Goal: Task Accomplishment & Management: Use online tool/utility

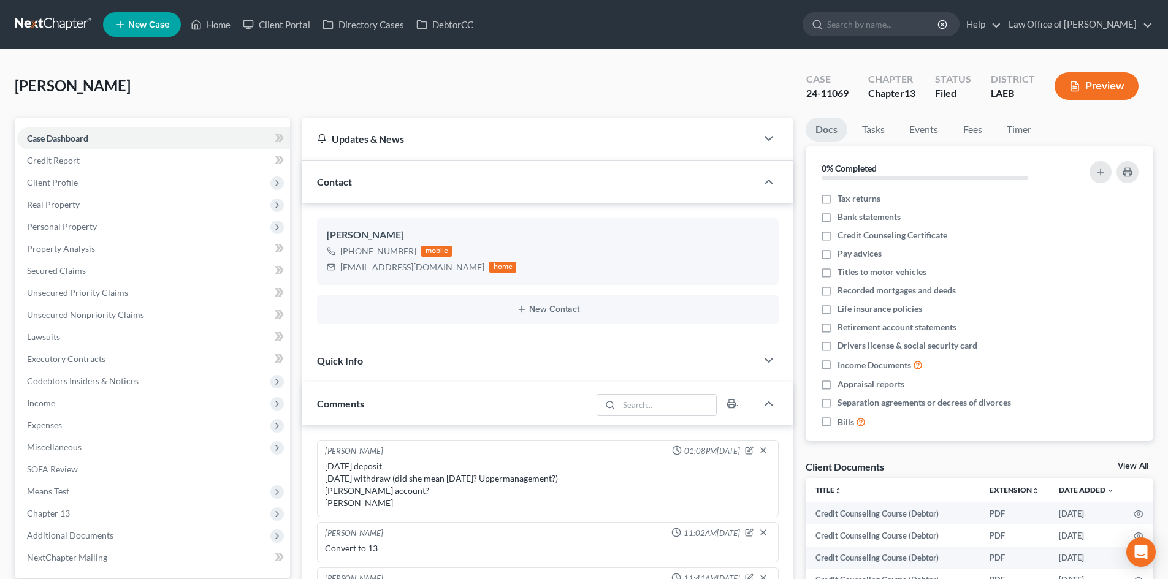
click at [48, 21] on link at bounding box center [54, 24] width 78 height 22
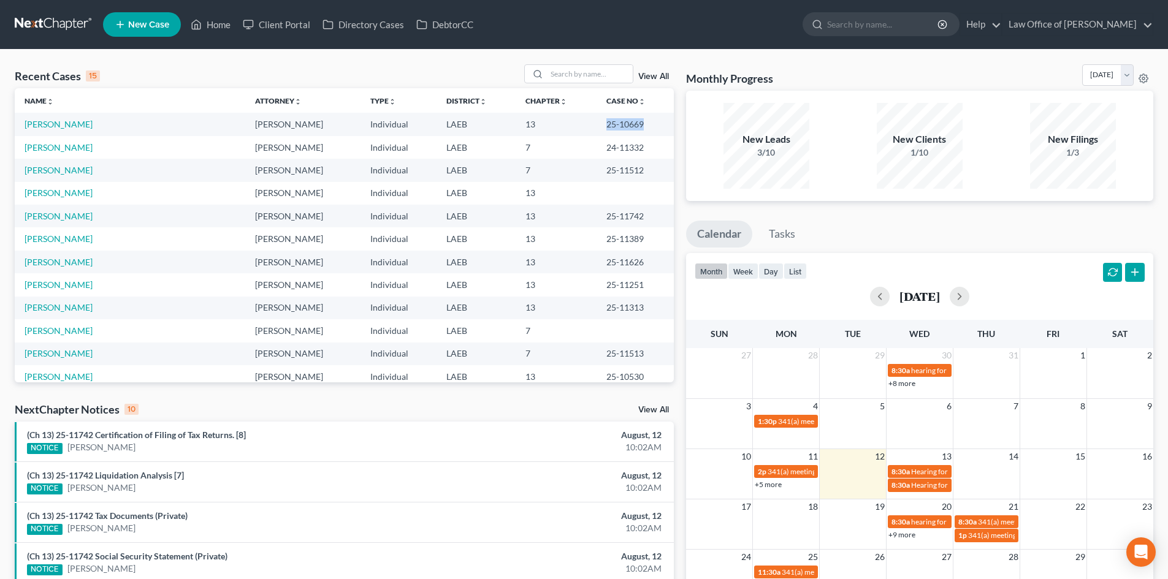
drag, startPoint x: 630, startPoint y: 124, endPoint x: 582, endPoint y: 128, distance: 47.3
click at [596, 128] on td "25-10669" at bounding box center [634, 124] width 77 height 23
copy td "25-10669"
click at [52, 120] on link "[PERSON_NAME]" at bounding box center [59, 124] width 68 height 10
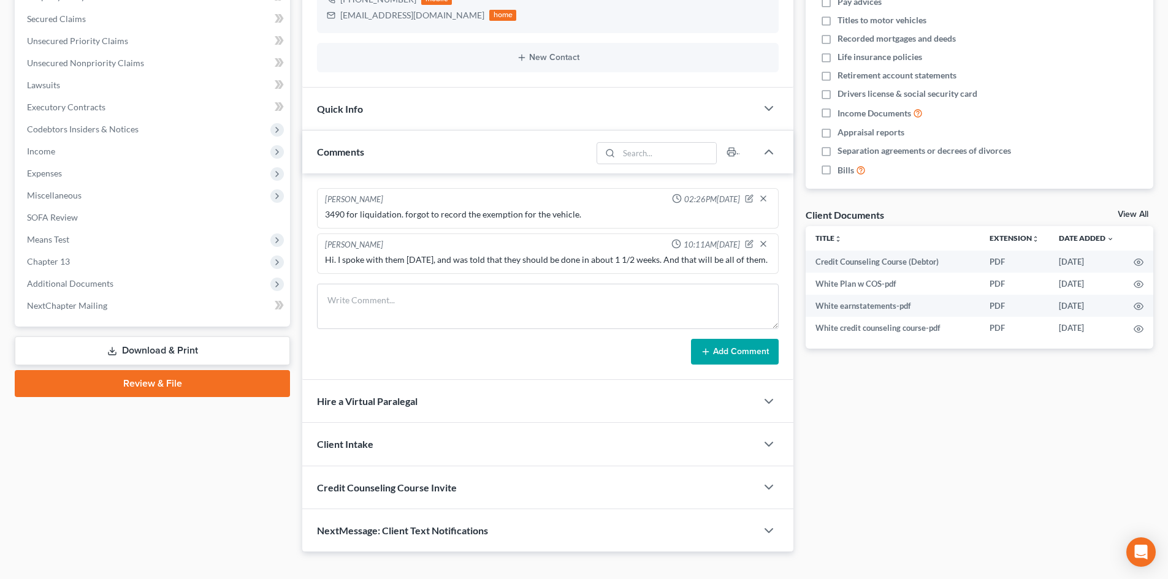
scroll to position [284, 0]
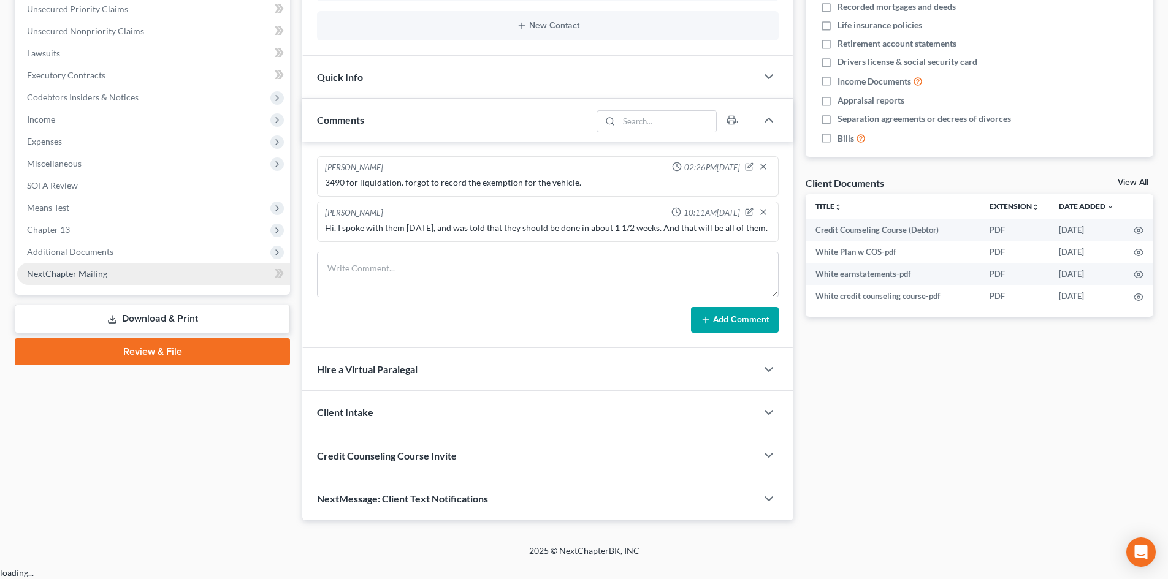
click at [52, 273] on span "NextChapter Mailing" at bounding box center [67, 273] width 80 height 10
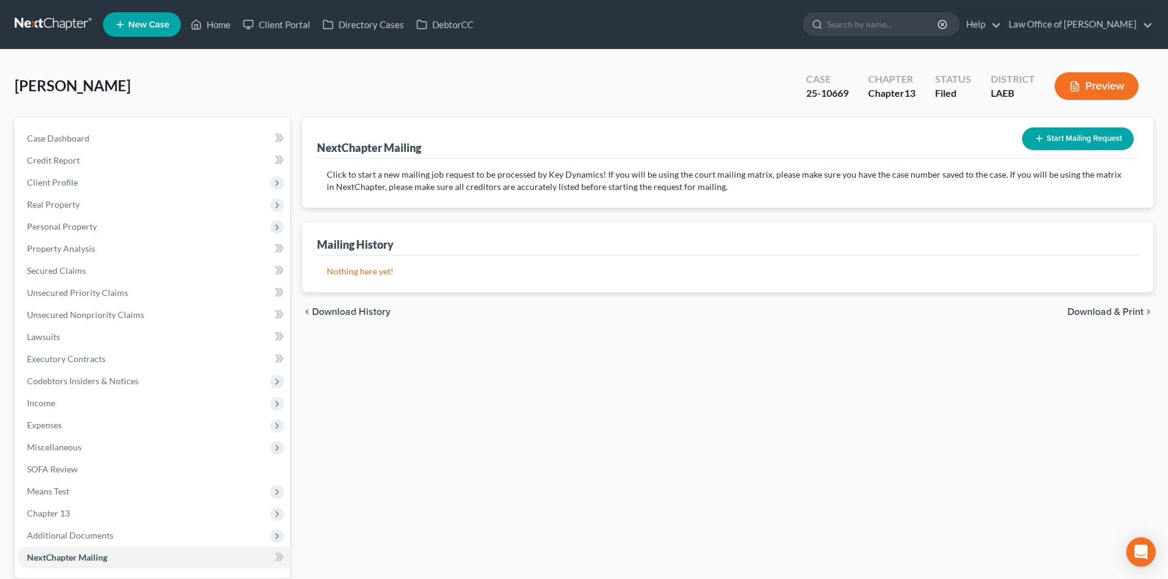
click at [1045, 147] on button "Start Mailing Request" at bounding box center [1078, 139] width 112 height 23
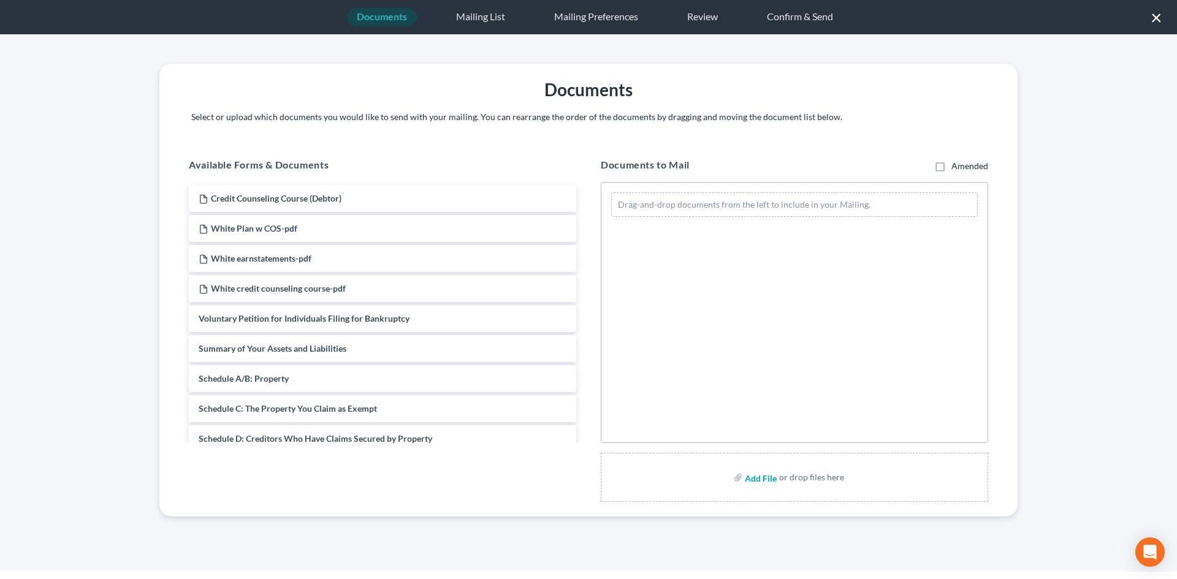
click at [757, 477] on input "file" at bounding box center [759, 477] width 29 height 22
type input "C:\fakepath\White 1st amended mailing.pdf"
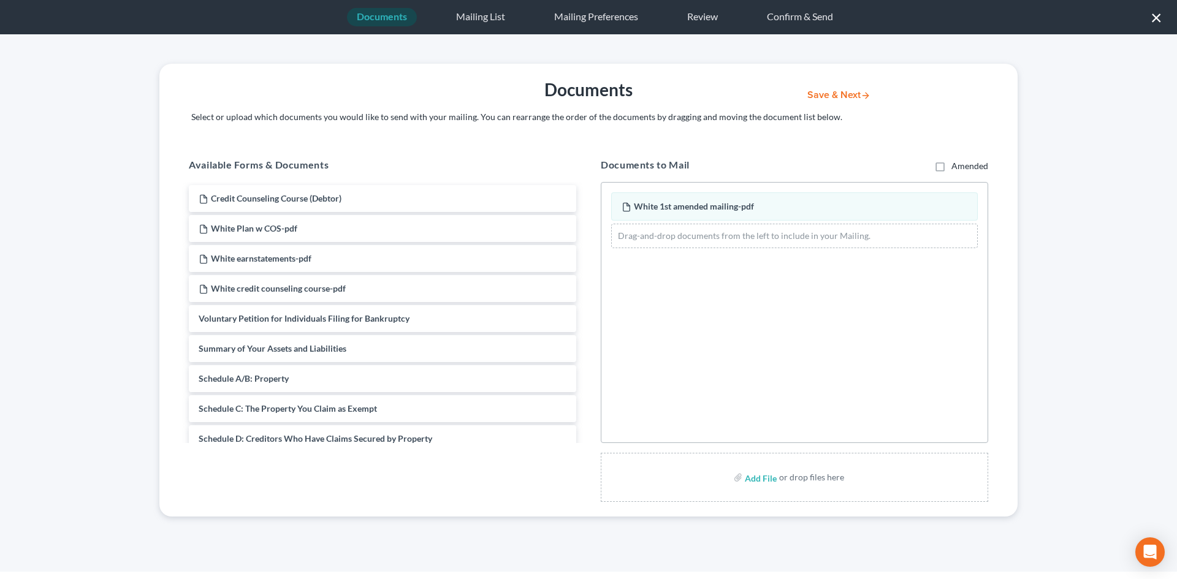
click at [818, 91] on button "Save & Next" at bounding box center [839, 95] width 83 height 10
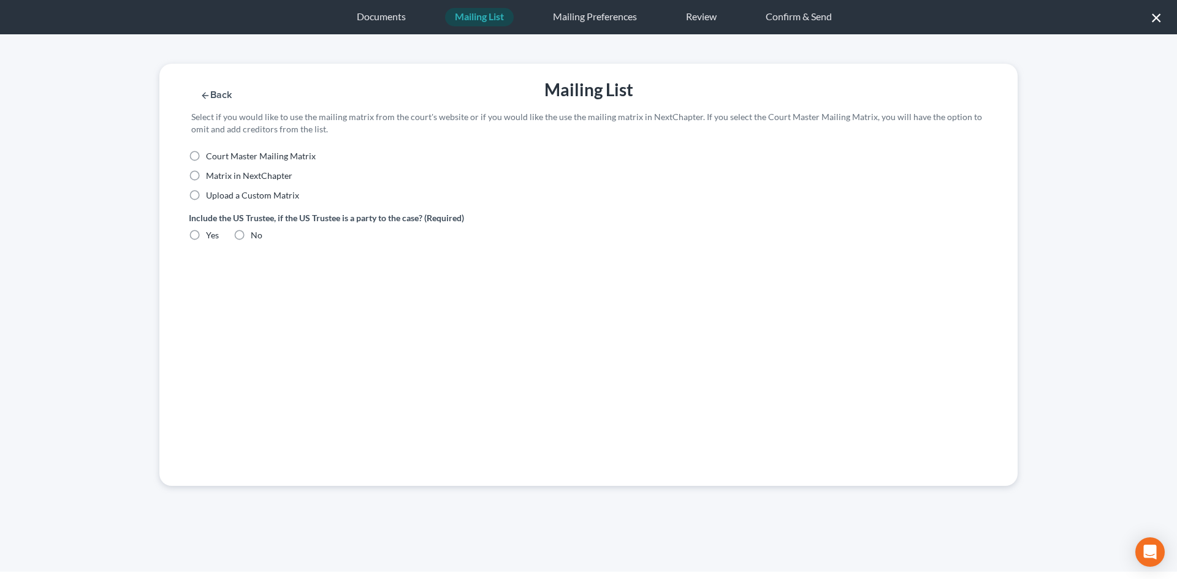
click at [211, 152] on span "Court Master Mailing Matrix" at bounding box center [261, 156] width 110 height 10
click at [211, 152] on input "Court Master Mailing Matrix" at bounding box center [215, 154] width 8 height 8
radio input "true"
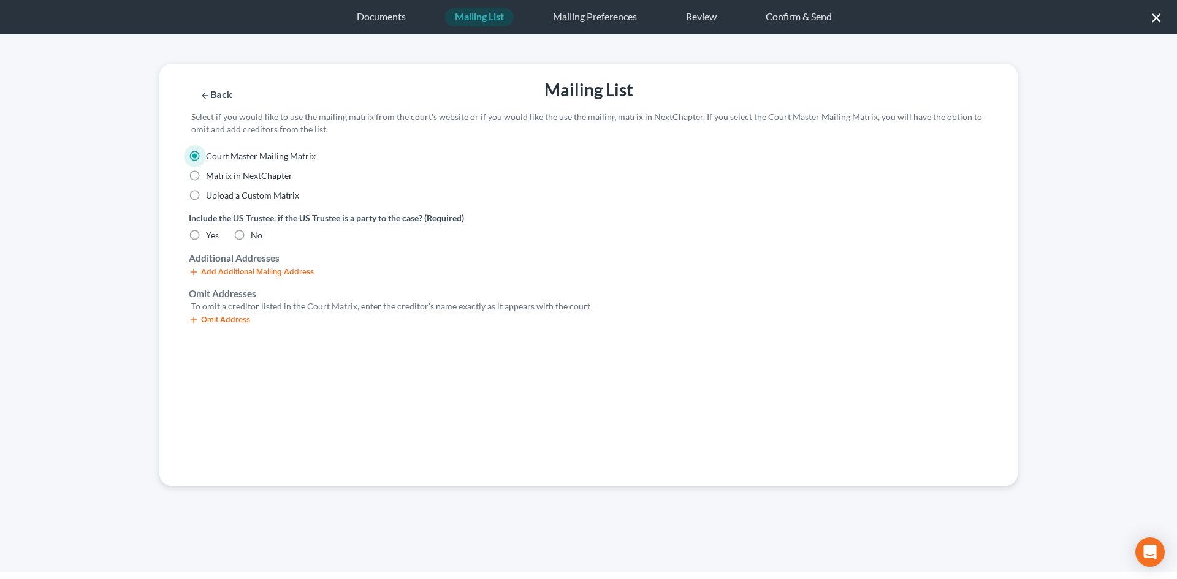
click at [251, 235] on label "No" at bounding box center [257, 235] width 12 height 12
click at [256, 235] on input "No" at bounding box center [260, 233] width 8 height 8
radio input "true"
click at [215, 322] on button "Omit Address" at bounding box center [219, 320] width 61 height 10
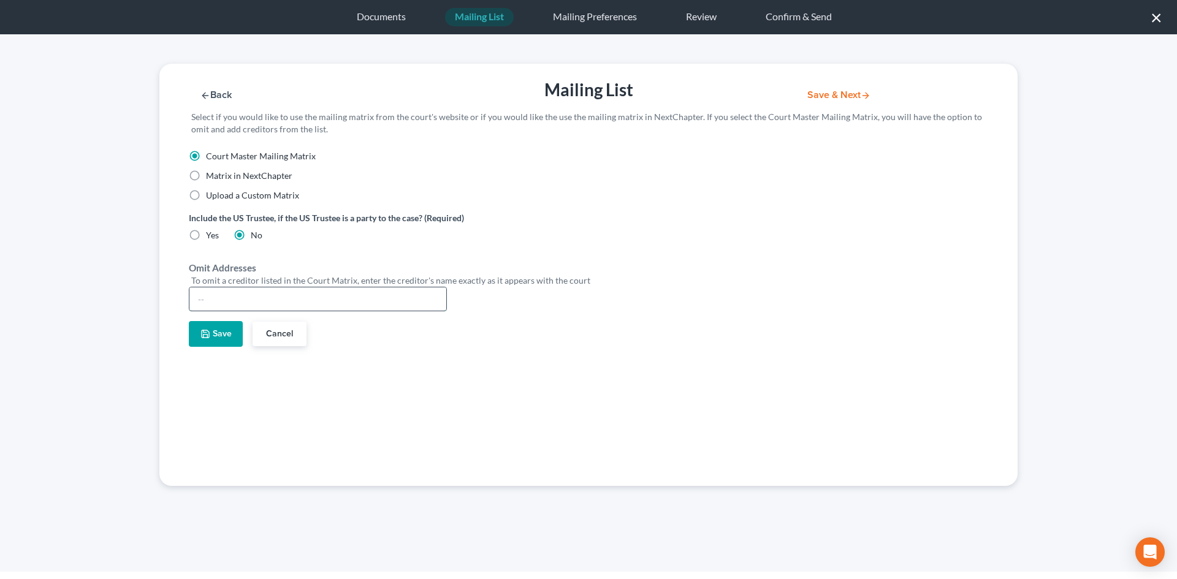
click at [242, 304] on input "text" at bounding box center [317, 299] width 257 height 23
type input "[PERSON_NAME]"
click at [216, 332] on button "Save" at bounding box center [216, 334] width 54 height 26
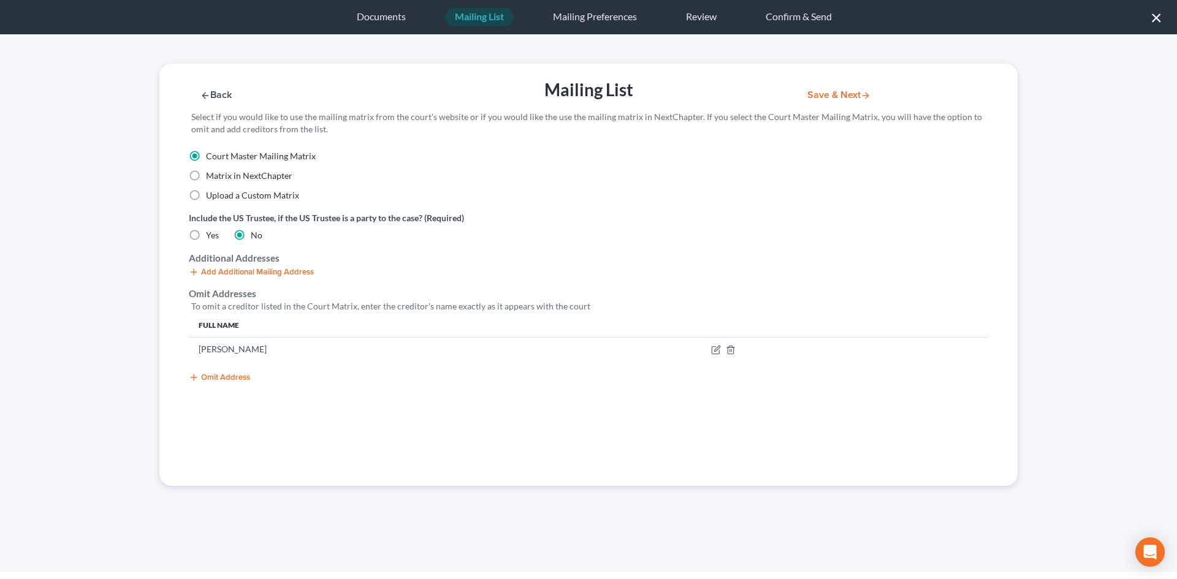
click at [815, 94] on button "Save & Next" at bounding box center [839, 95] width 83 height 10
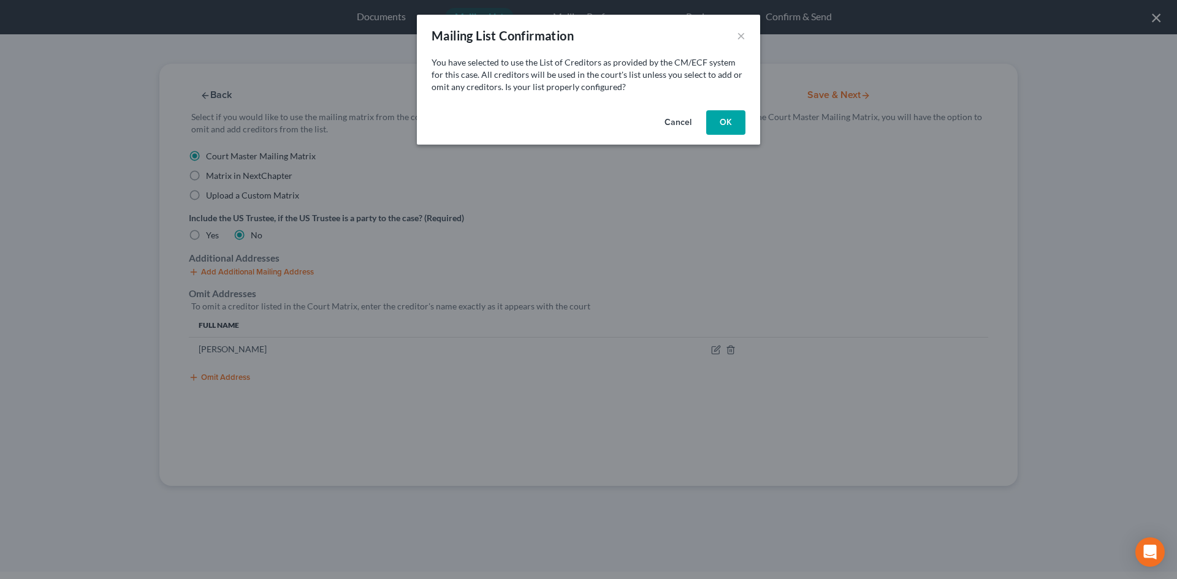
click at [723, 123] on button "OK" at bounding box center [725, 122] width 39 height 25
select select "19"
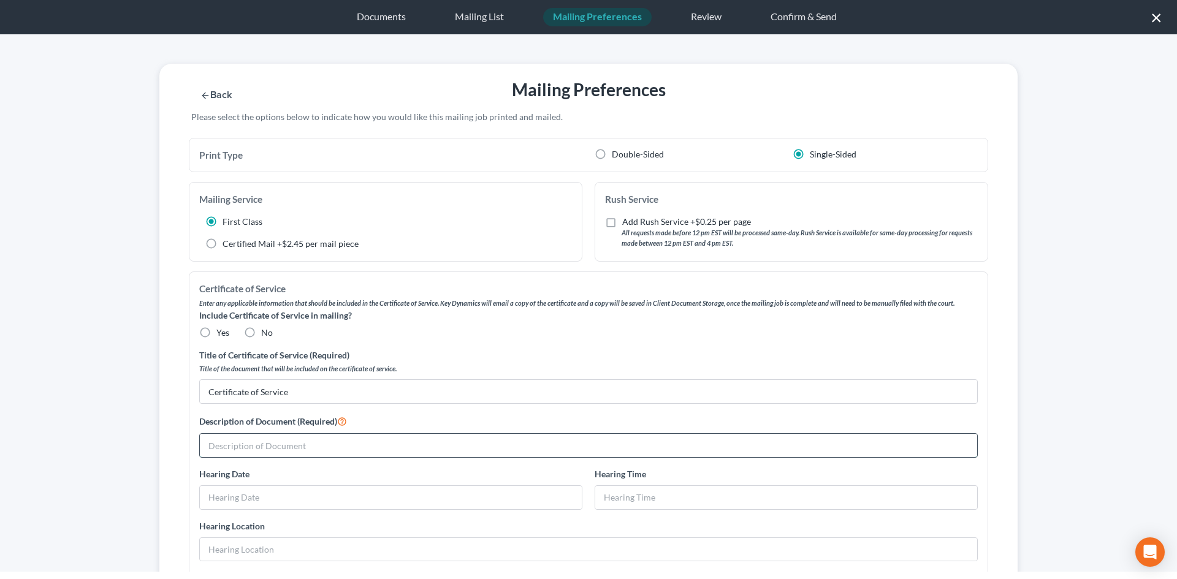
click at [235, 450] on input "text" at bounding box center [588, 445] width 777 height 23
type input "First Amended Chapter 13 Plan [Doc 26] and Notice of Pre-confirmation Amendment…"
click at [261, 333] on label "No" at bounding box center [267, 333] width 12 height 12
click at [266, 333] on input "No" at bounding box center [270, 331] width 8 height 8
radio input "true"
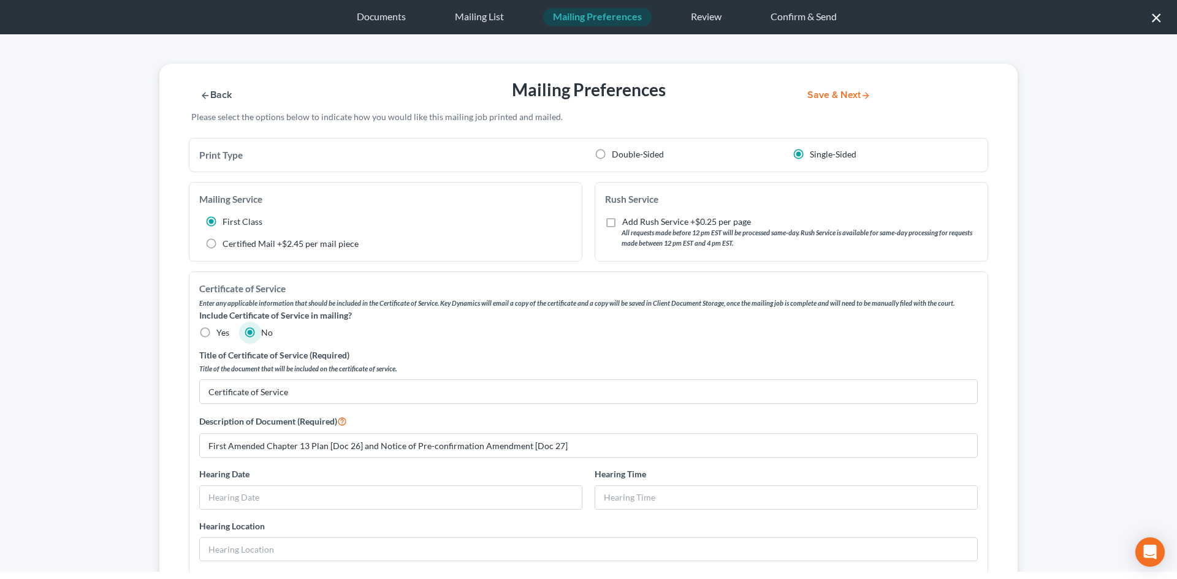
click at [821, 99] on button "Save & Next" at bounding box center [839, 95] width 83 height 10
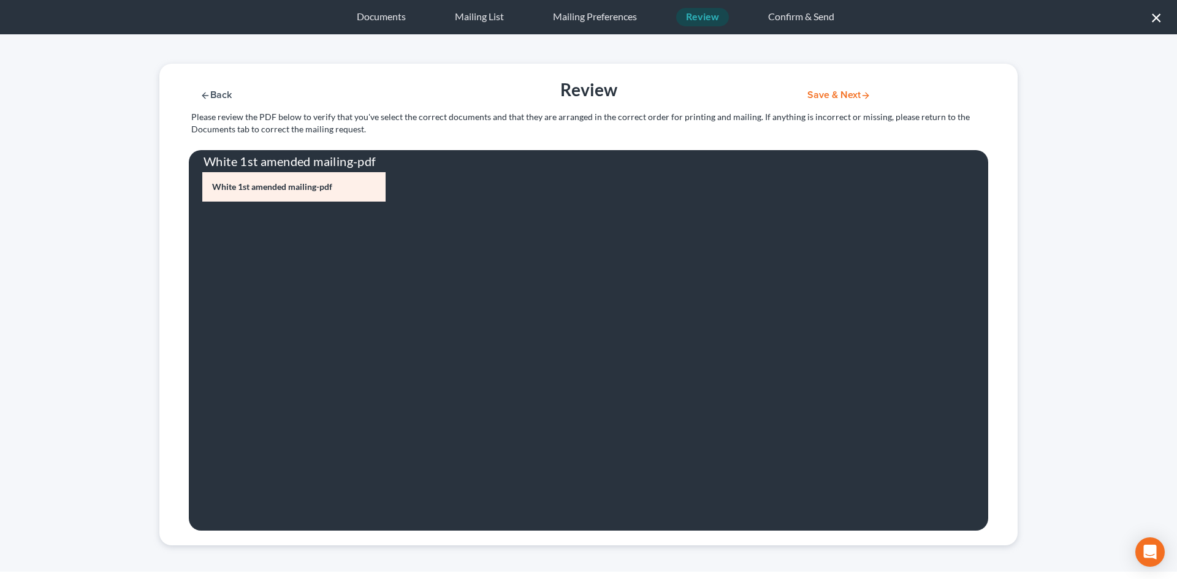
click at [832, 93] on button "Save & Next" at bounding box center [839, 95] width 83 height 10
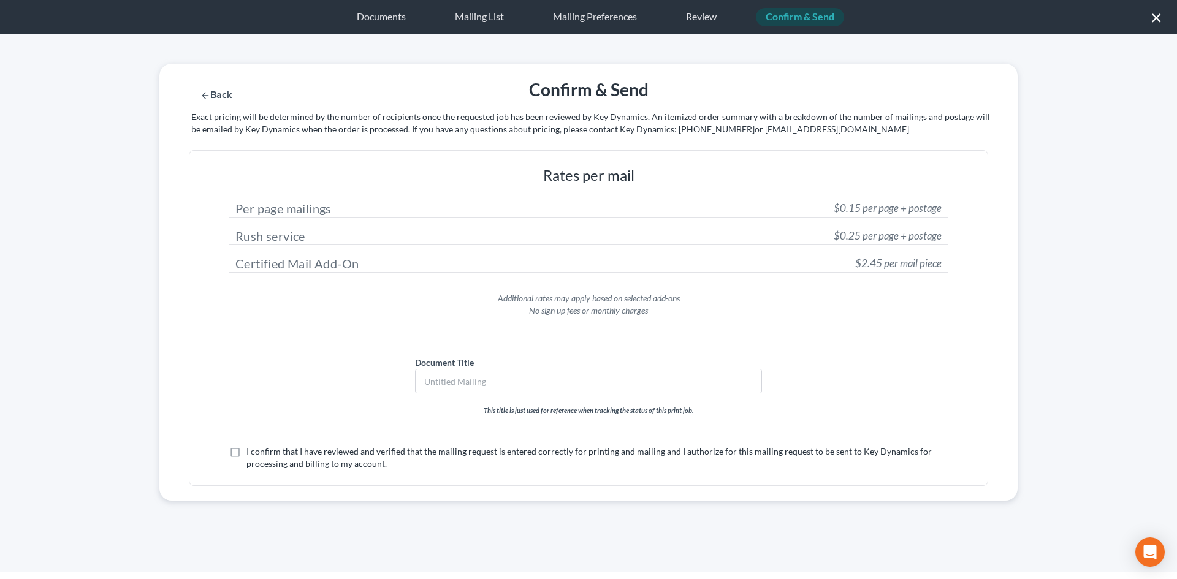
click at [310, 455] on label "I confirm that I have reviewed and verified that the mailing request is entered…" at bounding box center [596, 458] width 701 height 25
click at [259, 454] on input "I confirm that I have reviewed and verified that the mailing request is entered…" at bounding box center [255, 450] width 8 height 8
checkbox input "true"
click at [865, 97] on button "Submit for Mailing" at bounding box center [855, 95] width 114 height 10
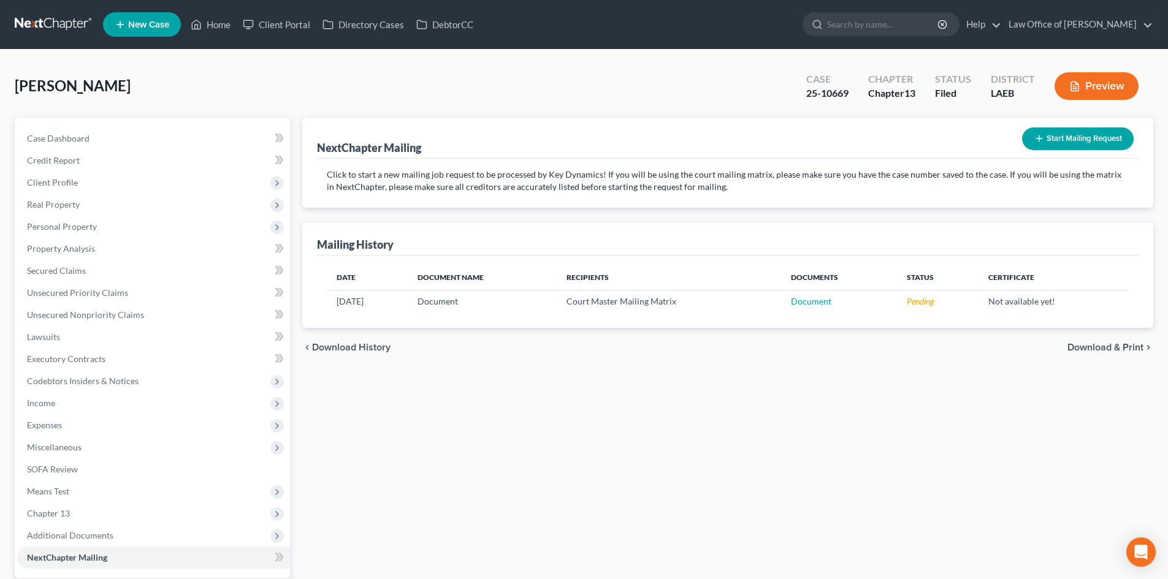
click at [48, 25] on link at bounding box center [54, 24] width 78 height 22
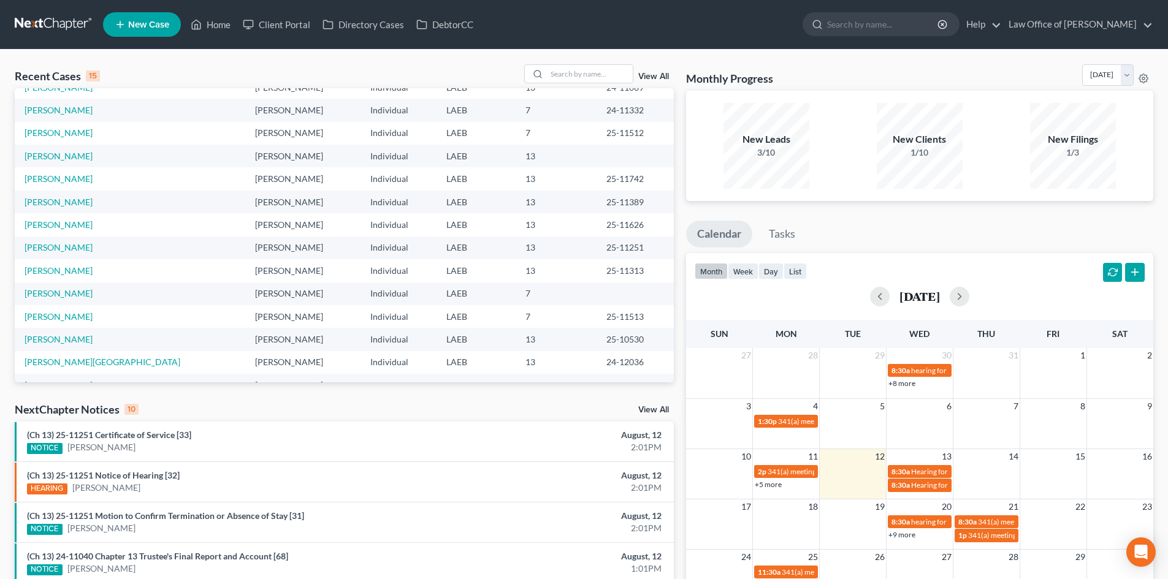
scroll to position [84, 0]
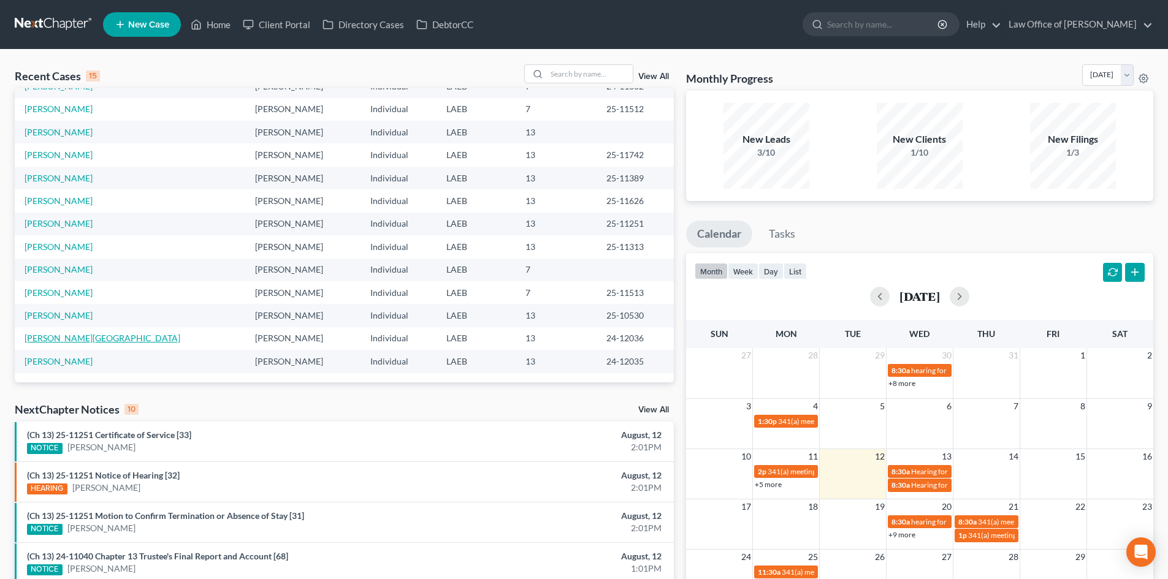
click at [43, 337] on link "[PERSON_NAME][GEOGRAPHIC_DATA]" at bounding box center [103, 338] width 156 height 10
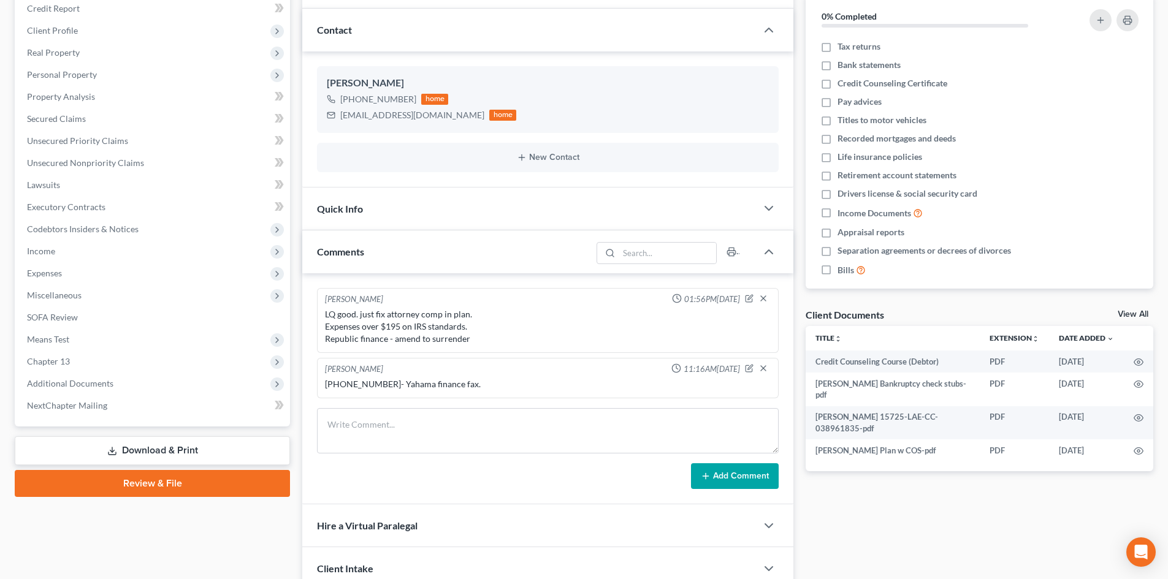
scroll to position [123, 0]
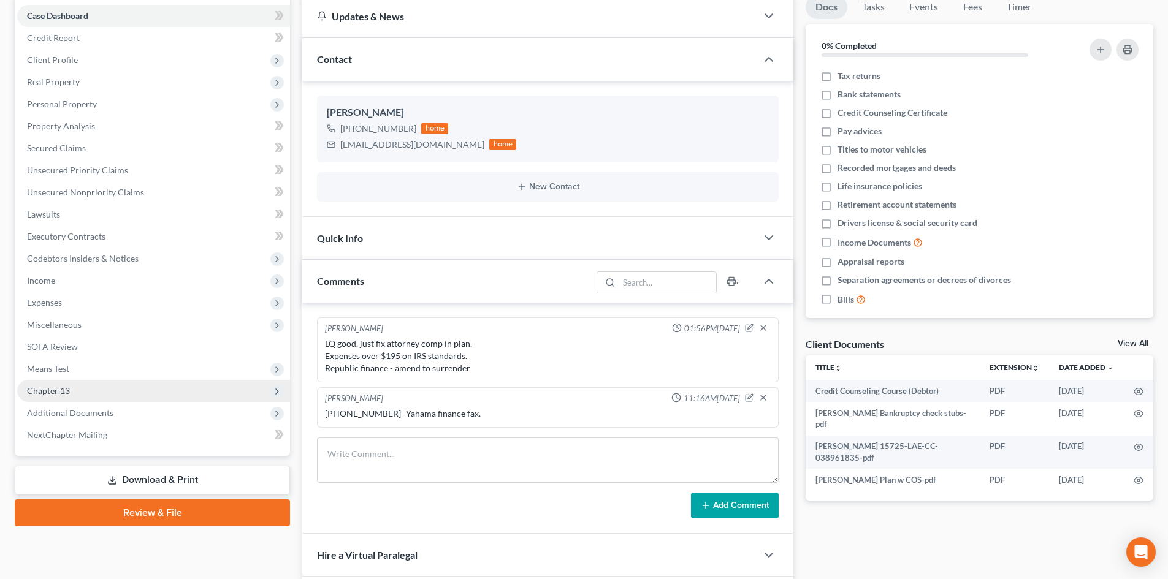
click at [51, 392] on span "Chapter 13" at bounding box center [48, 391] width 43 height 10
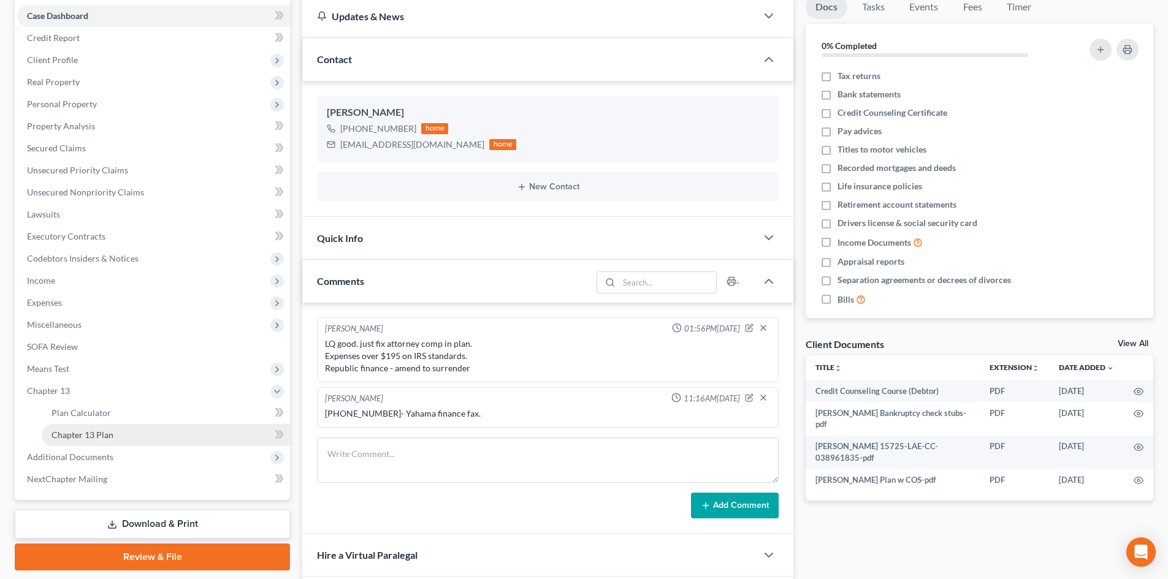
click at [52, 440] on link "Chapter 13 Plan" at bounding box center [166, 435] width 248 height 22
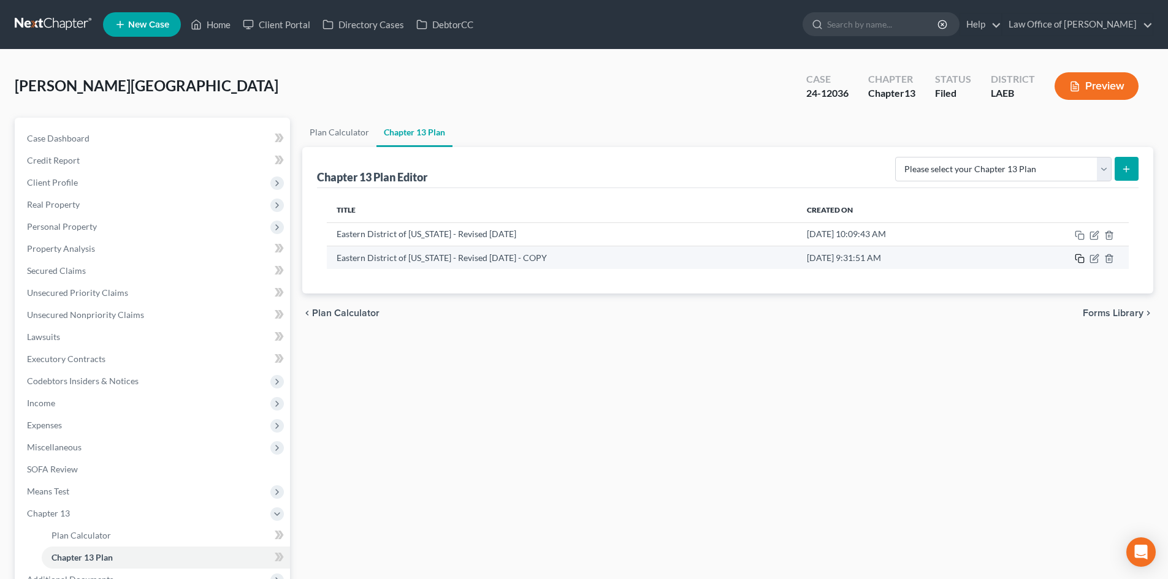
click at [1081, 259] on icon "button" at bounding box center [1080, 259] width 10 height 10
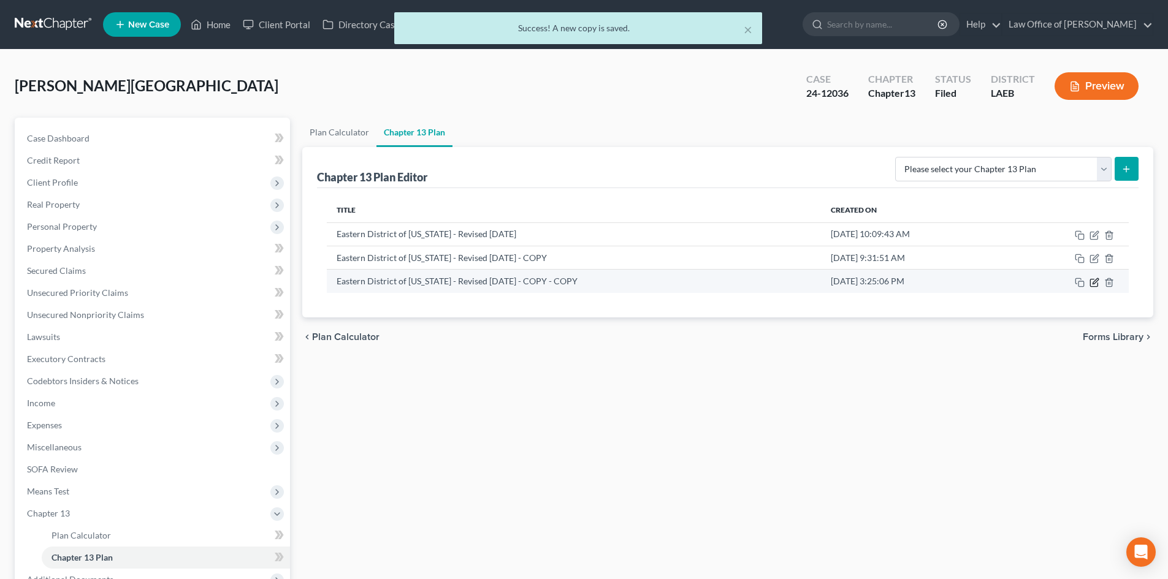
click at [1093, 284] on icon "button" at bounding box center [1094, 283] width 10 height 10
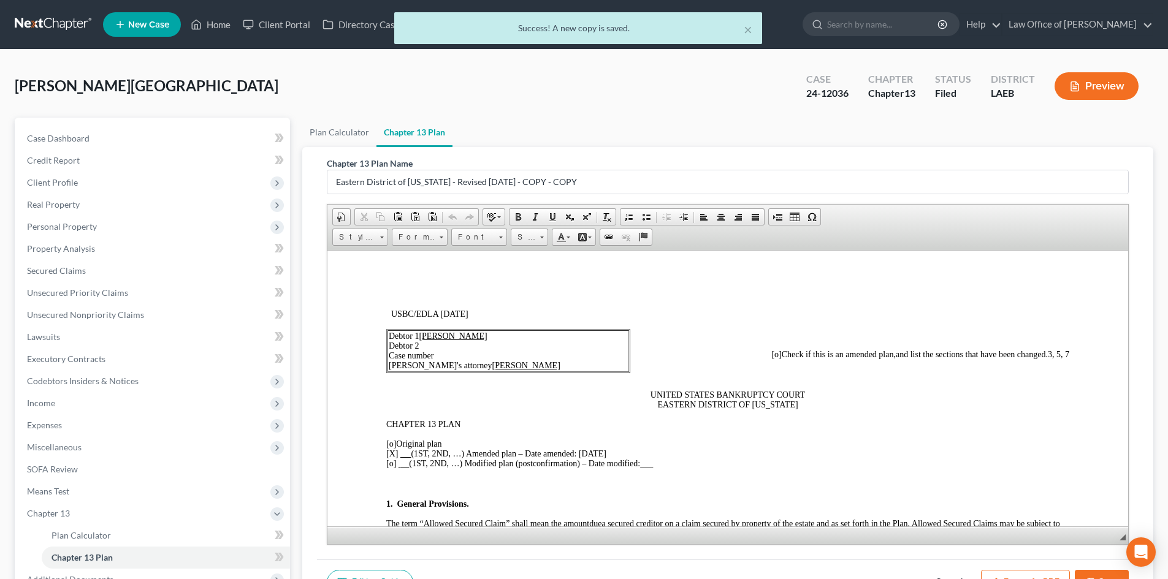
click at [390, 466] on span "[o]" at bounding box center [391, 463] width 10 height 9
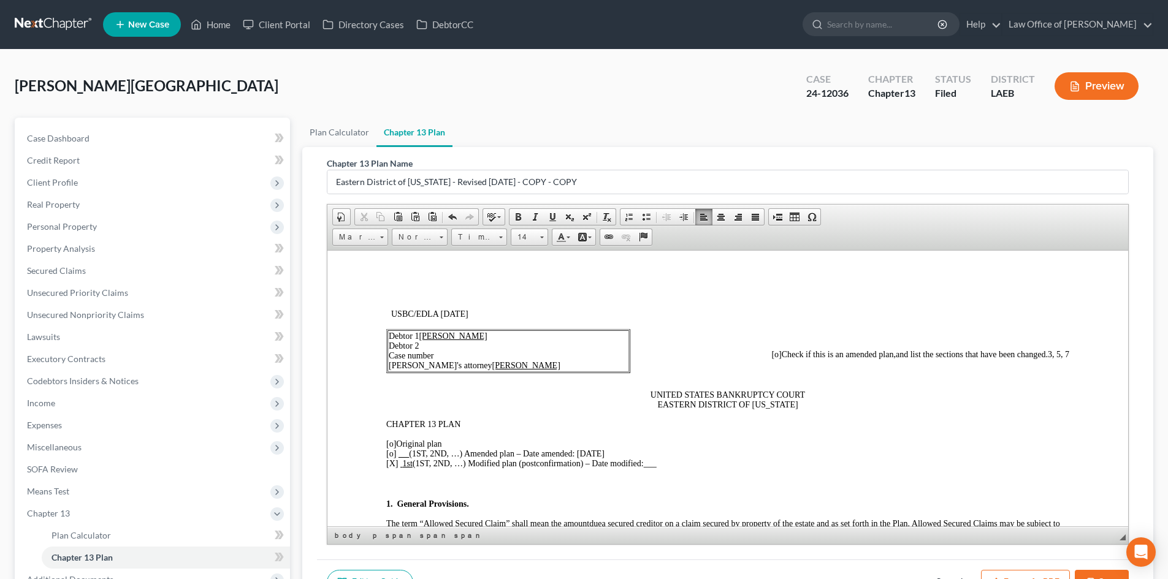
click at [678, 463] on p "[o] Original plan [o ] (1ST, 2ND, …) Amended plan – Date amended: 12/31/2024 [X…" at bounding box center [727, 453] width 683 height 29
click at [581, 449] on p "[o] Original plan [o ] (1ST, 2ND, …) Amended plan – Date amended: 12/31/2024 [X…" at bounding box center [727, 453] width 683 height 29
click at [771, 351] on span "[o]" at bounding box center [776, 353] width 10 height 9
click at [1059, 352] on span "3, 5, 7" at bounding box center [1058, 353] width 21 height 9
click at [795, 461] on p "[o] Original plan [o ] (1ST, 2ND, …) Amended plan – Date amended: [X ] 1st (1ST…" at bounding box center [727, 453] width 683 height 29
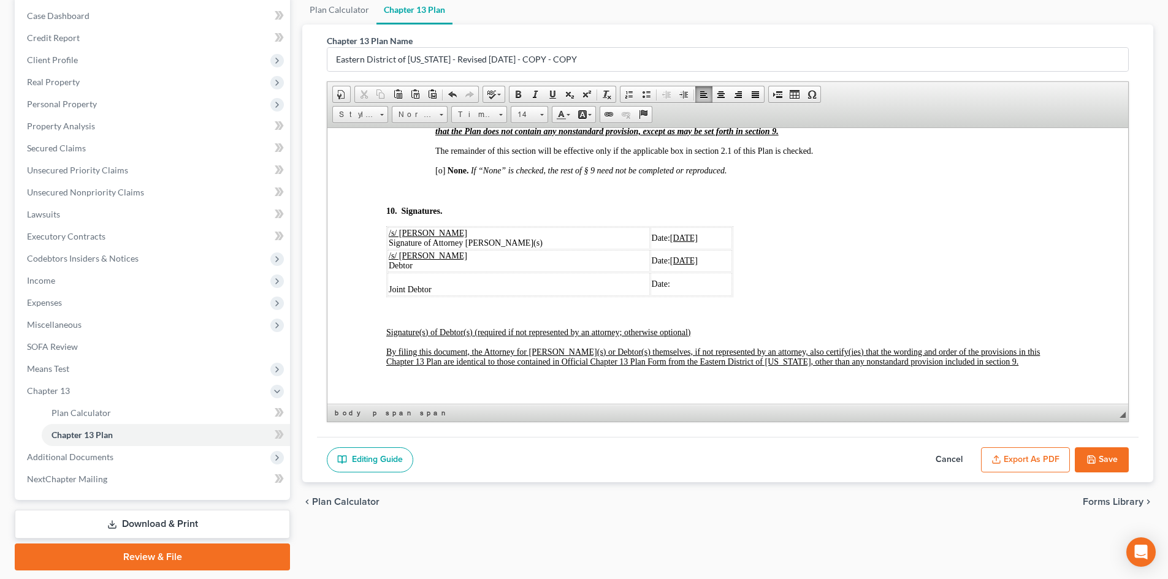
scroll to position [4054, 0]
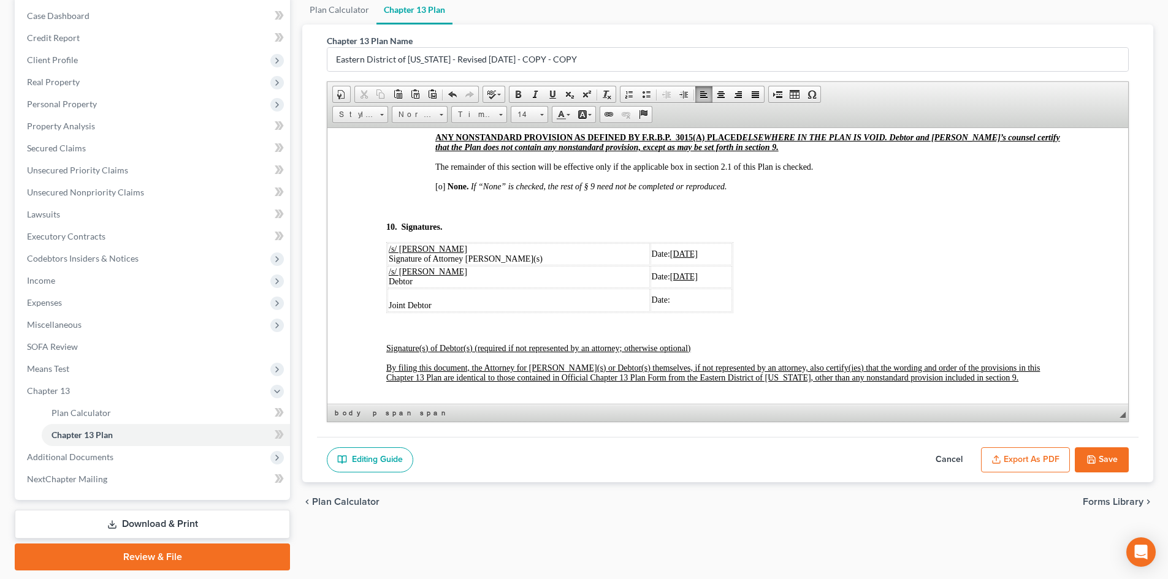
drag, startPoint x: 669, startPoint y: 272, endPoint x: 634, endPoint y: 275, distance: 35.1
click at [670, 258] on u "12/31/2024" at bounding box center [684, 253] width 28 height 9
click at [670, 281] on span "12/31/2024" at bounding box center [684, 276] width 28 height 9
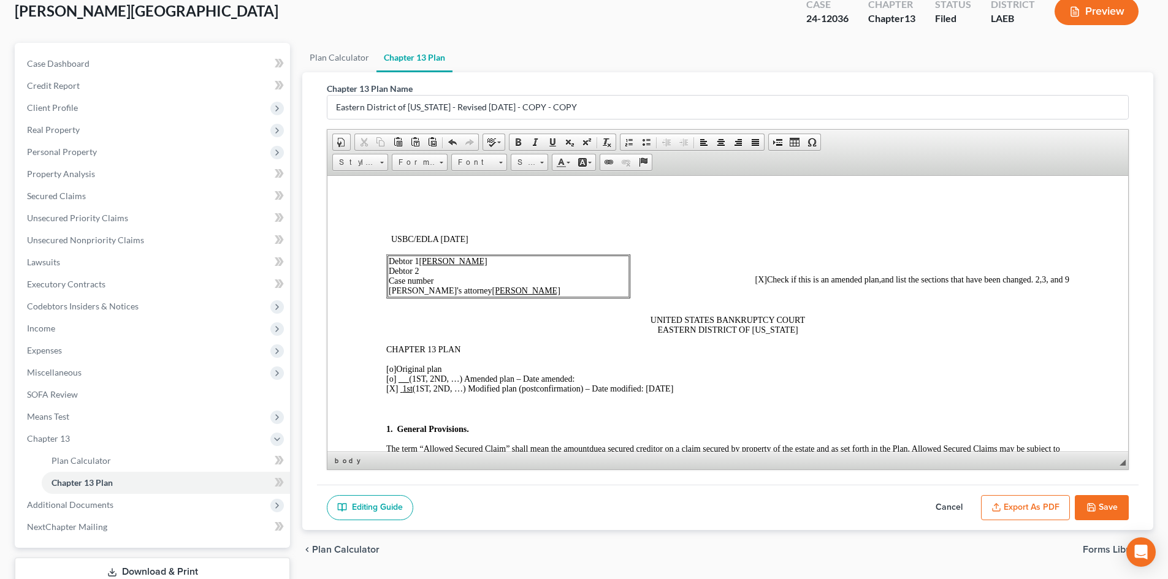
scroll to position [161, 0]
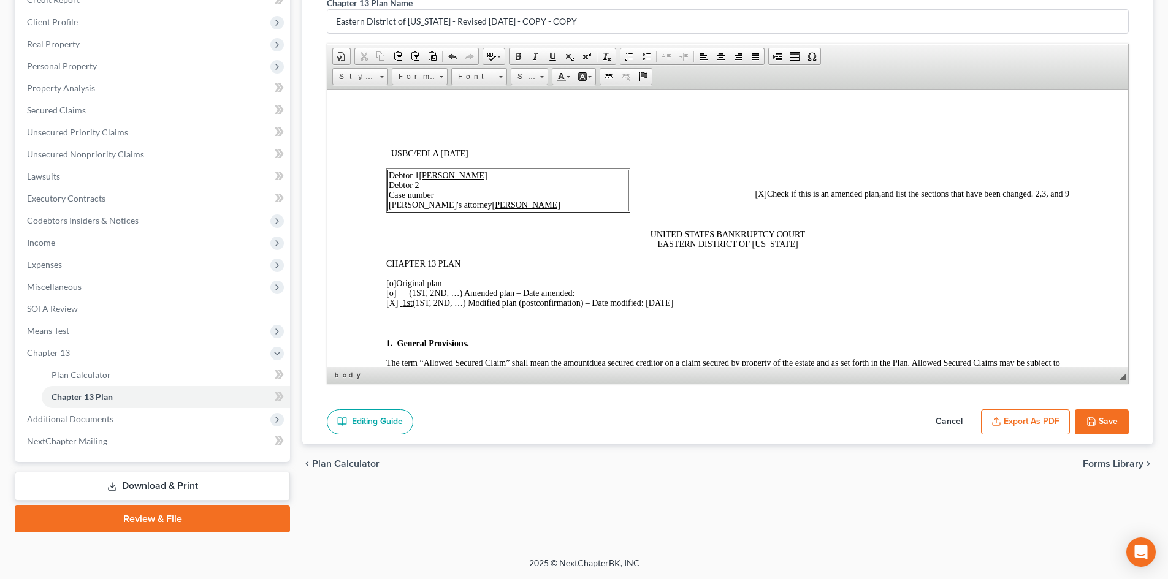
click at [1094, 421] on icon "button" at bounding box center [1090, 421] width 7 height 7
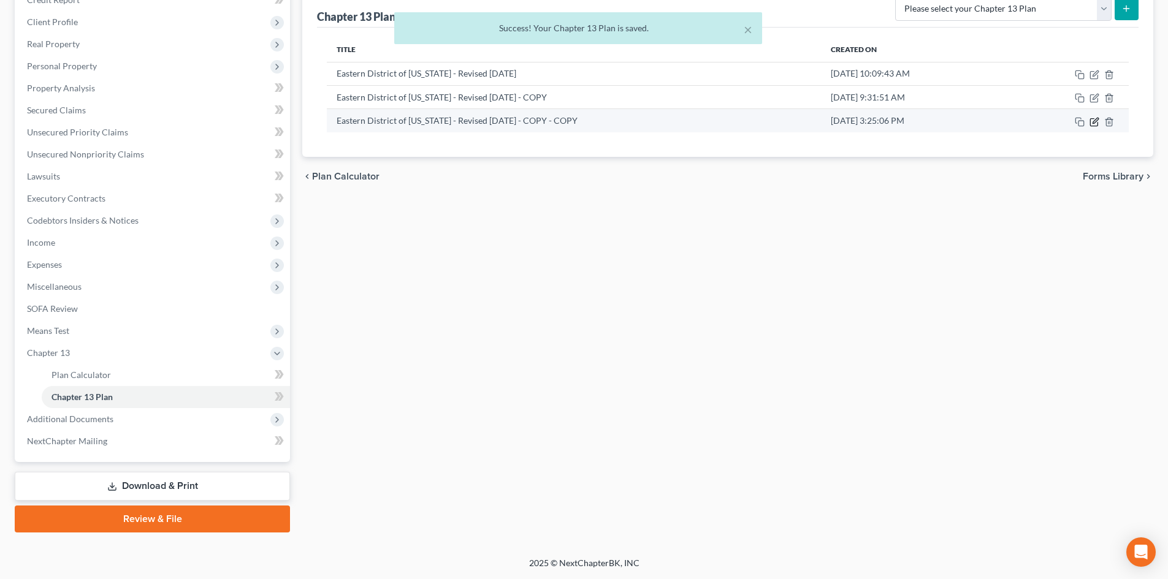
click at [1092, 124] on icon "button" at bounding box center [1094, 122] width 10 height 10
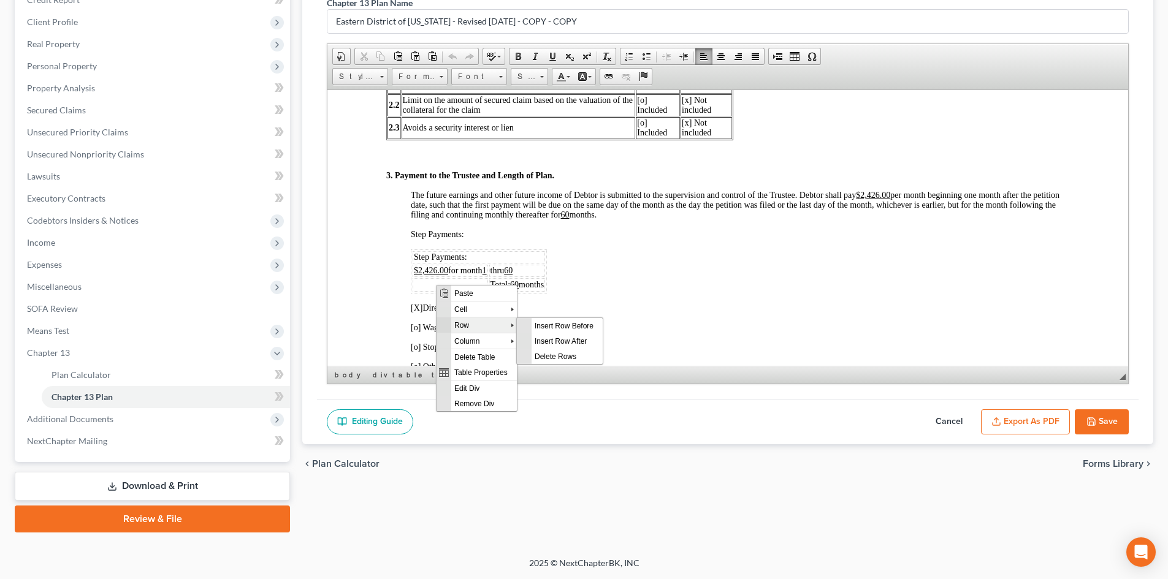
scroll to position [0, 0]
click at [564, 324] on span "Insert Row Before" at bounding box center [566, 325] width 71 height 15
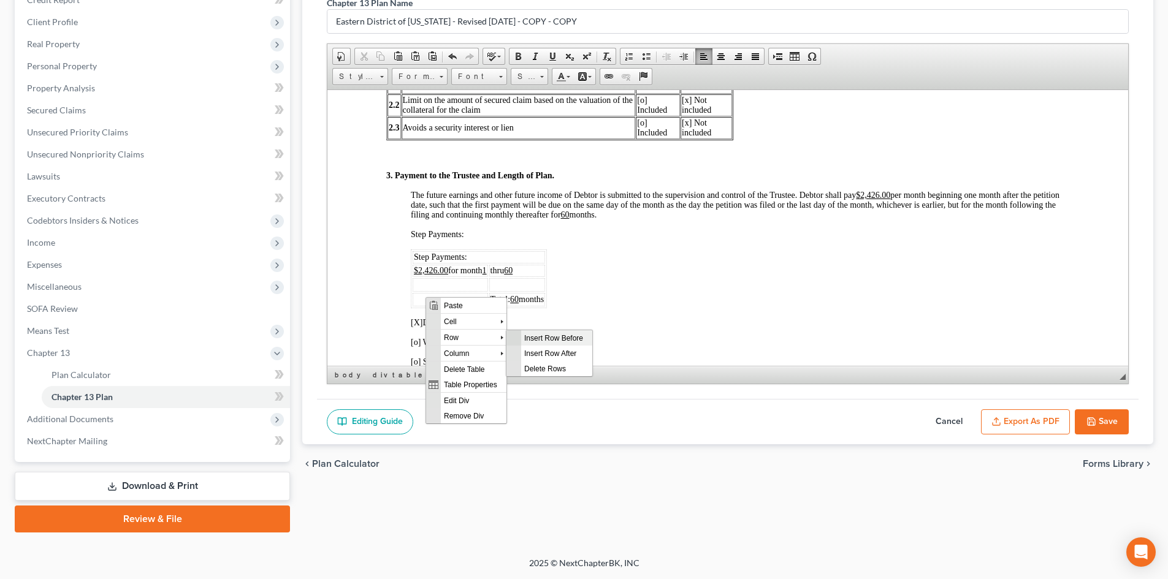
click at [527, 337] on span "Insert Row Before" at bounding box center [556, 337] width 71 height 15
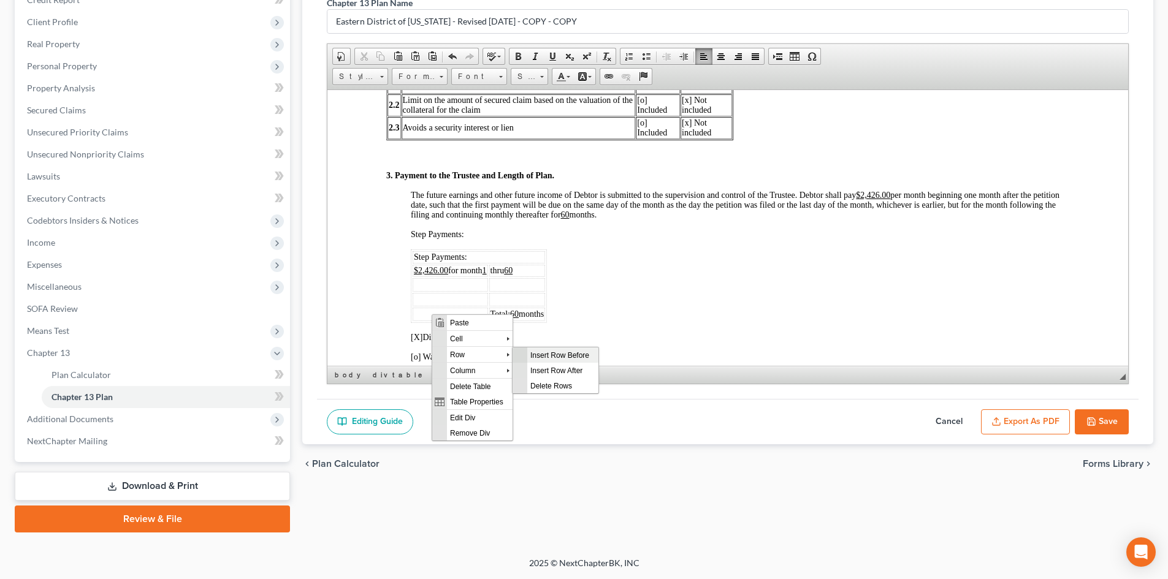
click at [549, 357] on span "Insert Row Before" at bounding box center [562, 354] width 71 height 15
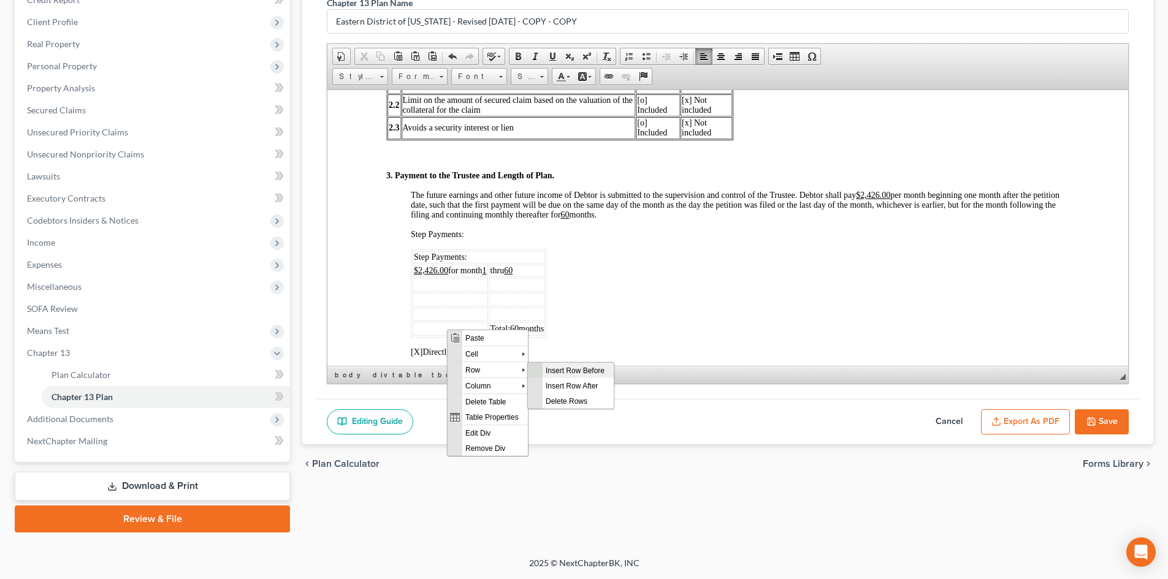
click at [563, 372] on span "Insert Row Before" at bounding box center [578, 369] width 71 height 15
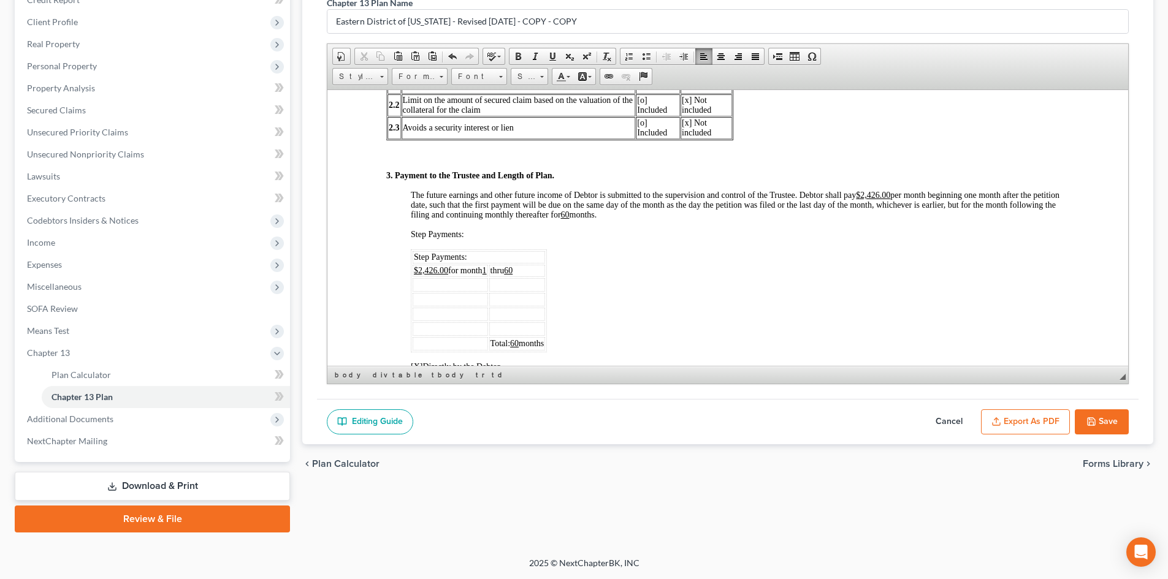
click at [643, 303] on div "3. Payment to the Trustee and Length of Plan. The future earnings and other fut…" at bounding box center [727, 509] width 683 height 679
click at [458, 283] on td at bounding box center [450, 284] width 75 height 13
click at [529, 273] on td "thru 60" at bounding box center [517, 270] width 56 height 12
click at [441, 280] on td at bounding box center [450, 284] width 75 height 13
click at [519, 272] on td "thru 60" at bounding box center [517, 270] width 56 height 12
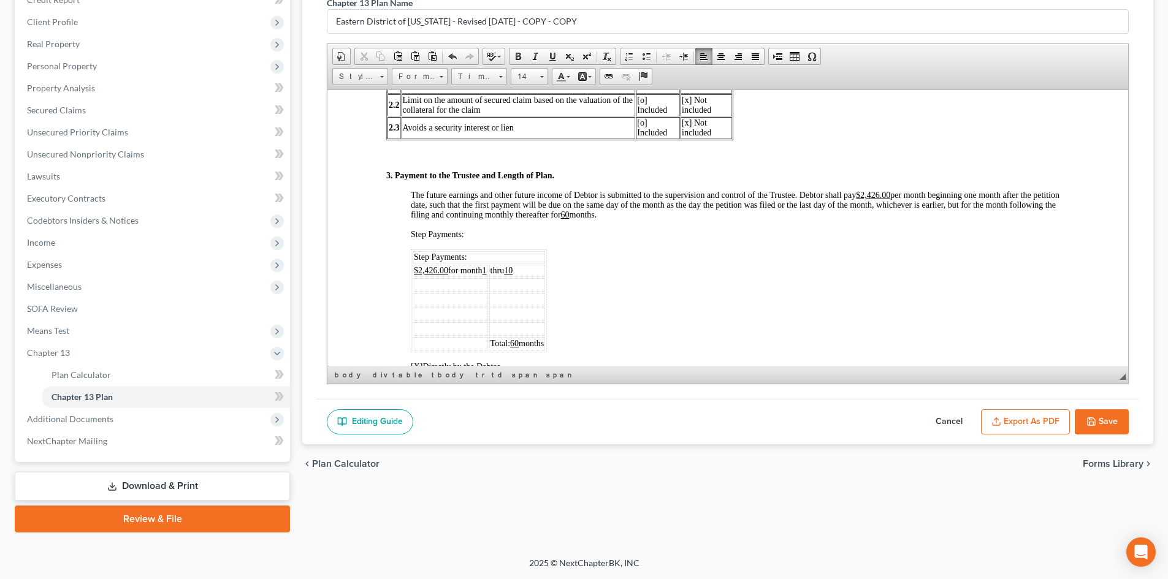
click at [452, 282] on td at bounding box center [450, 284] width 75 height 13
click at [597, 276] on div "3. Payment to the Trustee and Length of Plan. The future earnings and other fut…" at bounding box center [727, 509] width 683 height 679
click at [495, 269] on td "$2,426.00 for month 1" at bounding box center [454, 270] width 83 height 12
click at [606, 269] on div "3. Payment to the Trustee and Length of Plan. The future earnings and other fut…" at bounding box center [727, 509] width 683 height 679
click at [638, 269] on div "3. Payment to the Trustee and Length of Plan. The future earnings and other fut…" at bounding box center [727, 509] width 683 height 679
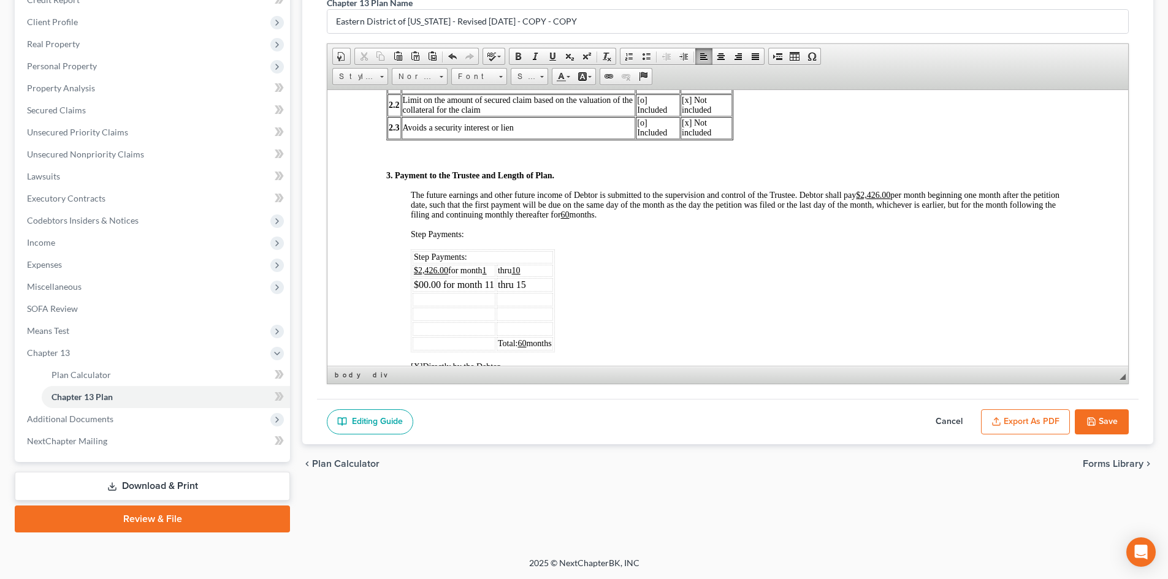
click at [526, 266] on td "thru 10" at bounding box center [525, 270] width 56 height 12
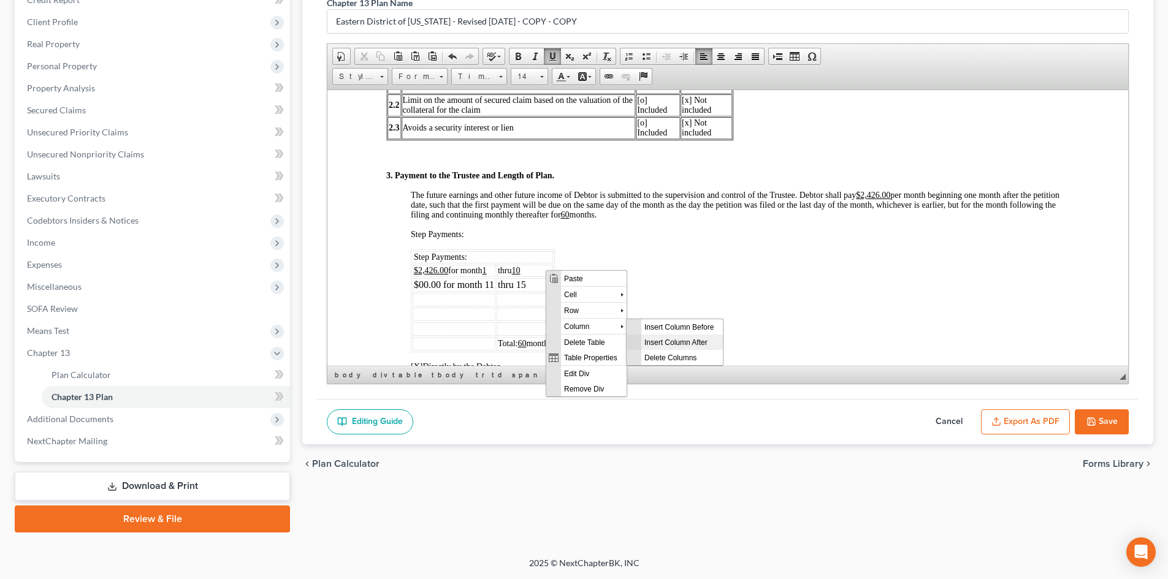
click at [682, 337] on span "Insert Column After" at bounding box center [682, 341] width 82 height 15
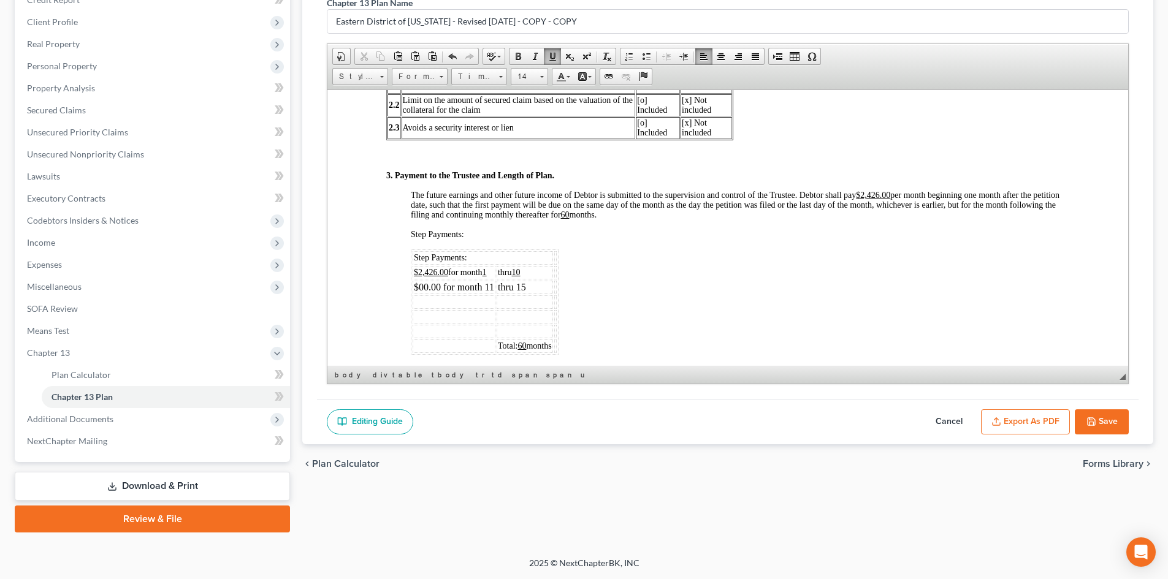
click at [557, 270] on td at bounding box center [555, 271] width 2 height 13
click at [628, 288] on td at bounding box center [591, 286] width 74 height 13
click at [520, 273] on u "10" at bounding box center [516, 271] width 9 height 9
drag, startPoint x: 622, startPoint y: 277, endPoint x: 635, endPoint y: 323, distance: 47.9
click at [622, 280] on tbody "Step Payments: $2,426.00 for month 1 thru 11 Nov 2024 - Aug 2025 $00.00 for mon…" at bounding box center [520, 302] width 215 height 102
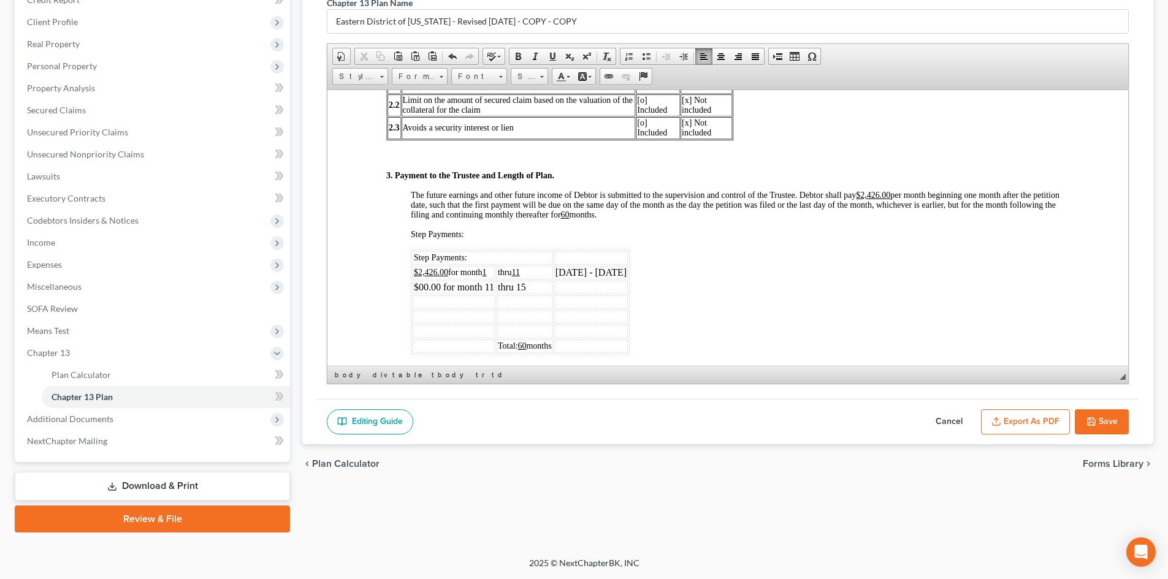
click at [622, 270] on td "Nov 2024 - Aug 2025" at bounding box center [591, 271] width 74 height 13
click at [493, 286] on td "$00.00 for month 11" at bounding box center [454, 286] width 83 height 13
click at [617, 284] on td at bounding box center [591, 286] width 74 height 13
click at [618, 272] on td "Nov 2024 - Oct 2025" at bounding box center [591, 271] width 74 height 13
click at [520, 272] on u "11" at bounding box center [516, 271] width 8 height 9
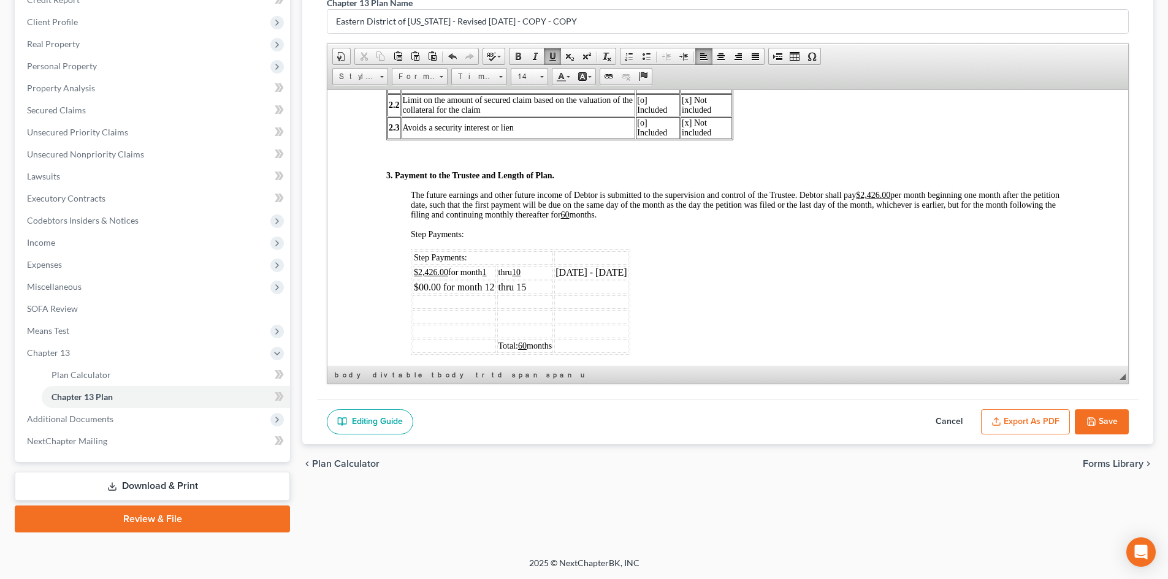
click at [620, 273] on td "Nov 2024 - Oct 2025" at bounding box center [591, 271] width 74 height 13
click at [595, 289] on td at bounding box center [591, 286] width 74 height 13
click at [454, 283] on td "$00.00 for month 12" at bounding box center [454, 286] width 83 height 13
click at [487, 286] on td "$00.00 for month 12" at bounding box center [454, 286] width 83 height 13
click at [600, 290] on td at bounding box center [591, 286] width 74 height 13
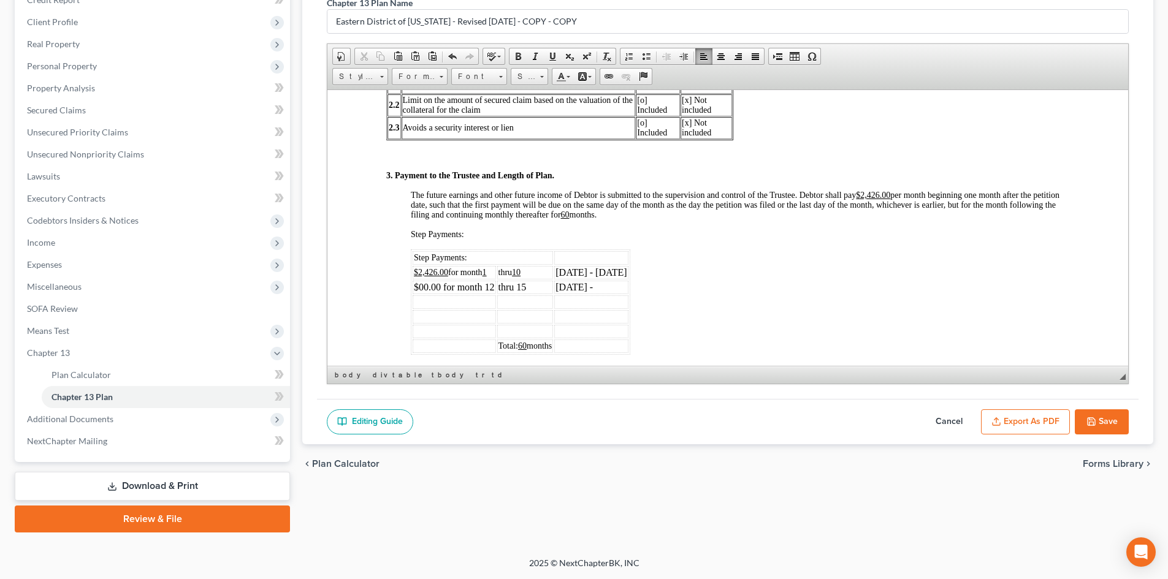
click at [522, 285] on td "thru 15" at bounding box center [525, 286] width 56 height 13
click at [528, 284] on td "thru 15" at bounding box center [525, 286] width 56 height 13
click at [609, 284] on td "Oct 2025 -" at bounding box center [591, 286] width 74 height 13
click at [427, 302] on td at bounding box center [454, 301] width 83 height 13
click at [464, 316] on td at bounding box center [463, 316] width 101 height 13
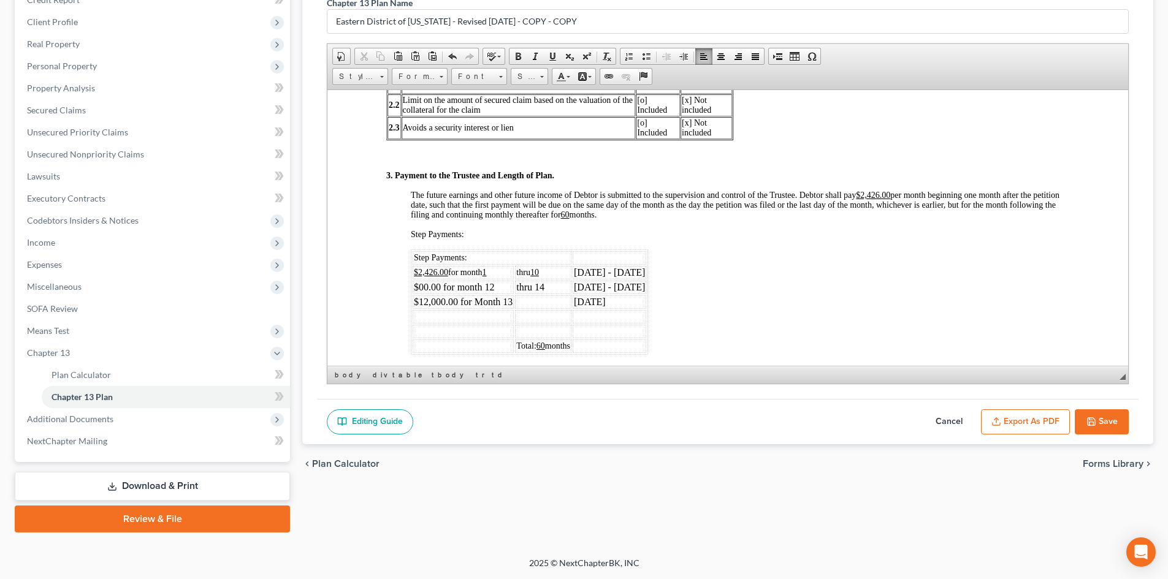
click at [642, 273] on td "Nov 2024 - Sept 2025" at bounding box center [610, 271] width 74 height 13
click at [539, 269] on u "10" at bounding box center [534, 271] width 9 height 9
click at [557, 289] on td "thru 14" at bounding box center [543, 286] width 56 height 13
click at [539, 299] on td at bounding box center [543, 301] width 56 height 13
click at [467, 319] on td at bounding box center [463, 316] width 101 height 13
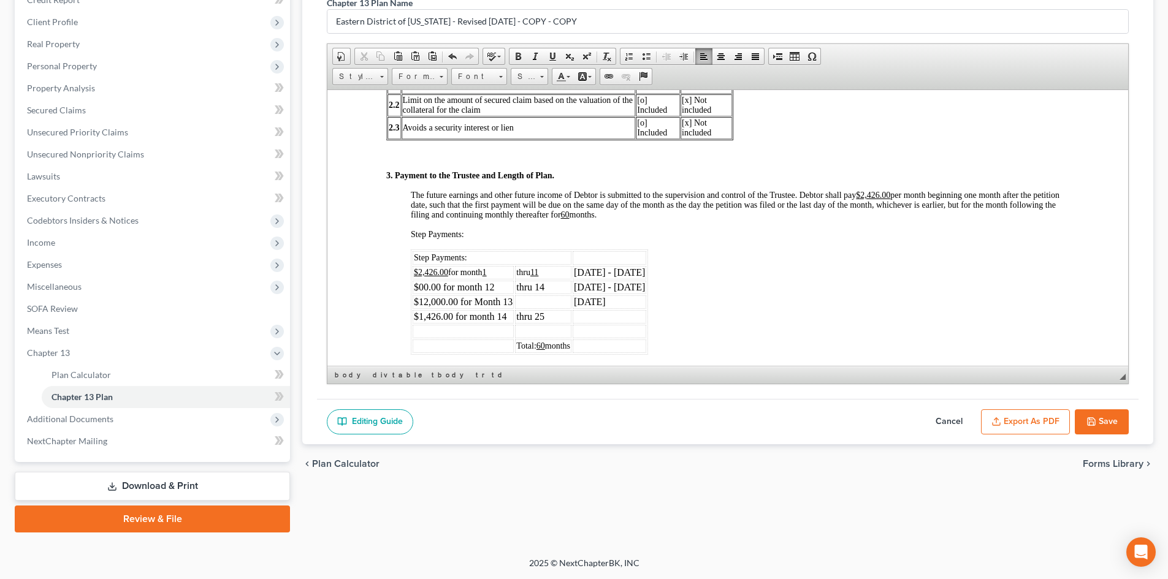
click at [430, 330] on td at bounding box center [463, 330] width 101 height 13
click at [550, 315] on td "thru 25" at bounding box center [543, 316] width 56 height 13
click at [430, 326] on td at bounding box center [463, 330] width 101 height 13
click at [586, 319] on td at bounding box center [610, 316] width 74 height 13
click at [589, 332] on td at bounding box center [610, 330] width 74 height 13
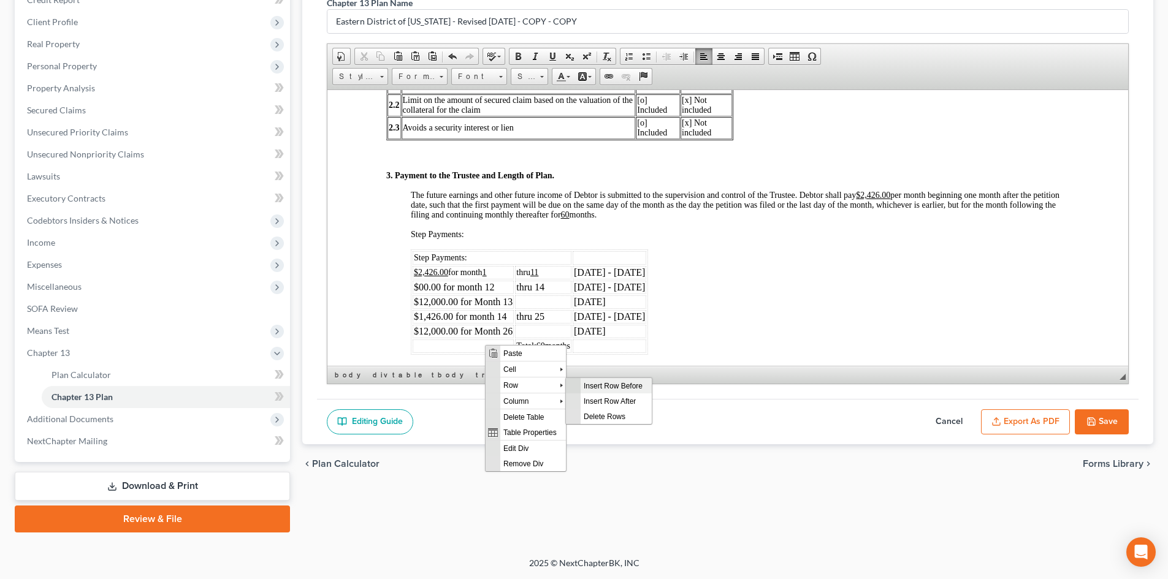
click at [577, 387] on span "Context Menu Options" at bounding box center [573, 386] width 10 height 10
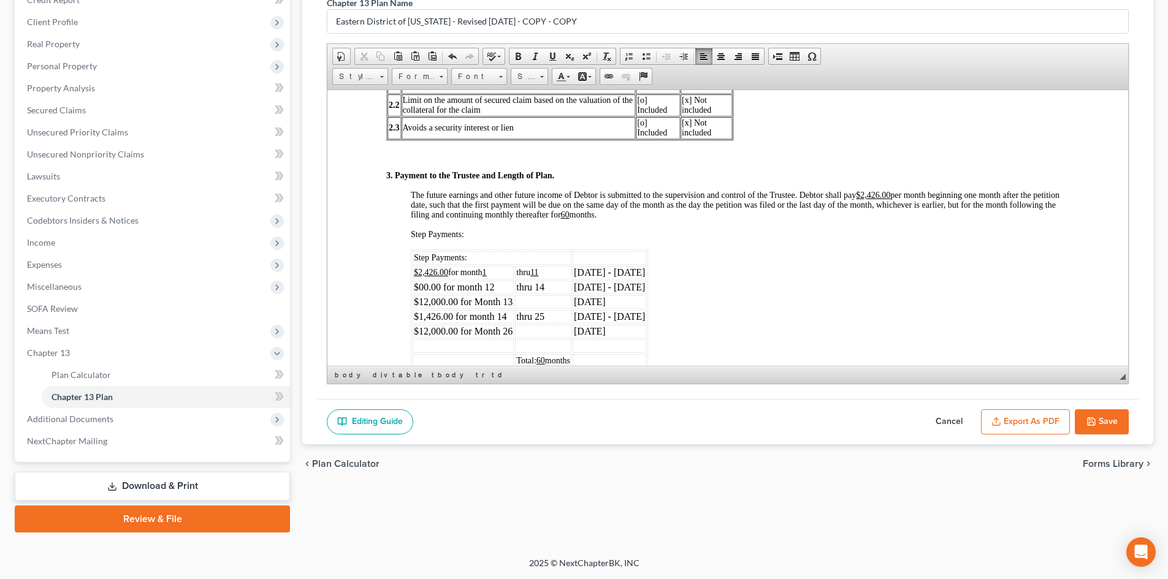
drag, startPoint x: 780, startPoint y: 436, endPoint x: 452, endPoint y: 343, distance: 340.9
click at [492, 385] on span "Row" at bounding box center [497, 382] width 59 height 15
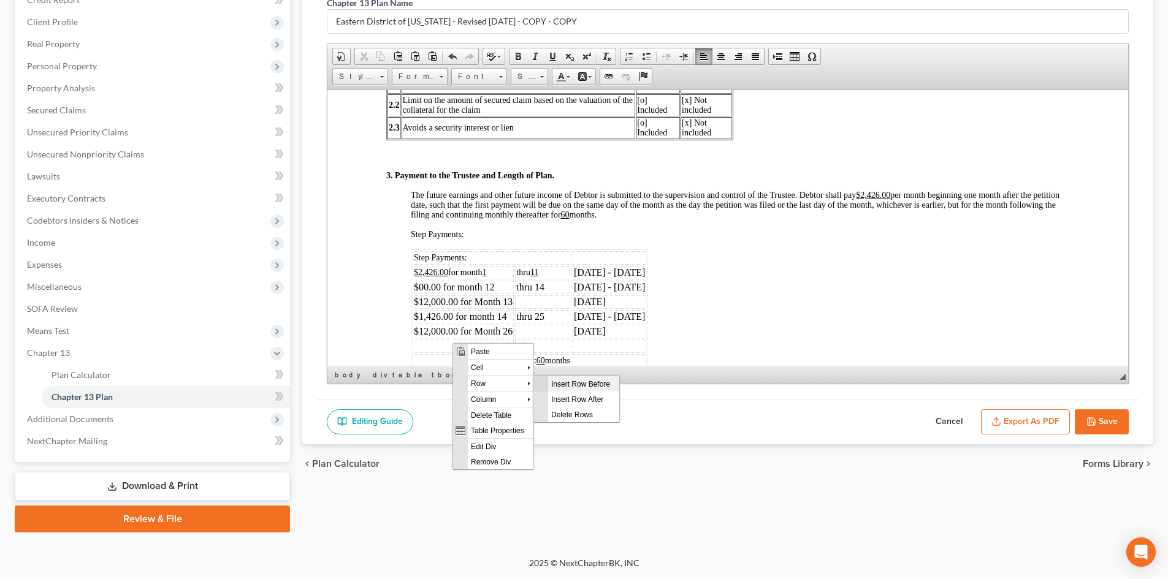
click at [567, 387] on span "Insert Row Before" at bounding box center [583, 383] width 71 height 15
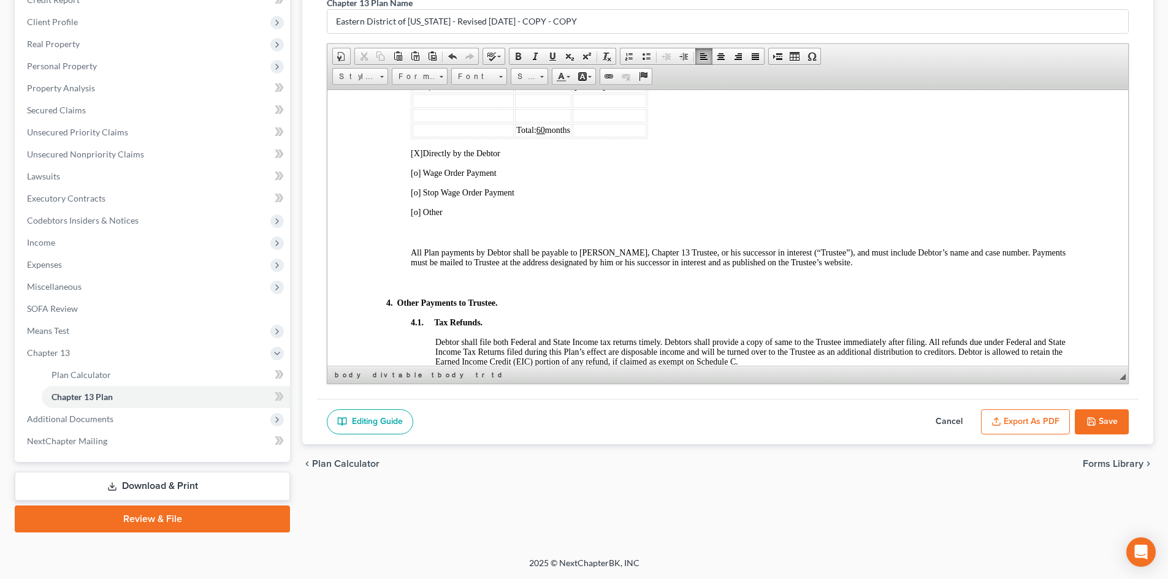
scroll to position [736, 0]
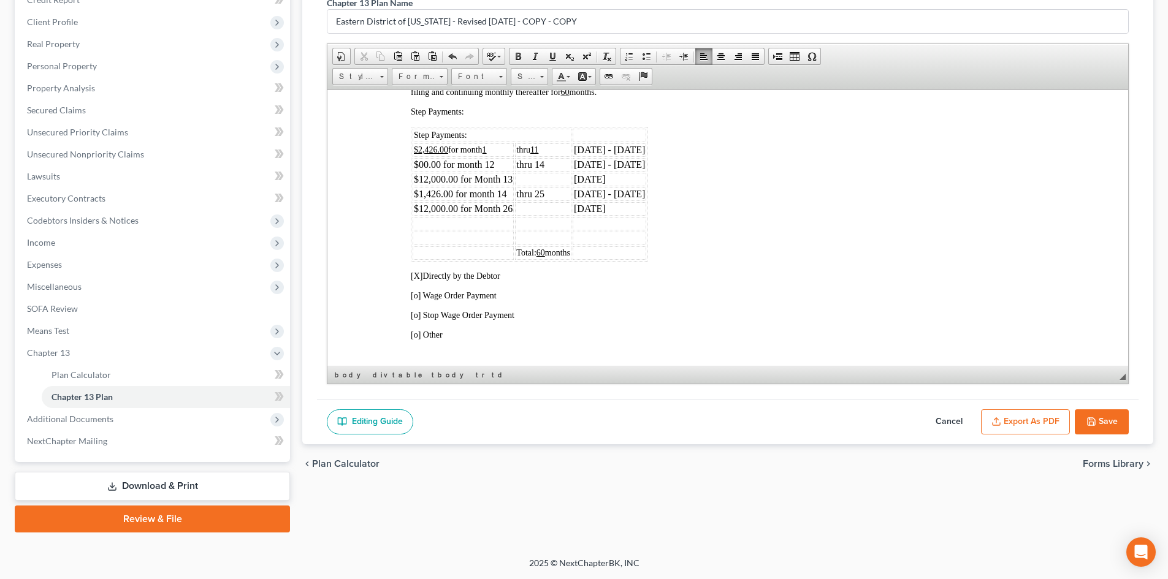
click at [432, 221] on td at bounding box center [463, 222] width 101 height 13
click at [446, 234] on td at bounding box center [463, 237] width 101 height 13
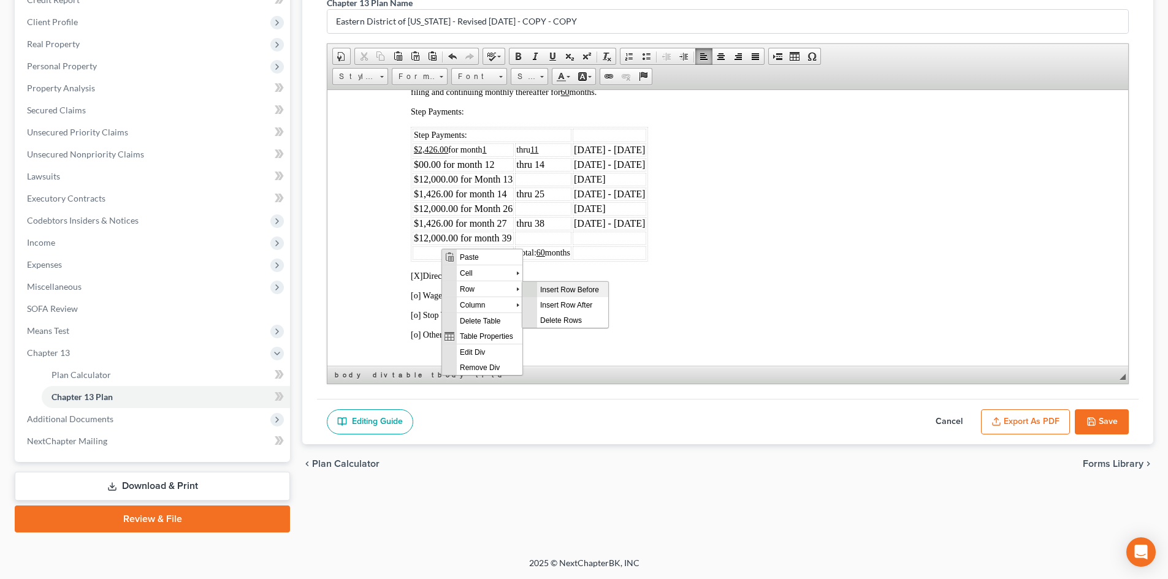
click at [568, 292] on span "Insert Row Before" at bounding box center [572, 288] width 71 height 15
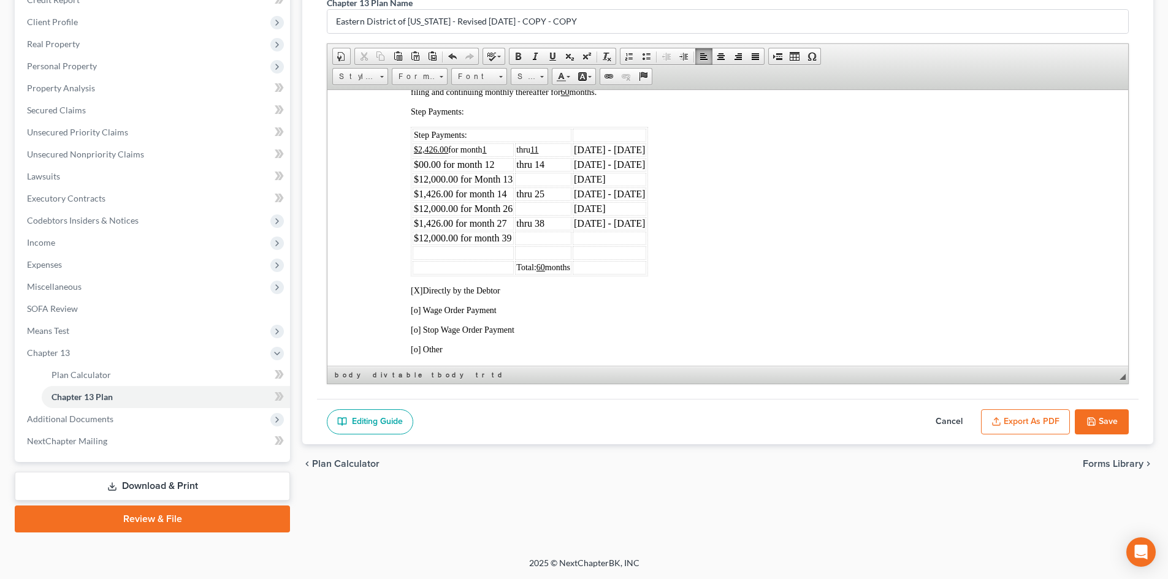
click at [462, 254] on td at bounding box center [463, 252] width 101 height 13
click at [601, 239] on td at bounding box center [610, 237] width 74 height 13
click at [598, 251] on td at bounding box center [610, 252] width 74 height 13
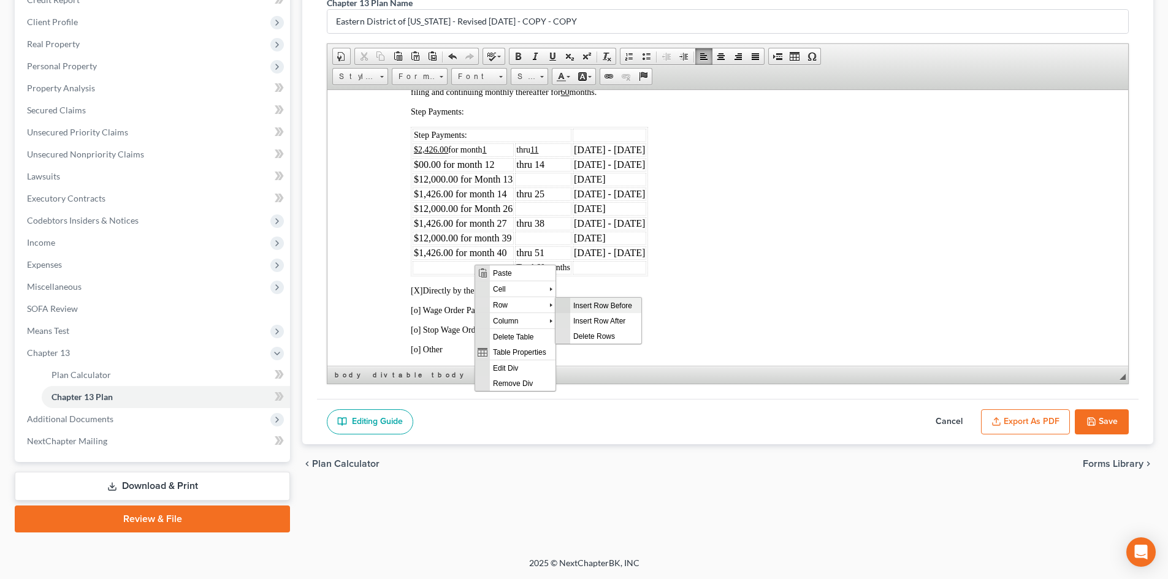
click at [569, 301] on span "Context Menu Options" at bounding box center [562, 304] width 15 height 15
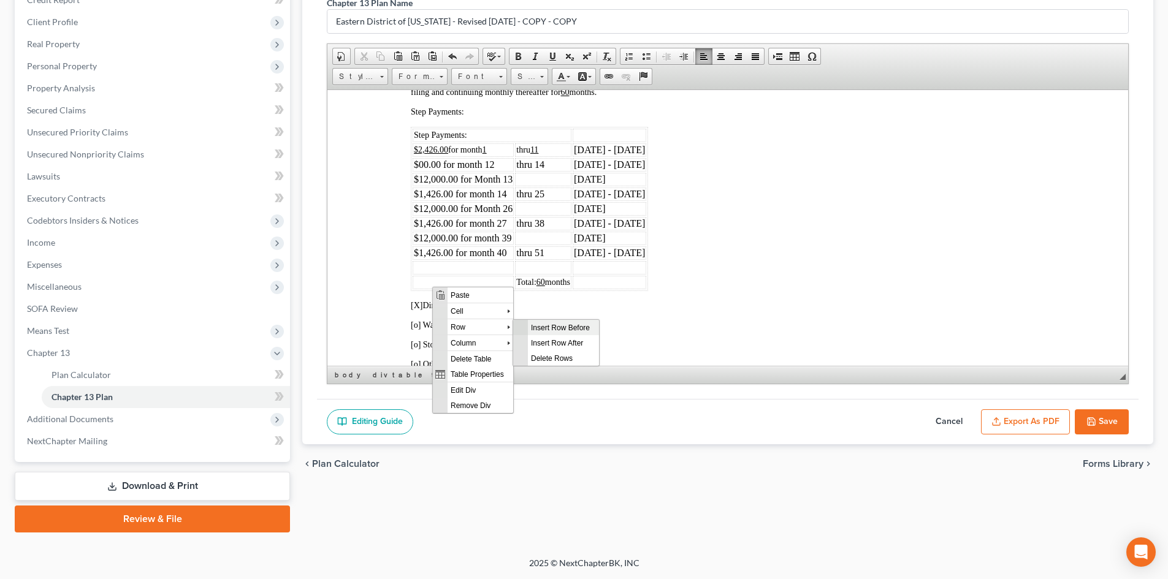
click at [538, 321] on span "Insert Row Before" at bounding box center [563, 326] width 71 height 15
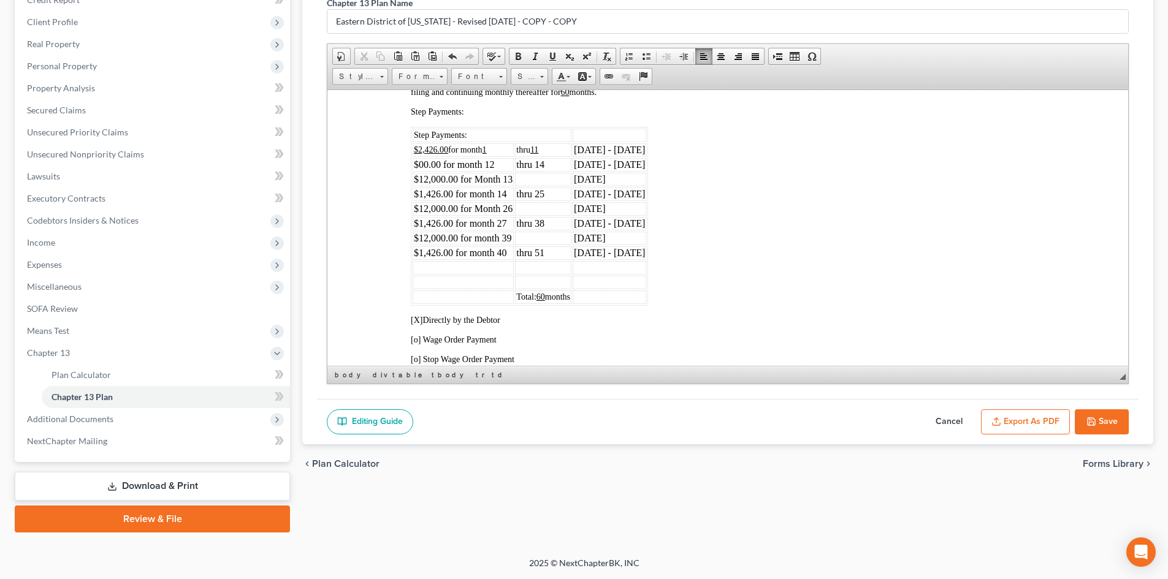
click at [444, 268] on td at bounding box center [463, 267] width 101 height 13
click at [552, 269] on td "thru 60" at bounding box center [543, 267] width 56 height 13
click at [584, 268] on td at bounding box center [610, 267] width 74 height 13
click at [426, 278] on td at bounding box center [463, 281] width 101 height 13
click at [632, 277] on td "Feb 2029 thru Oct 2029" at bounding box center [616, 281] width 86 height 13
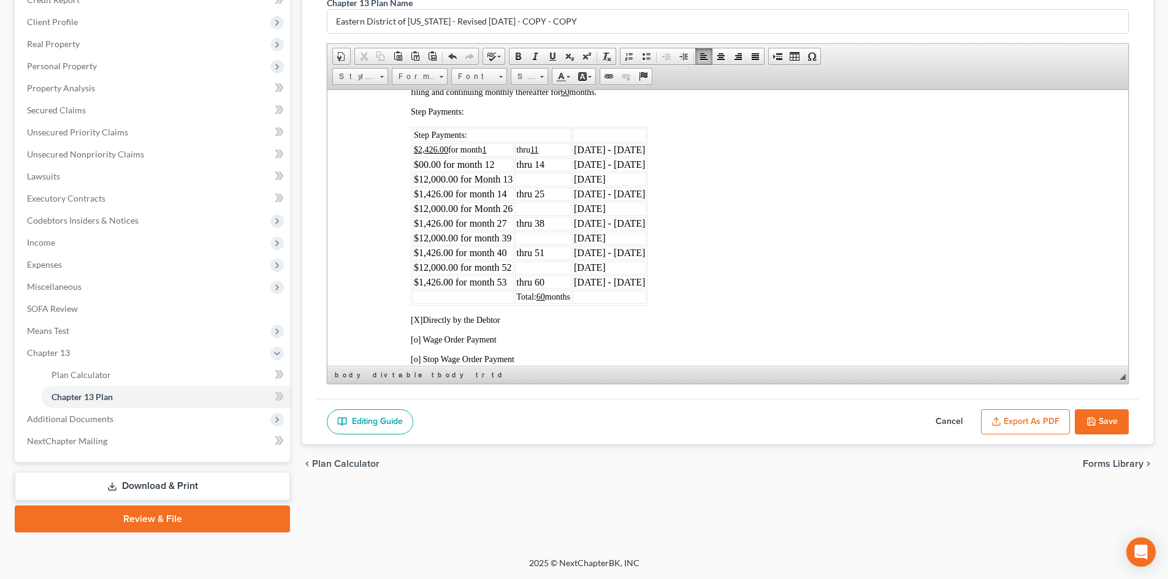
click at [506, 180] on td "$12,000.00 for Month 13" at bounding box center [463, 178] width 101 height 13
click at [506, 195] on td "$1,426.00 for month 14" at bounding box center [463, 193] width 101 height 13
click at [545, 192] on td "thru 25" at bounding box center [543, 193] width 56 height 13
click at [505, 211] on td "$12,000.00 for Month 26" at bounding box center [463, 208] width 101 height 13
click at [505, 220] on td "$1,426.00 for month 27" at bounding box center [463, 222] width 101 height 13
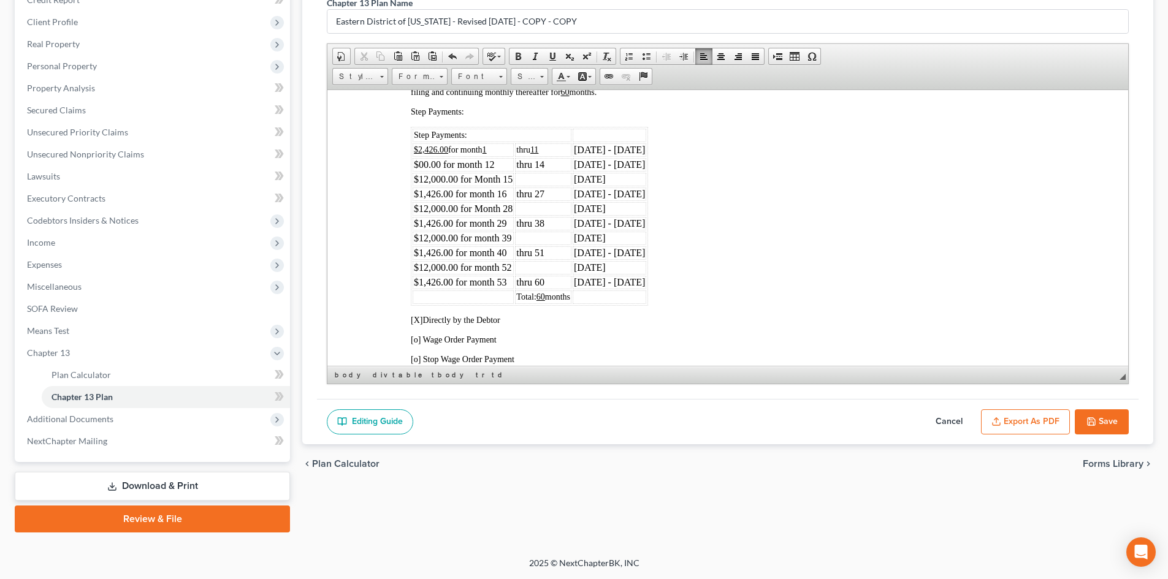
click at [546, 222] on td "thru 38" at bounding box center [543, 222] width 56 height 13
click at [503, 239] on td "$12,000.00 for month 39" at bounding box center [463, 237] width 101 height 13
click at [503, 252] on td "$1,426.00 for month 40" at bounding box center [463, 252] width 101 height 13
click at [558, 253] on td "thru 51" at bounding box center [543, 252] width 56 height 13
click at [506, 265] on td "$12,000.00 for month 52" at bounding box center [463, 267] width 101 height 13
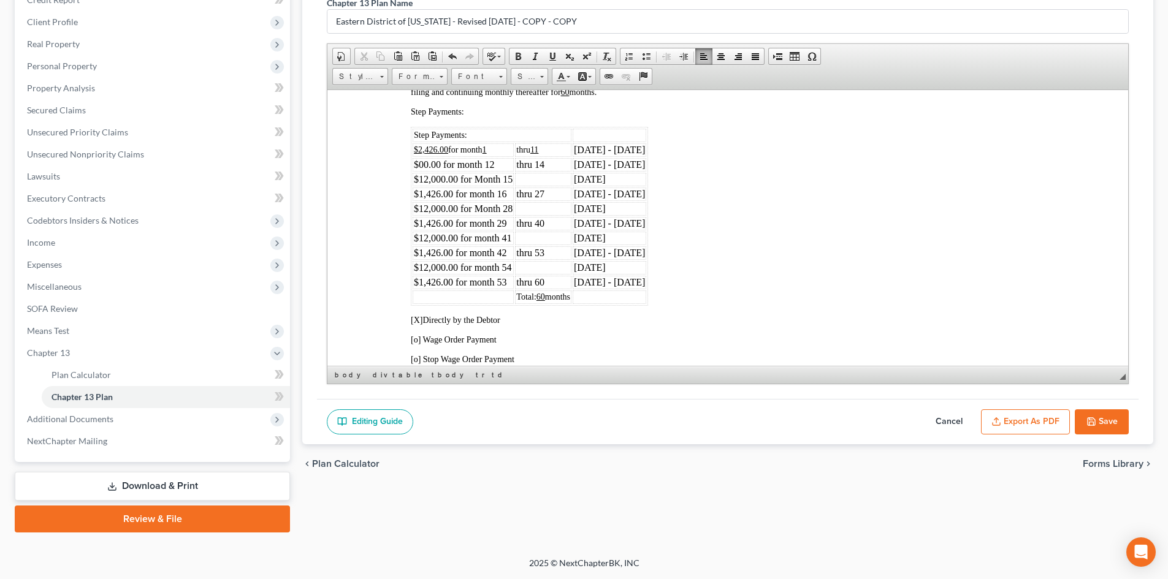
click at [502, 281] on td "$1,426.00 for month 53" at bounding box center [463, 281] width 101 height 13
click at [715, 284] on div "3. Payment to the Trustee and Length of Plan. The future earnings and other fut…" at bounding box center [727, 425] width 683 height 755
click at [548, 279] on td "thru 60" at bounding box center [543, 281] width 56 height 13
click at [802, 264] on div "3. Payment to the Trustee and Length of Plan. The future earnings and other fut…" at bounding box center [727, 425] width 683 height 755
click at [717, 258] on div "3. Payment to the Trustee and Length of Plan. The future earnings and other fut…" at bounding box center [727, 425] width 683 height 755
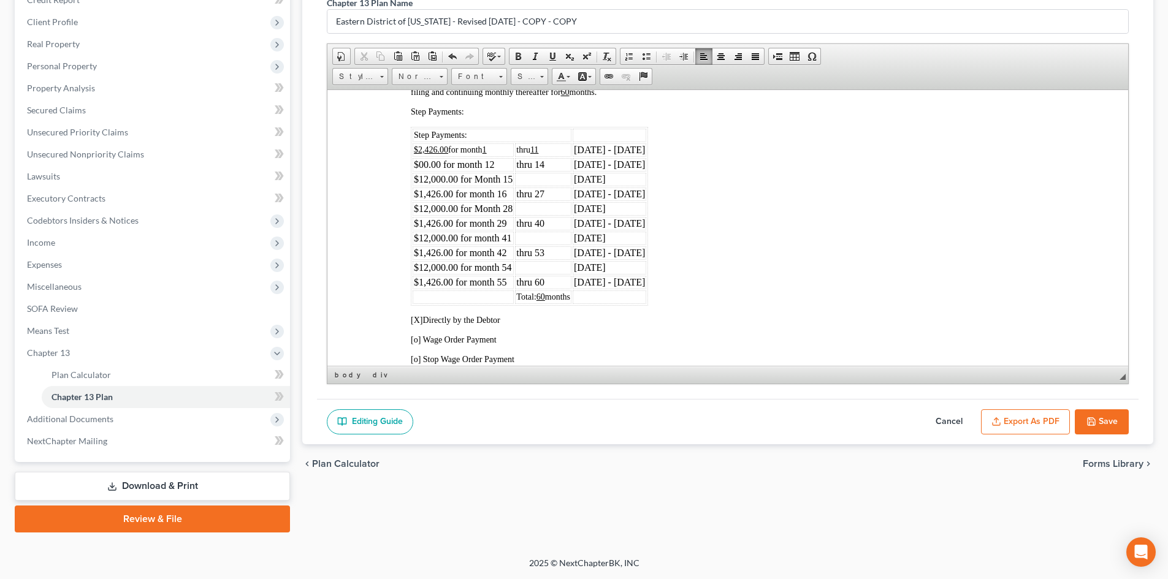
click at [639, 287] on td "Feb 2029 - Oct 2029" at bounding box center [610, 281] width 74 height 13
click at [779, 261] on div "3. Payment to the Trustee and Length of Plan. The future earnings and other fut…" at bounding box center [727, 425] width 683 height 755
click at [543, 180] on td at bounding box center [543, 178] width 56 height 13
click at [546, 165] on td "thru 14" at bounding box center [543, 164] width 56 height 13
click at [508, 194] on td "$1,426.00 for month 16" at bounding box center [463, 193] width 101 height 13
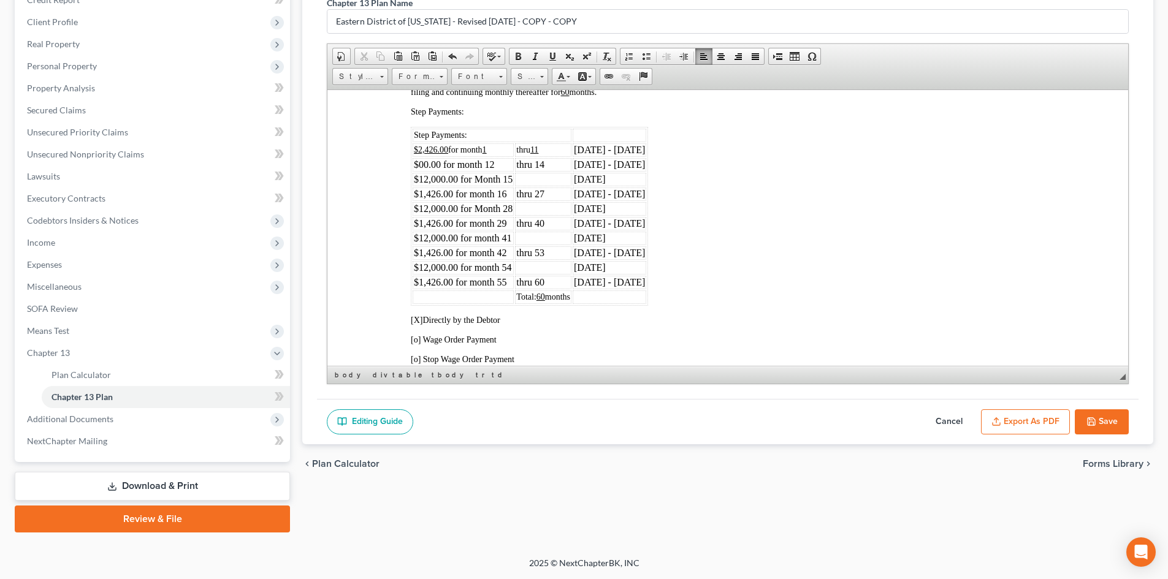
click at [533, 177] on td at bounding box center [543, 178] width 56 height 13
click at [505, 181] on td "$12,000.00 for Month 15" at bounding box center [463, 178] width 101 height 13
click at [508, 194] on td "$1,426.00 for month 16" at bounding box center [463, 193] width 101 height 13
click at [560, 191] on td "thru 27" at bounding box center [543, 193] width 56 height 13
click at [686, 200] on div "3. Payment to the Trustee and Length of Plan. The future earnings and other fut…" at bounding box center [727, 425] width 683 height 755
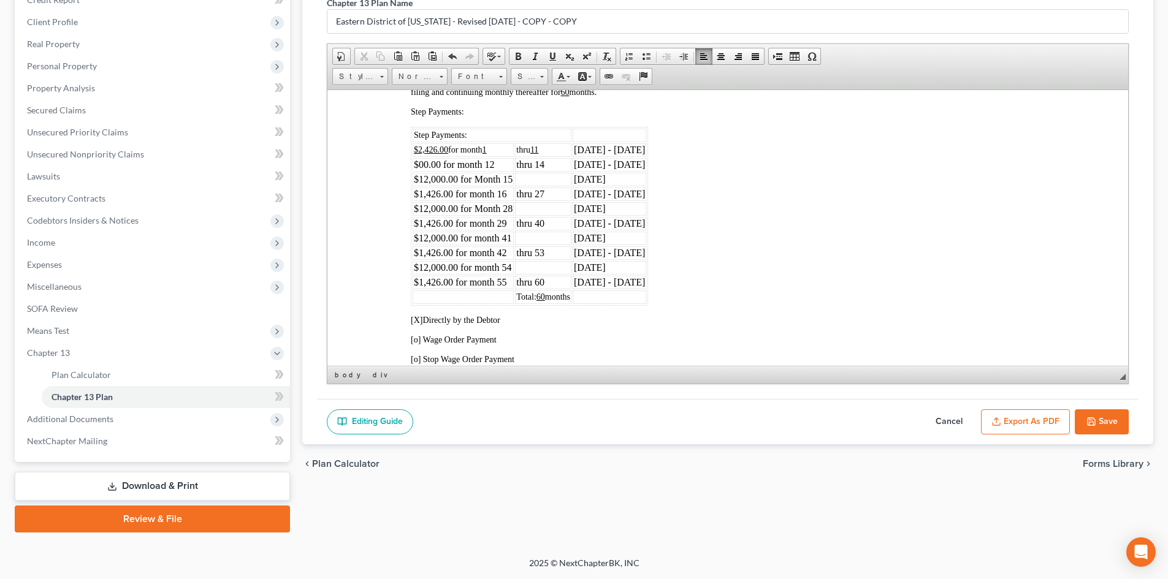
click at [646, 196] on td "Feb 2026 - Dec 2026" at bounding box center [610, 193] width 74 height 13
click at [416, 191] on td "$1,426.00 for month 16" at bounding box center [463, 193] width 101 height 13
click at [710, 184] on div "3. Payment to the Trustee and Length of Plan. The future earnings and other fut…" at bounding box center [727, 425] width 683 height 755
click at [566, 181] on td at bounding box center [543, 178] width 56 height 13
click at [512, 210] on td "$12,000.00 for Month 28" at bounding box center [463, 208] width 101 height 13
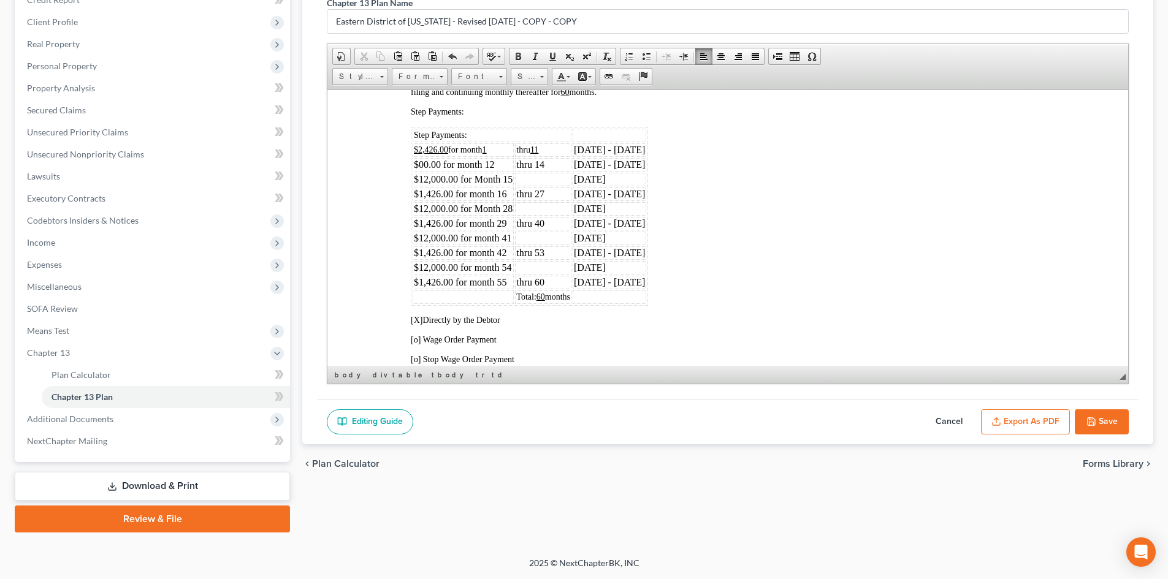
click at [544, 192] on td "thru 27" at bounding box center [543, 193] width 56 height 13
click at [508, 208] on td "$12,000.00 for Month 28" at bounding box center [463, 208] width 101 height 13
click at [506, 222] on td "$1,426.00 for month 29" at bounding box center [463, 222] width 101 height 13
click at [546, 223] on td "thru 40" at bounding box center [543, 222] width 56 height 13
click at [509, 238] on td "$12,000.00 for month 41" at bounding box center [463, 237] width 101 height 13
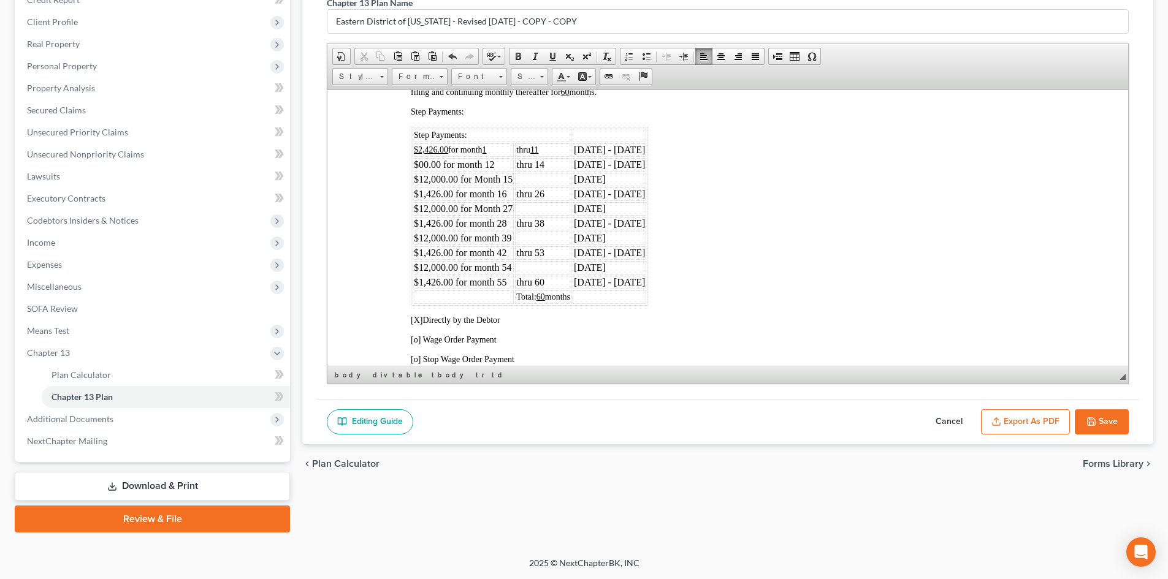
drag, startPoint x: 504, startPoint y: 254, endPoint x: 523, endPoint y: 264, distance: 21.4
click at [506, 255] on td "$1,426.00 for month 42" at bounding box center [463, 252] width 101 height 13
click at [553, 253] on td "thru 53" at bounding box center [543, 252] width 56 height 13
drag, startPoint x: 511, startPoint y: 264, endPoint x: 538, endPoint y: 292, distance: 39.5
click at [512, 264] on td "$12,000.00 for month 54" at bounding box center [463, 267] width 101 height 13
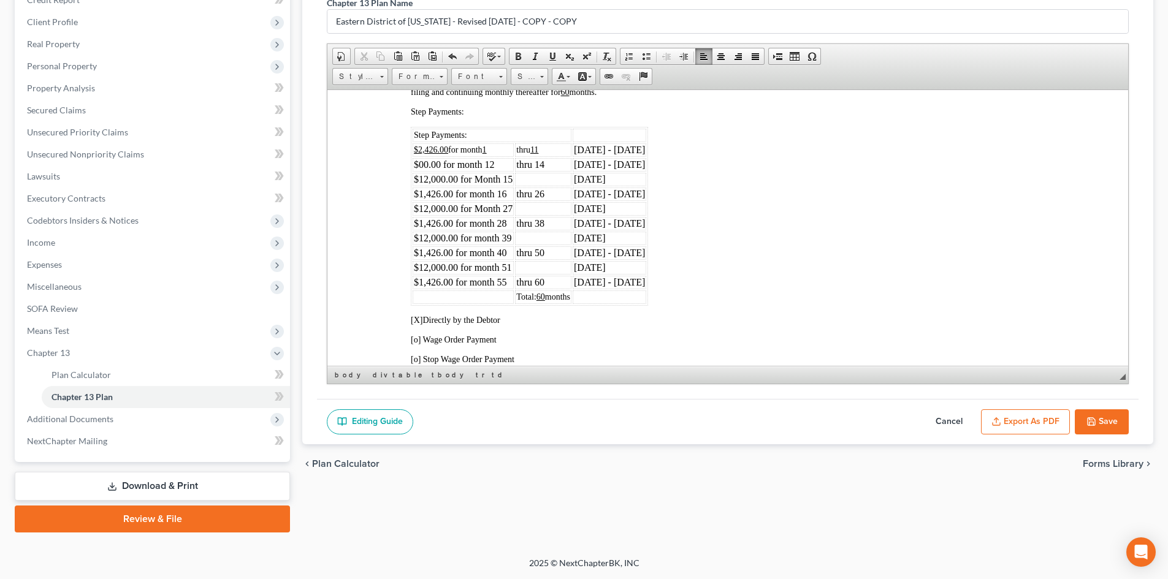
click at [508, 280] on td "$1,426.00 for month 55" at bounding box center [463, 281] width 101 height 13
click at [732, 270] on div "3. Payment to the Trustee and Length of Plan. The future earnings and other fut…" at bounding box center [727, 425] width 683 height 755
drag, startPoint x: 505, startPoint y: 282, endPoint x: 497, endPoint y: 288, distance: 9.6
click at [504, 282] on td "$1,426.00 for month 52" at bounding box center [463, 281] width 101 height 13
click at [474, 283] on td "$1,426.00 for month 52" at bounding box center [463, 281] width 101 height 13
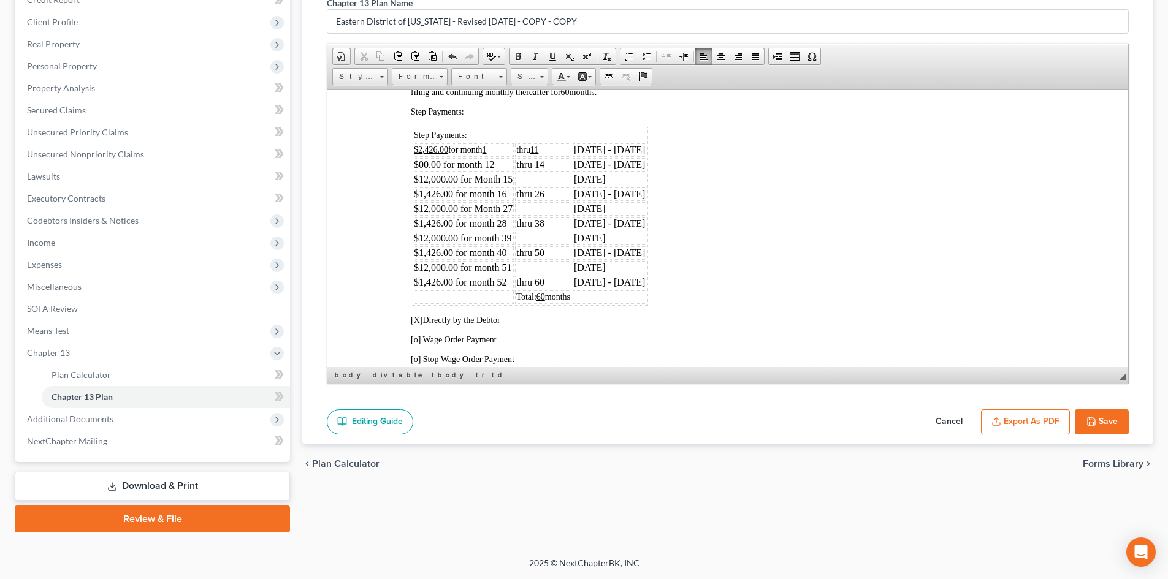
click at [497, 284] on td "$1,426.00 for month 52" at bounding box center [463, 281] width 101 height 13
click at [506, 283] on td "$1,426.00 for month 52" at bounding box center [463, 281] width 101 height 13
click at [738, 265] on div "3. Payment to the Trustee and Length of Plan. The future earnings and other fut…" at bounding box center [727, 425] width 683 height 755
click at [476, 164] on td "$00.00 for month 12" at bounding box center [463, 164] width 101 height 13
click at [492, 161] on td "$00.00 for month 12" at bounding box center [463, 164] width 101 height 13
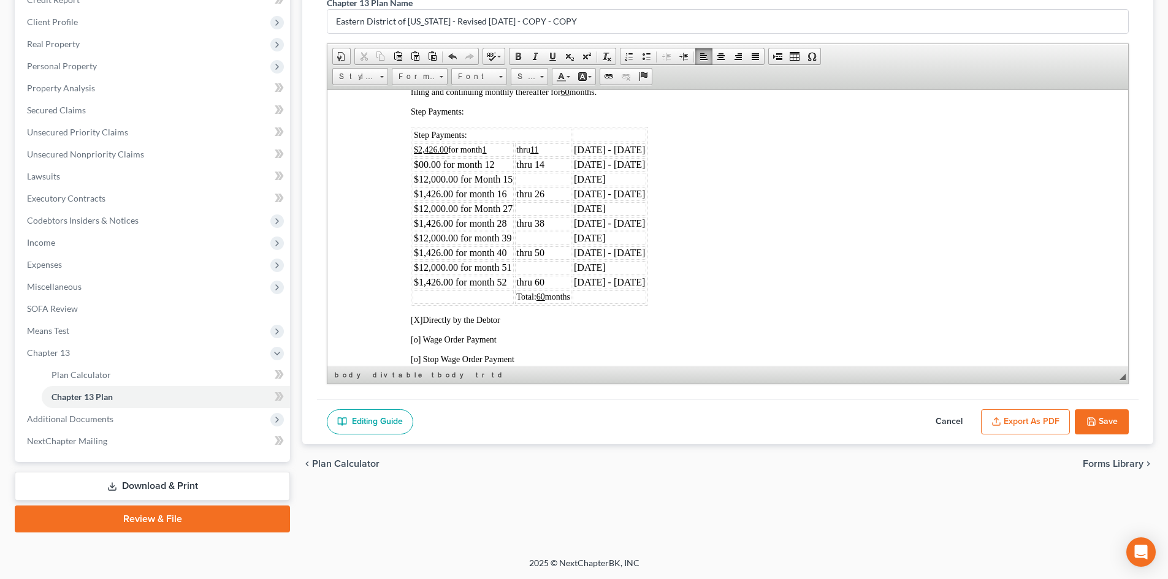
click at [426, 179] on td "$12,000.00 for Month 15" at bounding box center [463, 178] width 101 height 13
drag, startPoint x: 426, startPoint y: 174, endPoint x: 428, endPoint y: 212, distance: 38.1
click at [426, 177] on td "$12,000.00 for Month 15" at bounding box center [463, 178] width 101 height 13
click at [422, 215] on table "Step Payments: $2,426.00 for month 1 thru 11 Nov 2024 - Sept 2025 $00.00 for mo…" at bounding box center [529, 215] width 237 height 179
click at [423, 237] on td "$12,000.00 for month 39" at bounding box center [463, 237] width 101 height 13
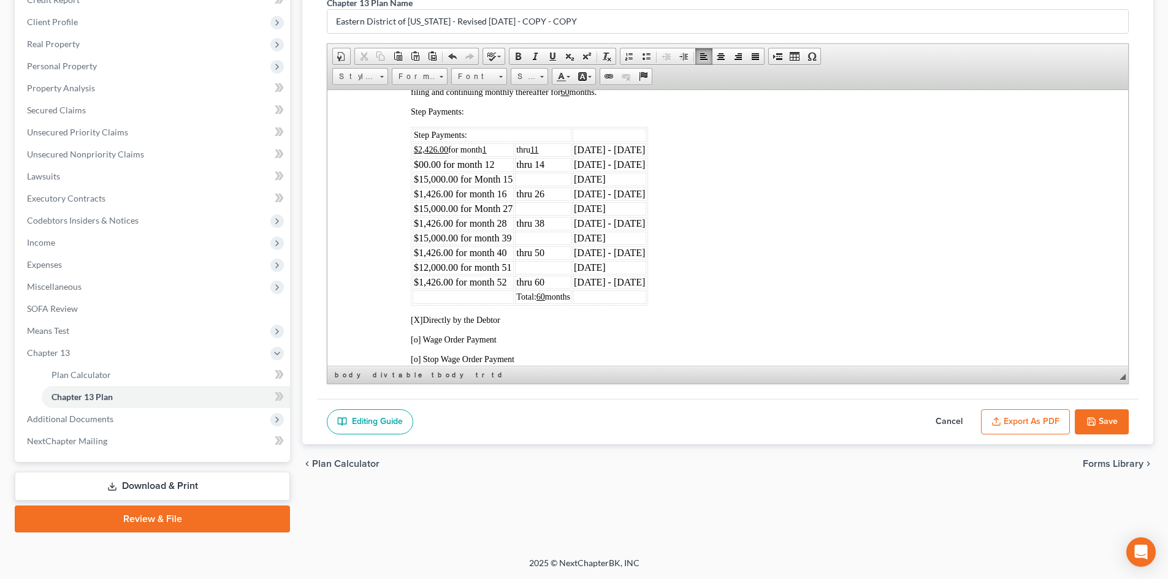
click at [424, 268] on td "$12,000.00 for month 51" at bounding box center [463, 267] width 101 height 13
click at [736, 259] on div "3. Payment to the Trustee and Length of Plan. The future earnings and other fut…" at bounding box center [727, 425] width 683 height 755
click at [1108, 427] on button "Save" at bounding box center [1102, 422] width 54 height 26
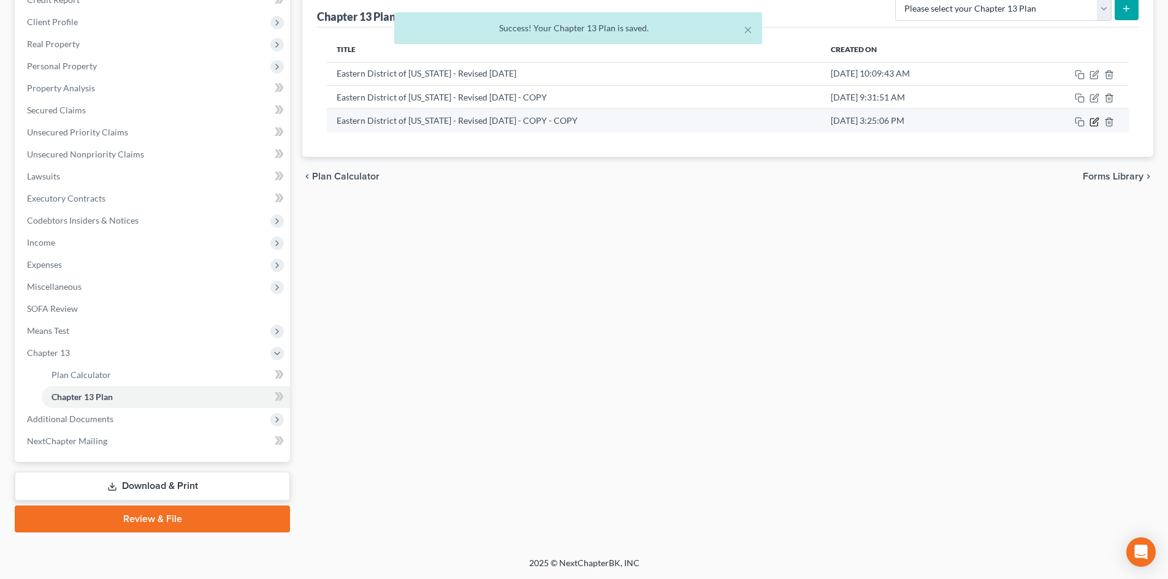
click at [1092, 123] on icon "button" at bounding box center [1094, 122] width 10 height 10
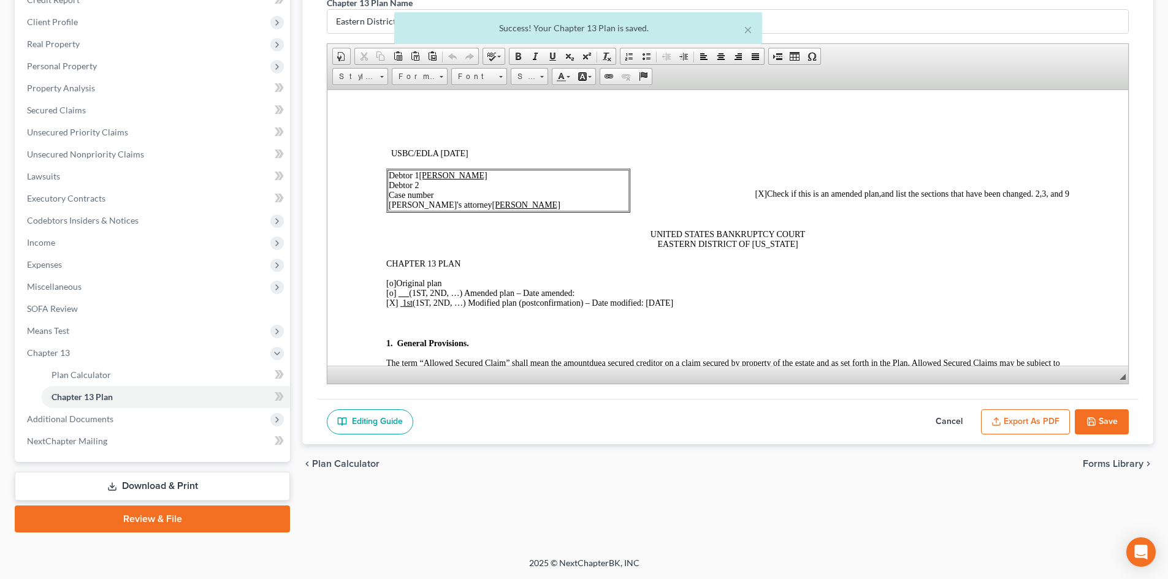
scroll to position [0, 0]
click at [1037, 418] on button "Export as PDF" at bounding box center [1025, 422] width 89 height 26
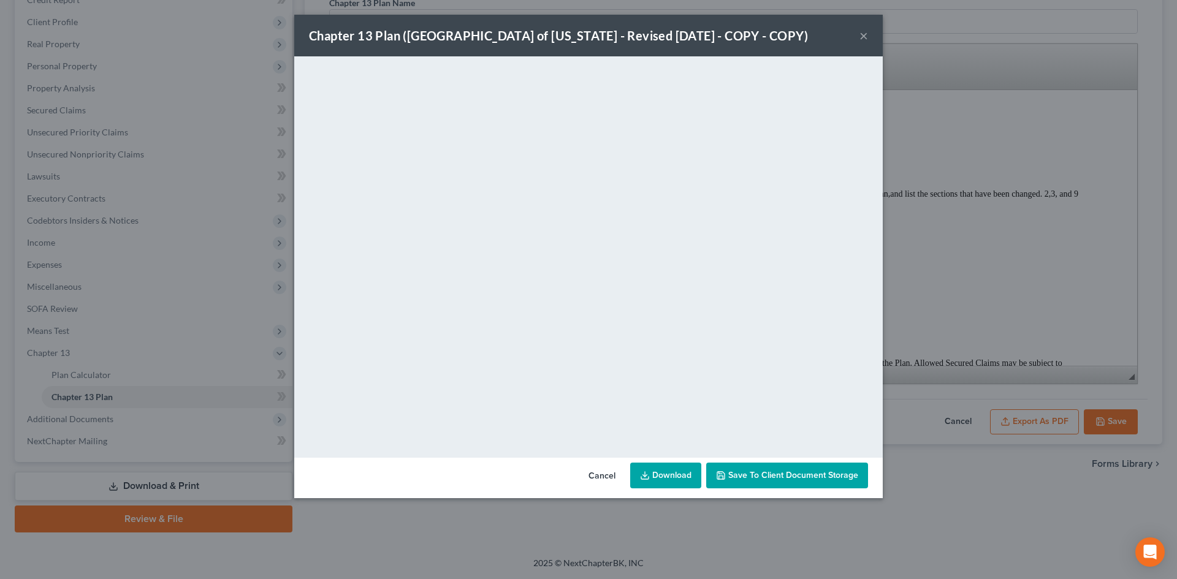
click at [861, 29] on button "×" at bounding box center [863, 35] width 9 height 15
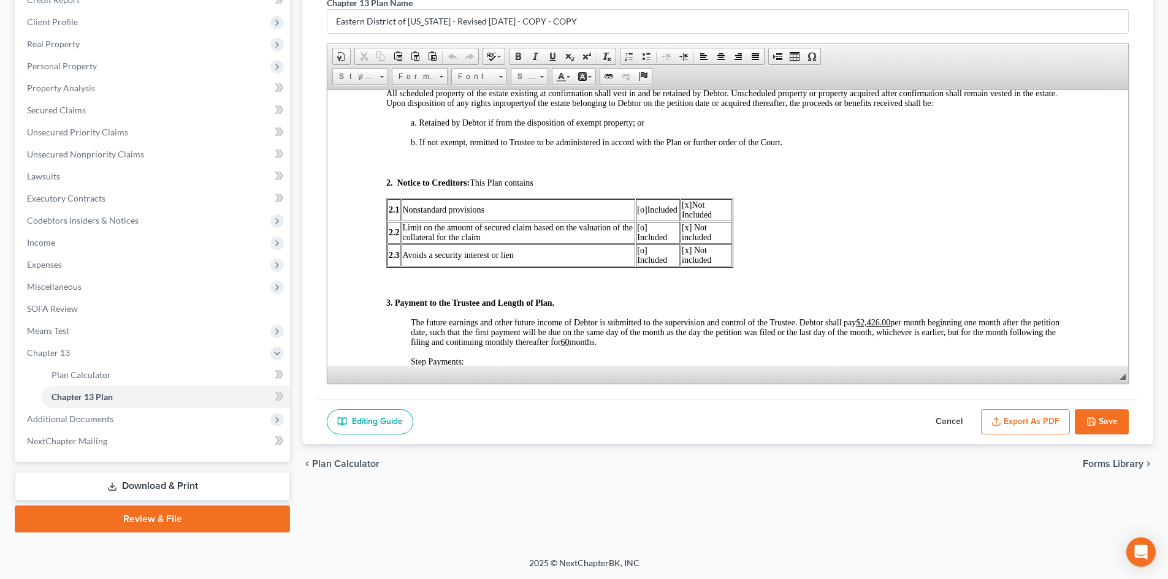
scroll to position [490, 0]
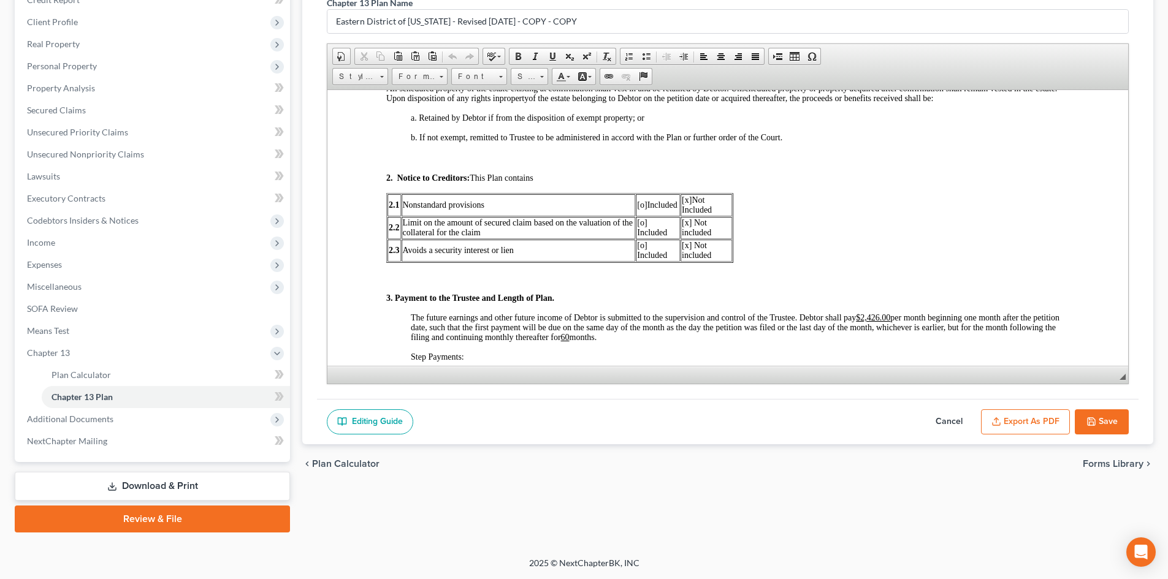
click at [639, 211] on td "[o] Included" at bounding box center [658, 205] width 44 height 22
click at [690, 200] on span "[x]" at bounding box center [687, 199] width 10 height 9
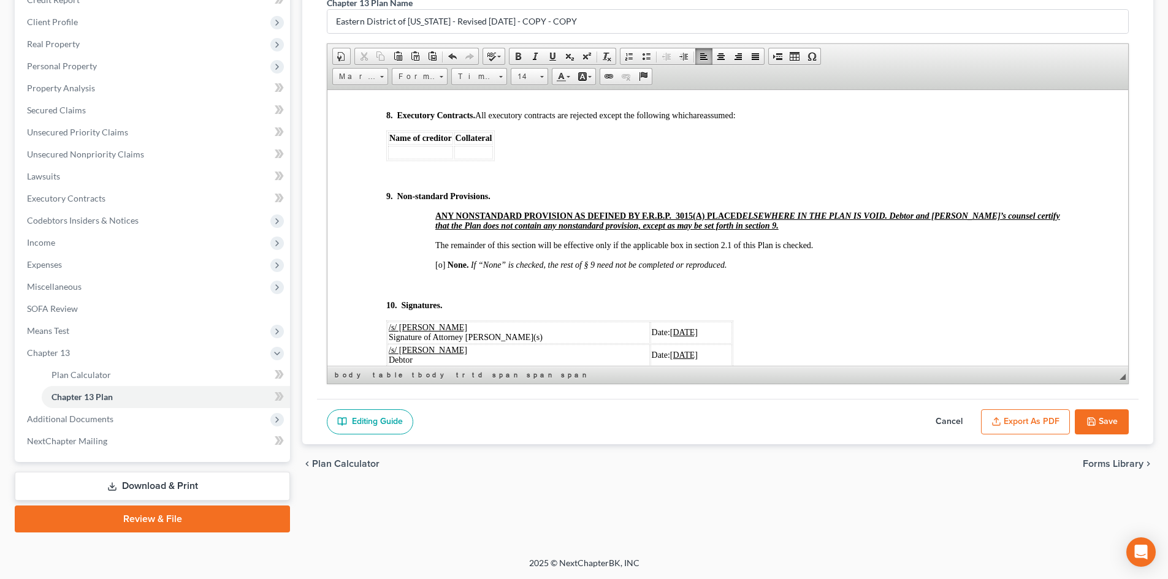
scroll to position [4027, 0]
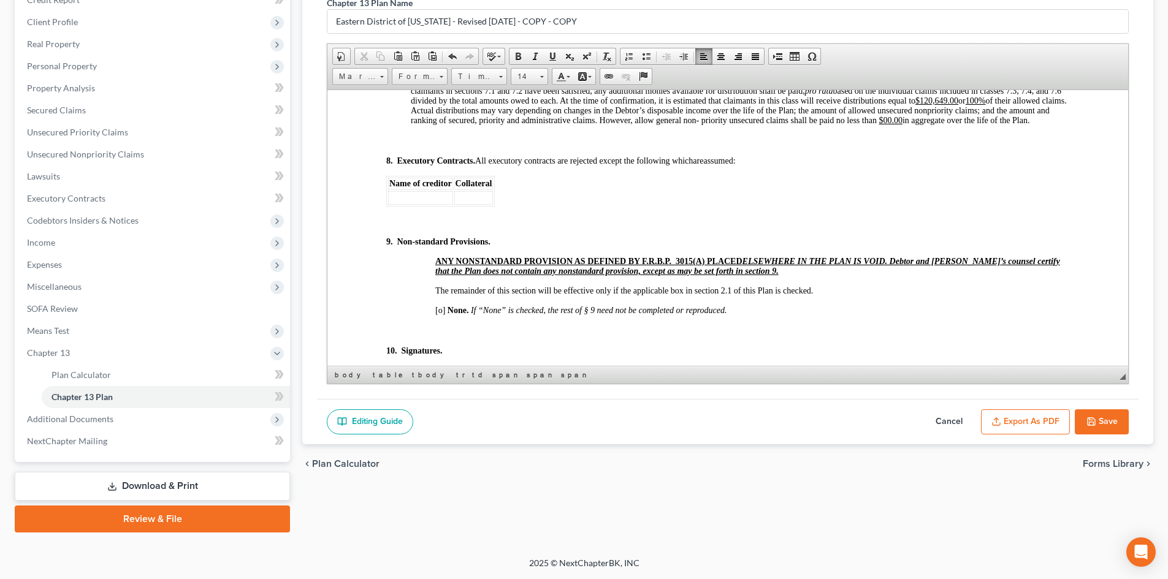
drag, startPoint x: 558, startPoint y: 329, endPoint x: 568, endPoint y: 329, distance: 10.4
click at [557, 314] on em "If “None” is checked, the rest of § 9 need not be completed or reproduced." at bounding box center [599, 309] width 256 height 9
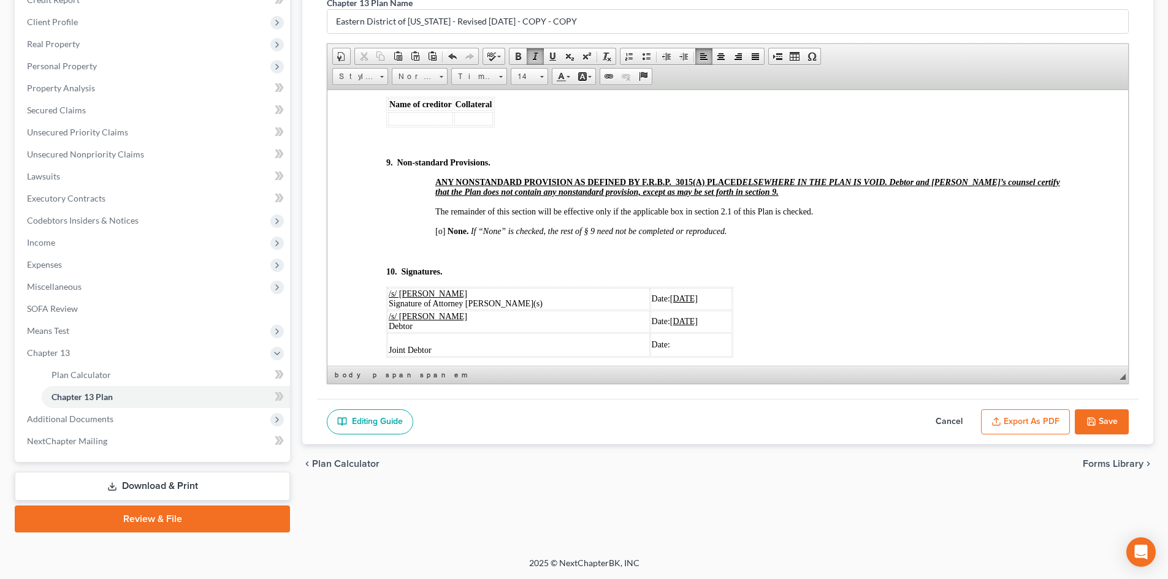
scroll to position [4149, 0]
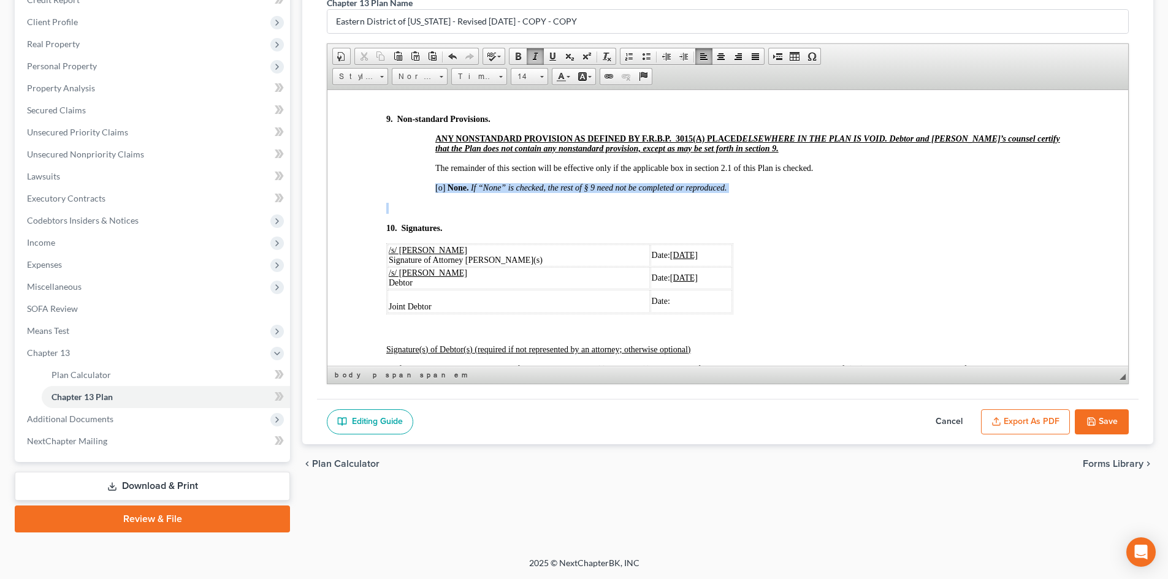
drag, startPoint x: 708, startPoint y: 212, endPoint x: 454, endPoint y: 168, distance: 257.6
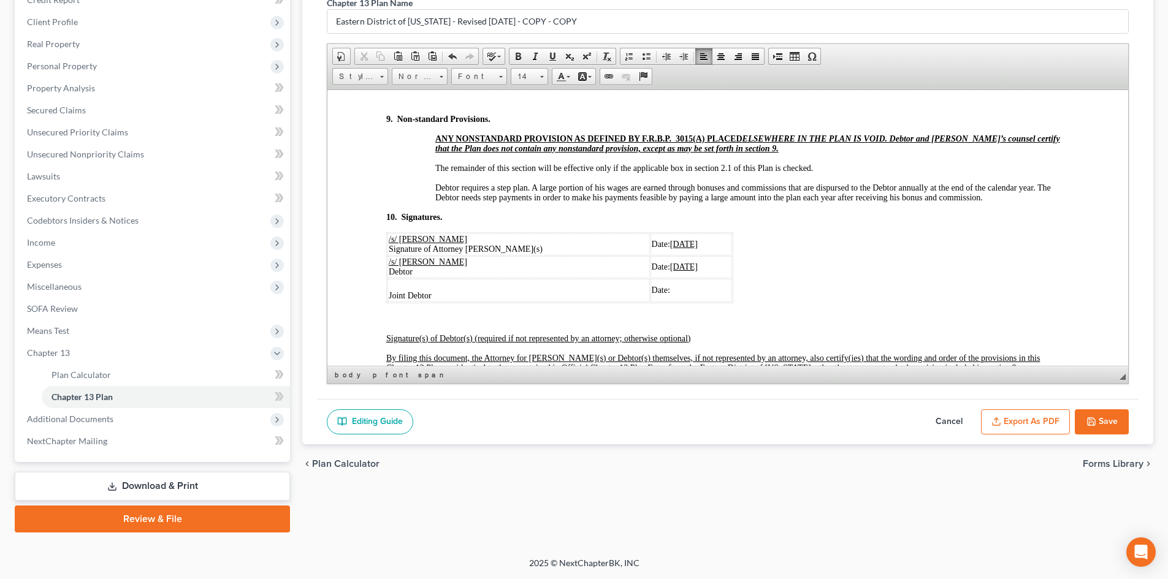
click at [1102, 424] on button "Save" at bounding box center [1102, 422] width 54 height 26
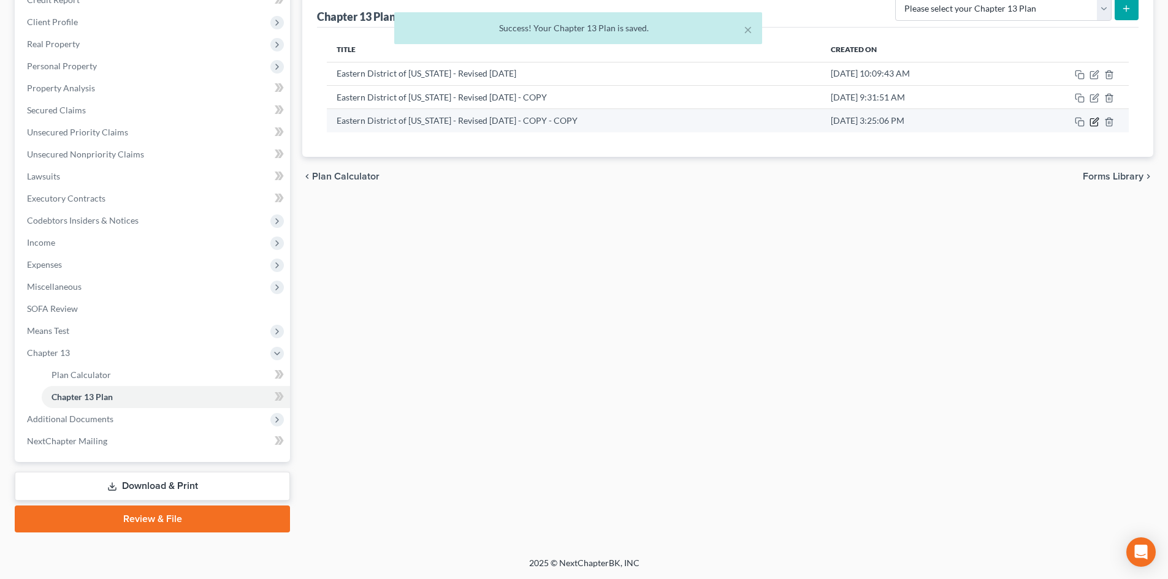
click at [1092, 123] on icon "button" at bounding box center [1094, 122] width 10 height 10
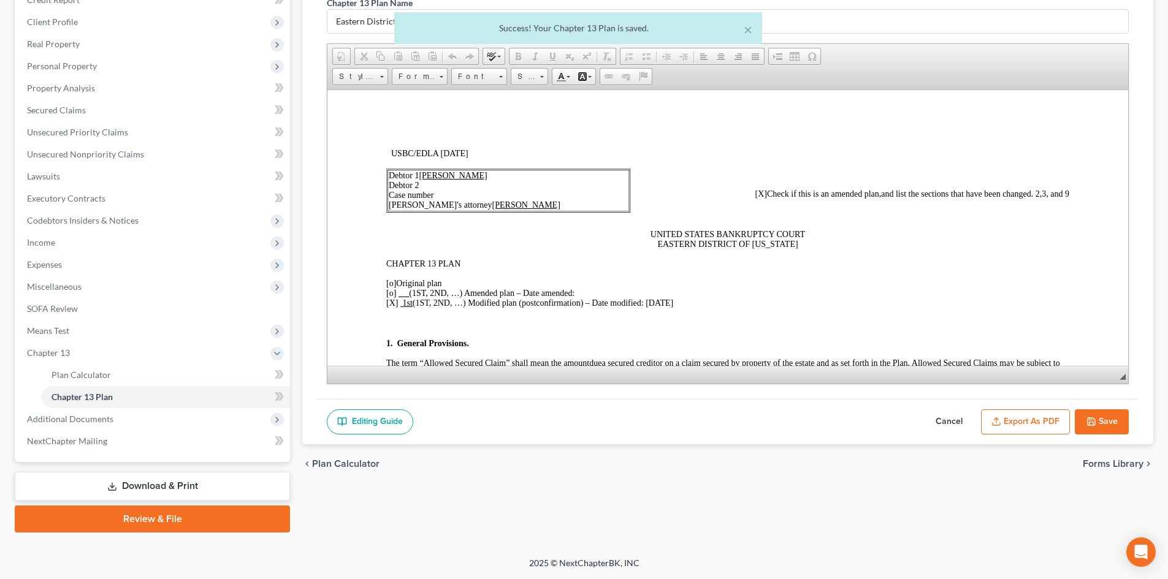
scroll to position [0, 0]
click at [1026, 417] on button "Export as PDF" at bounding box center [1025, 422] width 89 height 26
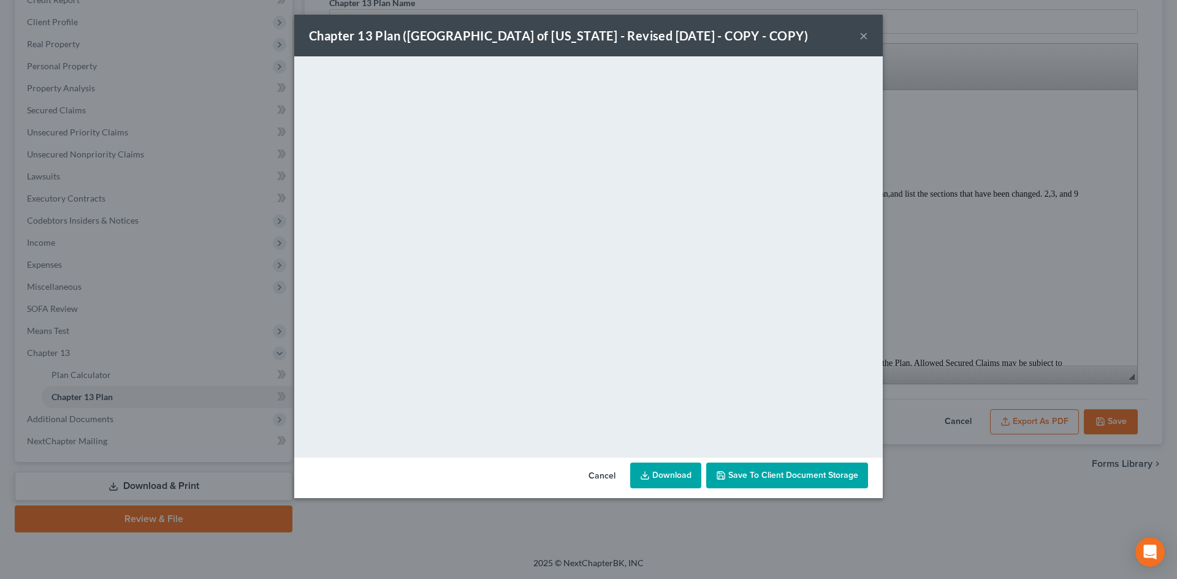
click at [674, 480] on link "Download" at bounding box center [665, 476] width 71 height 26
click at [862, 39] on button "×" at bounding box center [863, 35] width 9 height 15
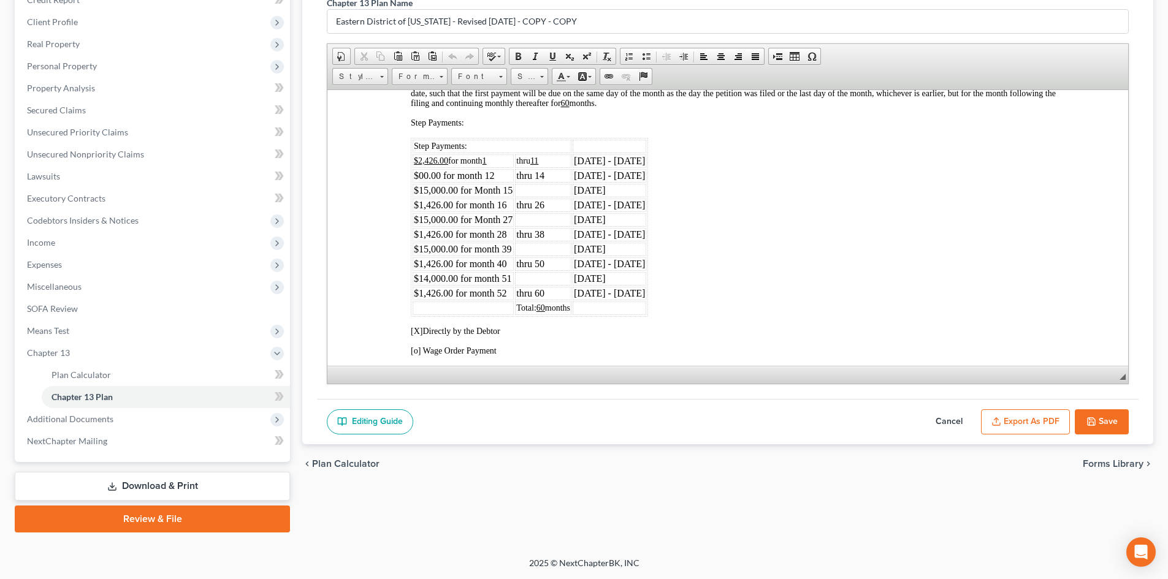
scroll to position [736, 0]
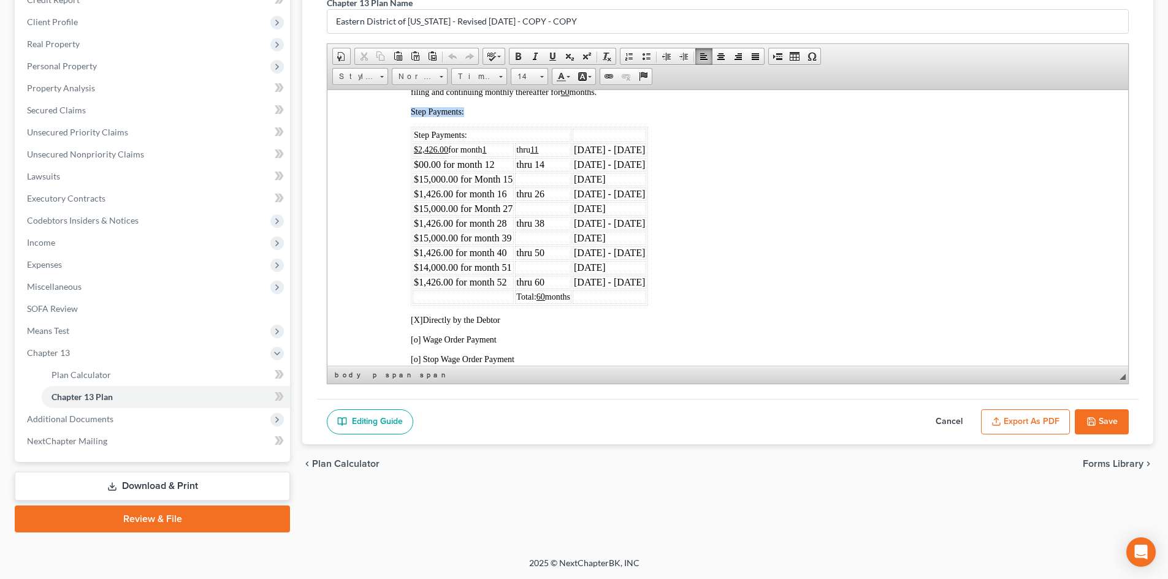
drag, startPoint x: 685, startPoint y: 301, endPoint x: 345, endPoint y: 153, distance: 370.6
copy span "Step Payments:"
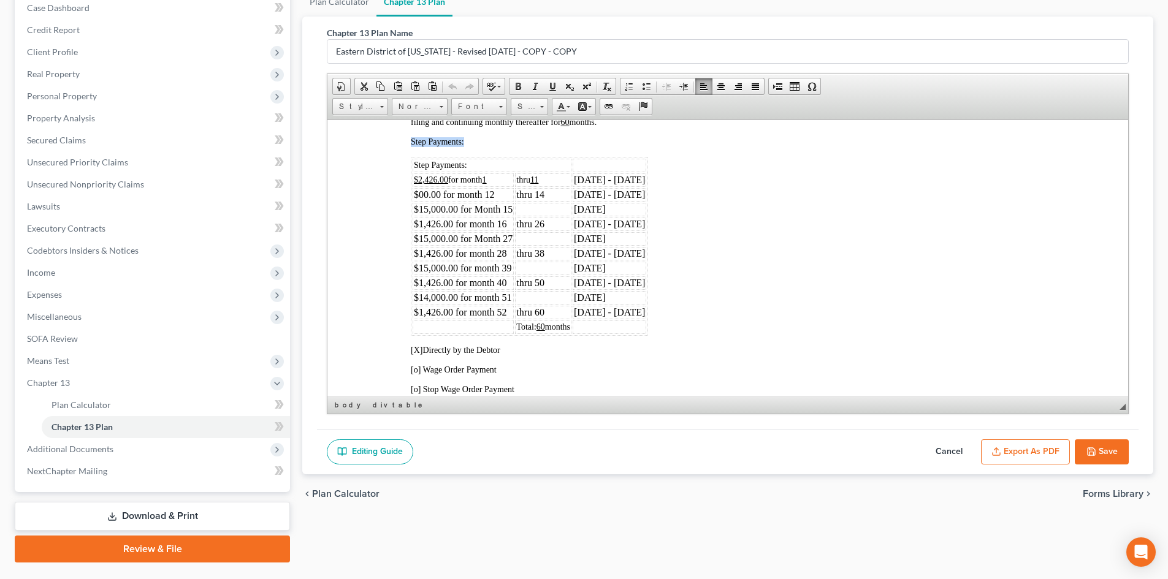
scroll to position [161, 0]
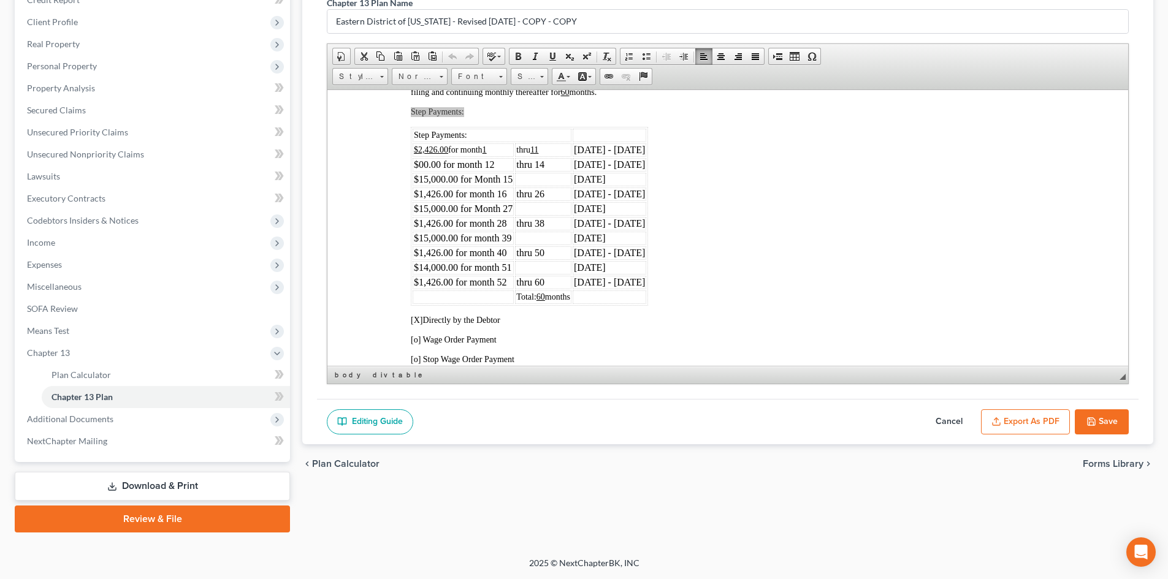
click at [1089, 427] on button "Save" at bounding box center [1102, 422] width 54 height 26
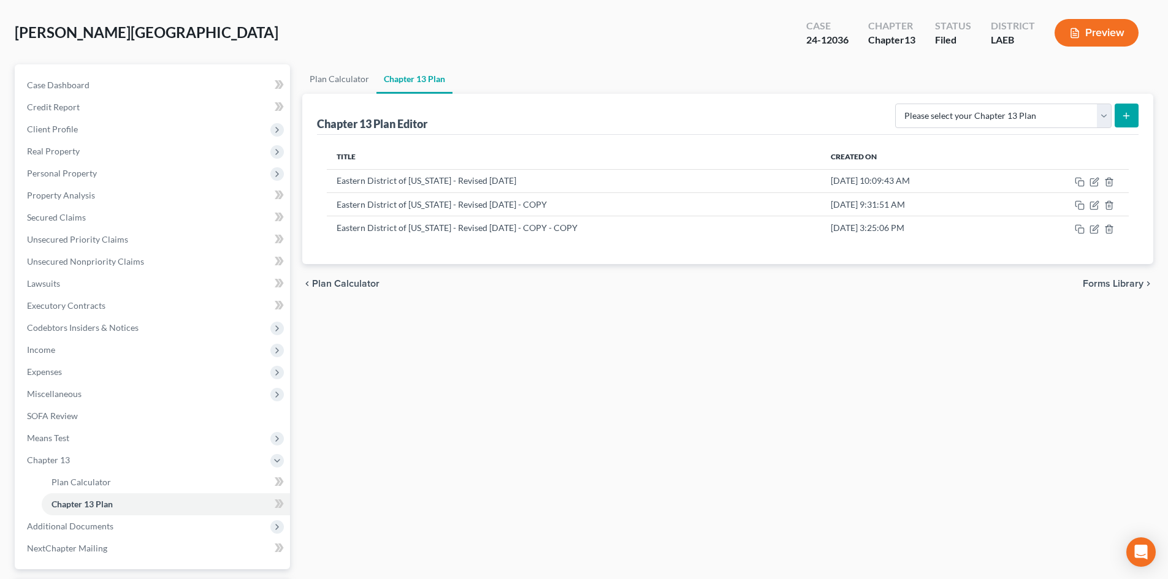
scroll to position [0, 0]
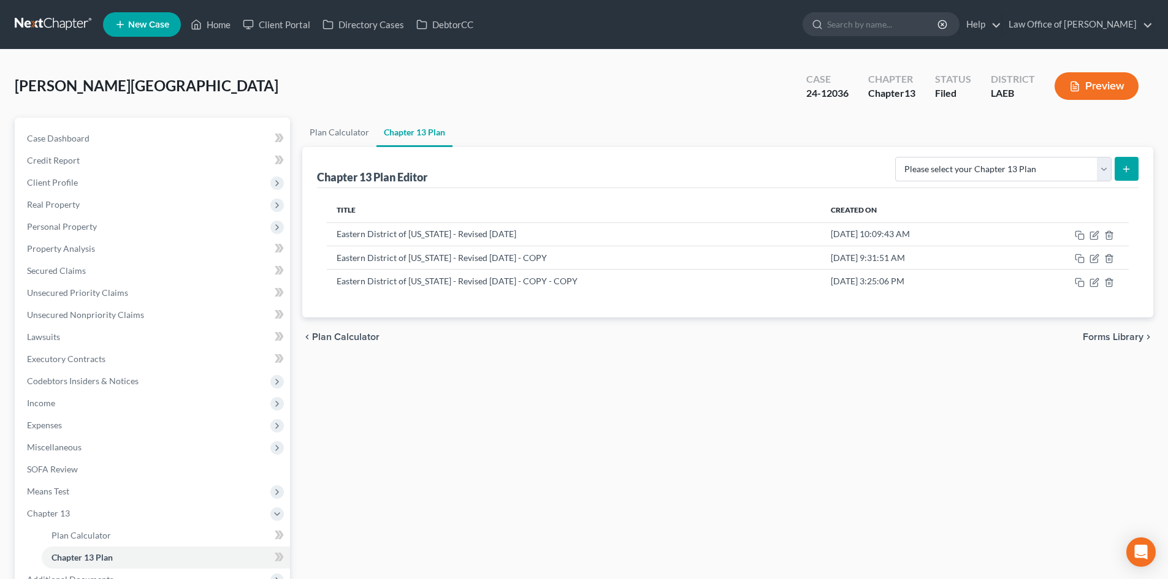
click at [41, 23] on link at bounding box center [54, 24] width 78 height 22
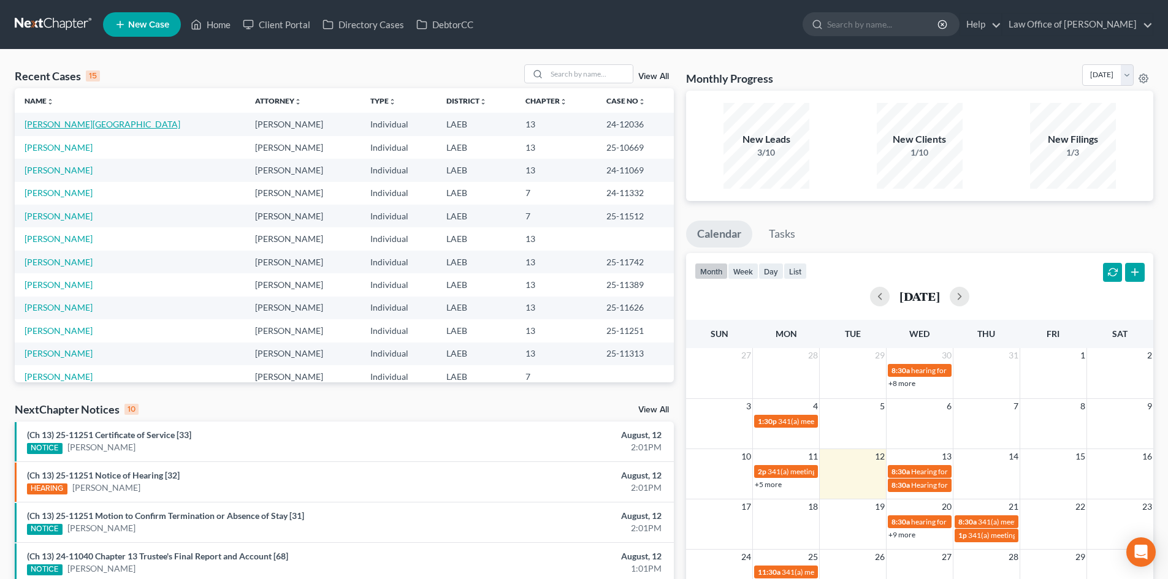
click at [39, 124] on link "[PERSON_NAME][GEOGRAPHIC_DATA]" at bounding box center [103, 124] width 156 height 10
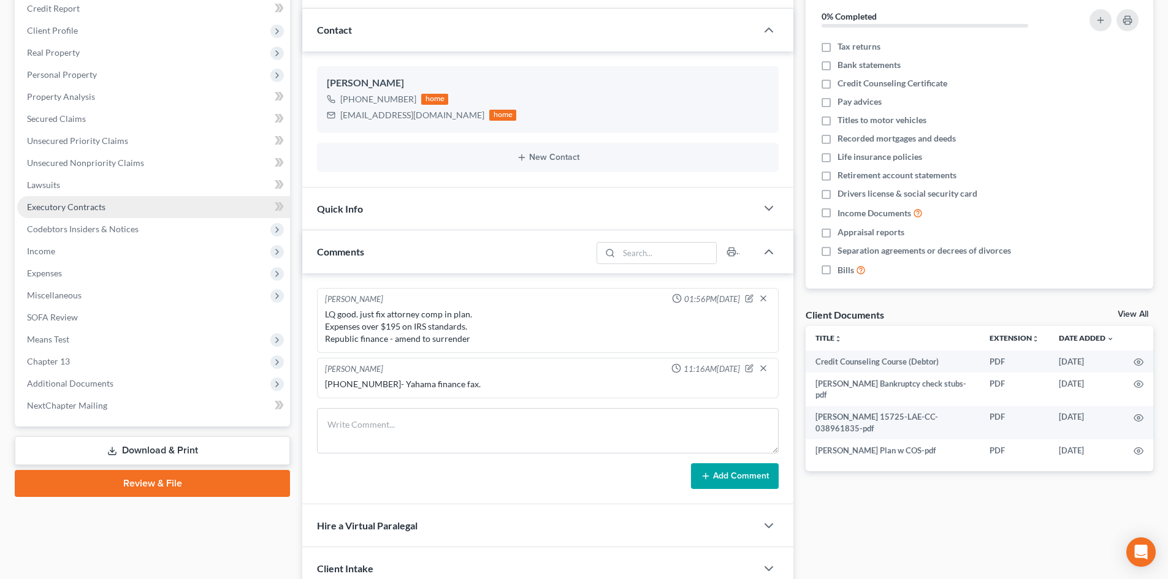
scroll to position [123, 0]
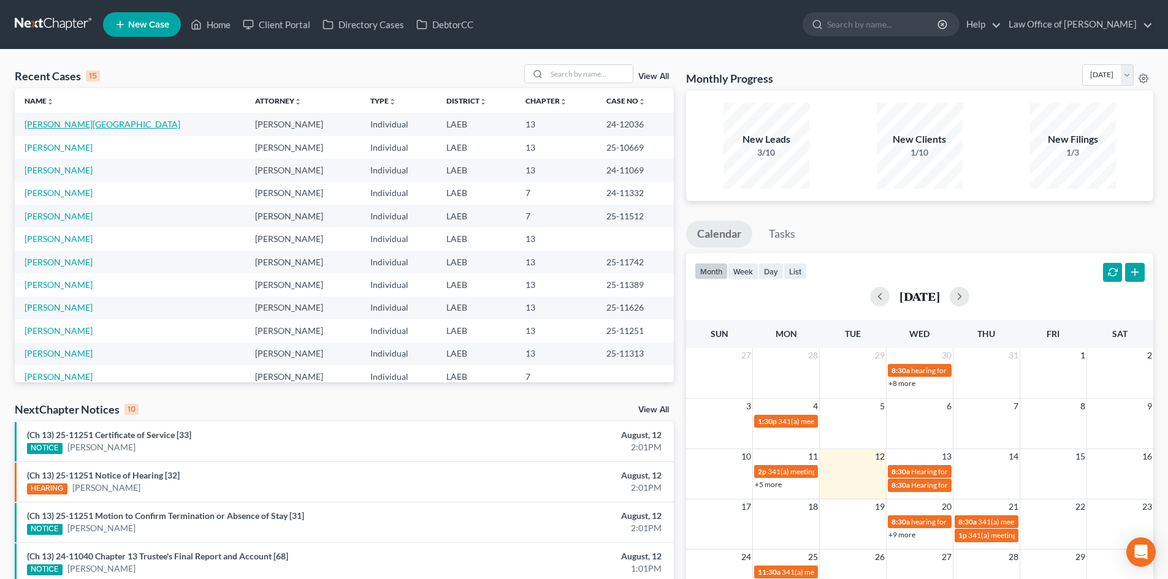
click at [48, 120] on link "[PERSON_NAME][GEOGRAPHIC_DATA]" at bounding box center [103, 124] width 156 height 10
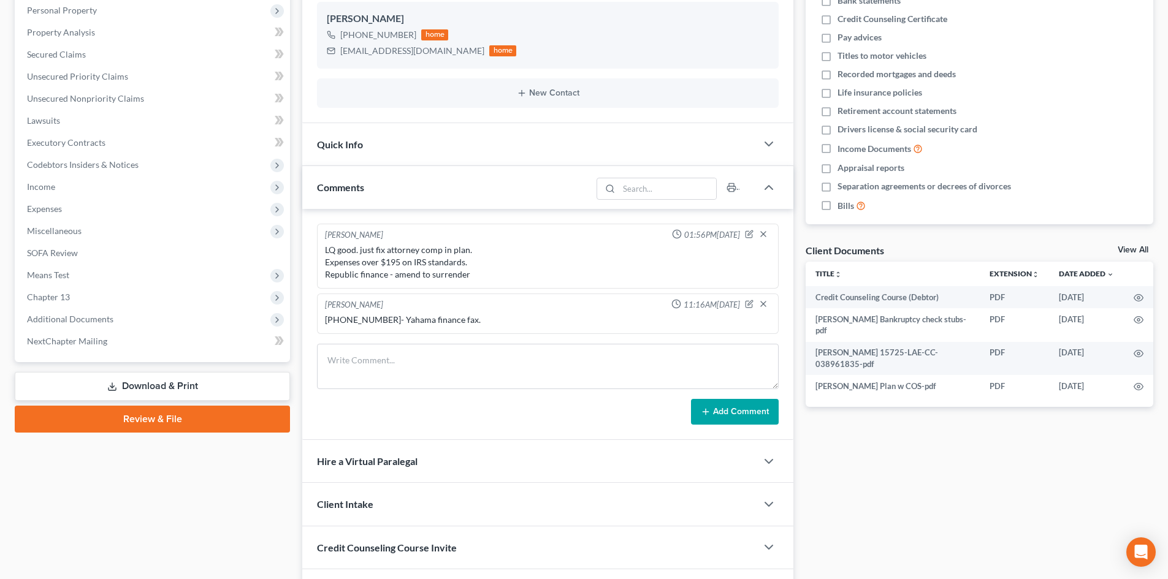
scroll to position [245, 0]
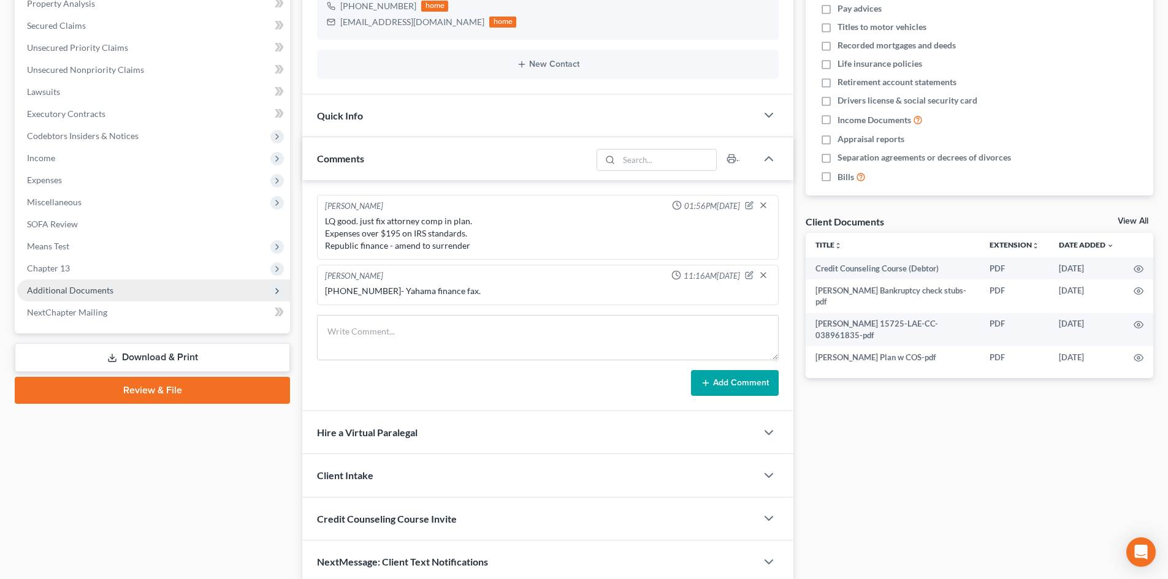
click at [61, 293] on span "Additional Documents" at bounding box center [70, 290] width 86 height 10
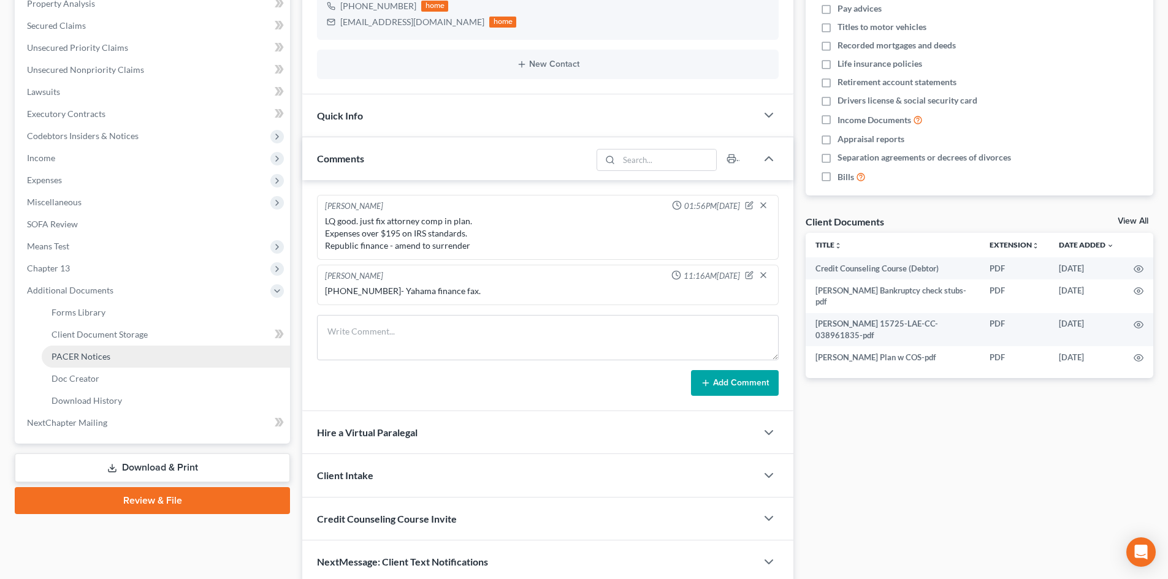
click at [93, 356] on span "PACER Notices" at bounding box center [80, 356] width 59 height 10
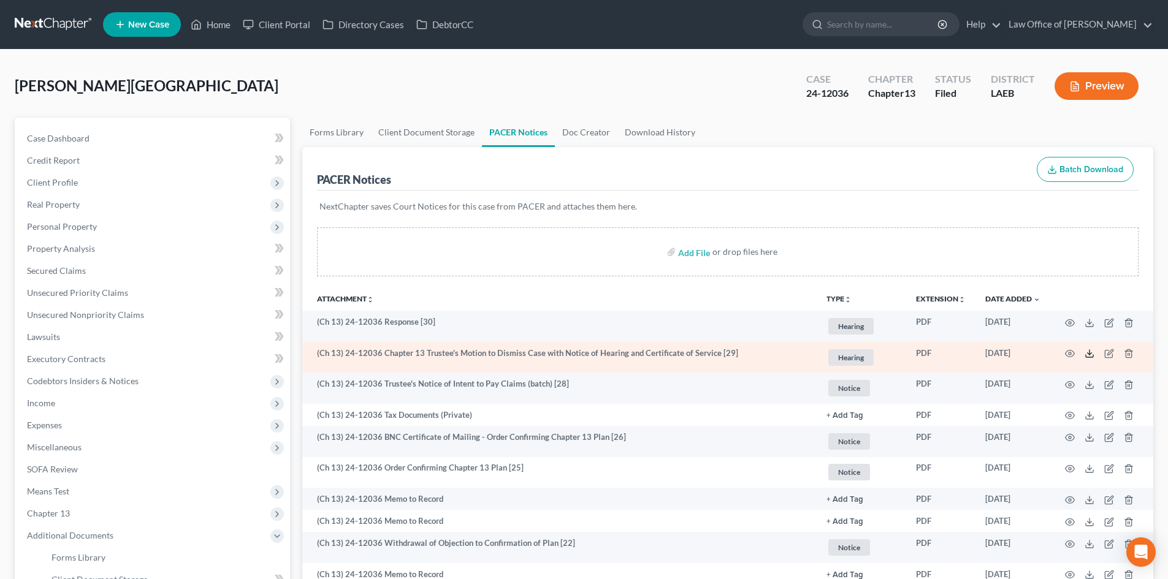
click at [1091, 353] on polyline at bounding box center [1089, 354] width 4 height 2
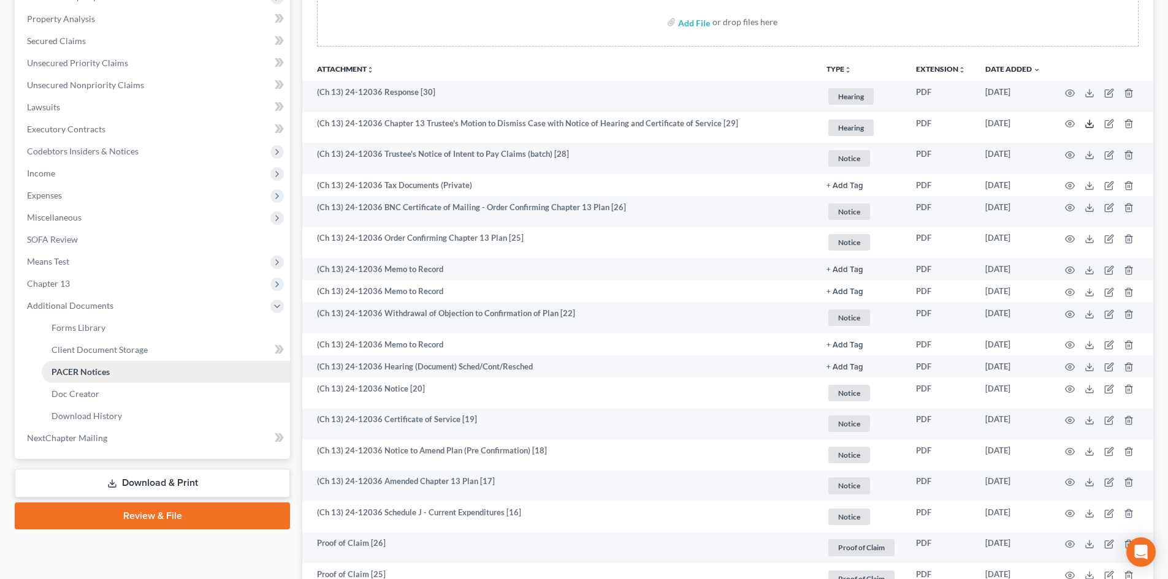
scroll to position [245, 0]
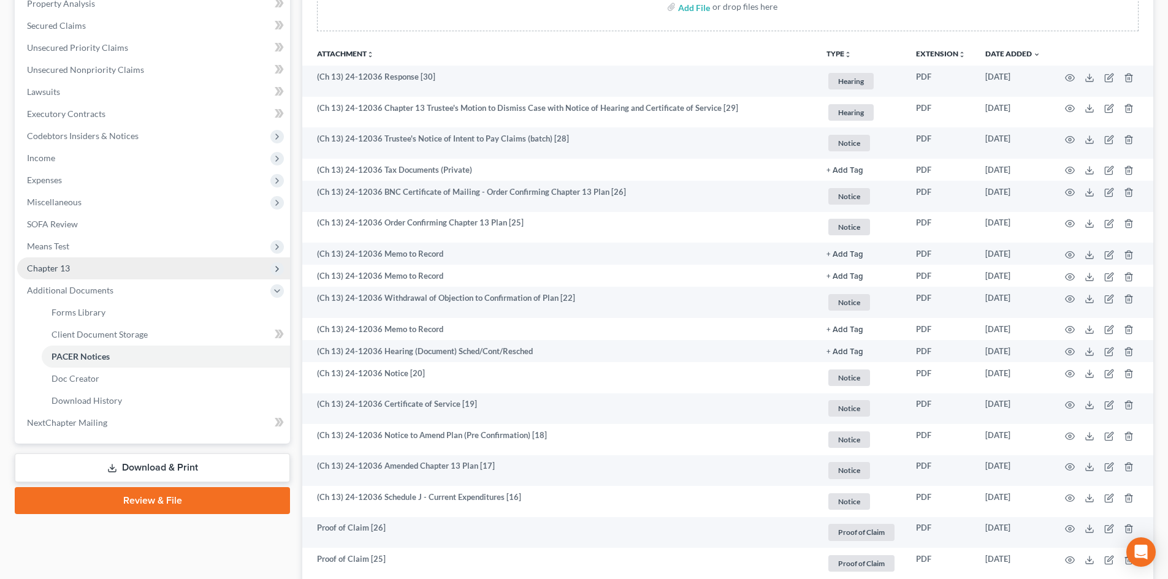
click at [67, 276] on span "Chapter 13" at bounding box center [153, 268] width 273 height 22
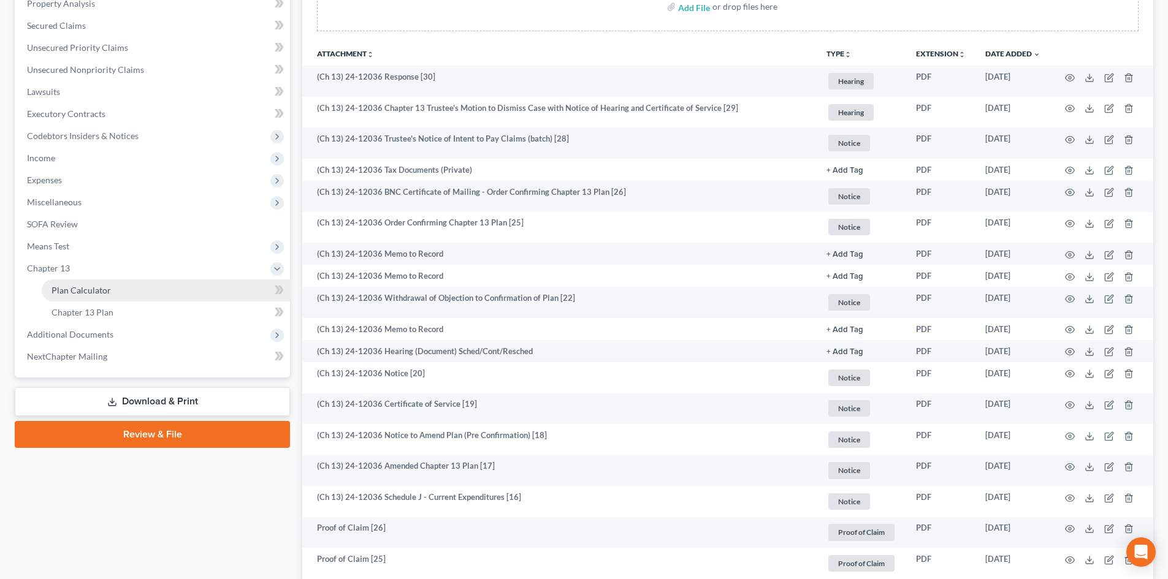
click at [77, 289] on span "Plan Calculator" at bounding box center [80, 290] width 59 height 10
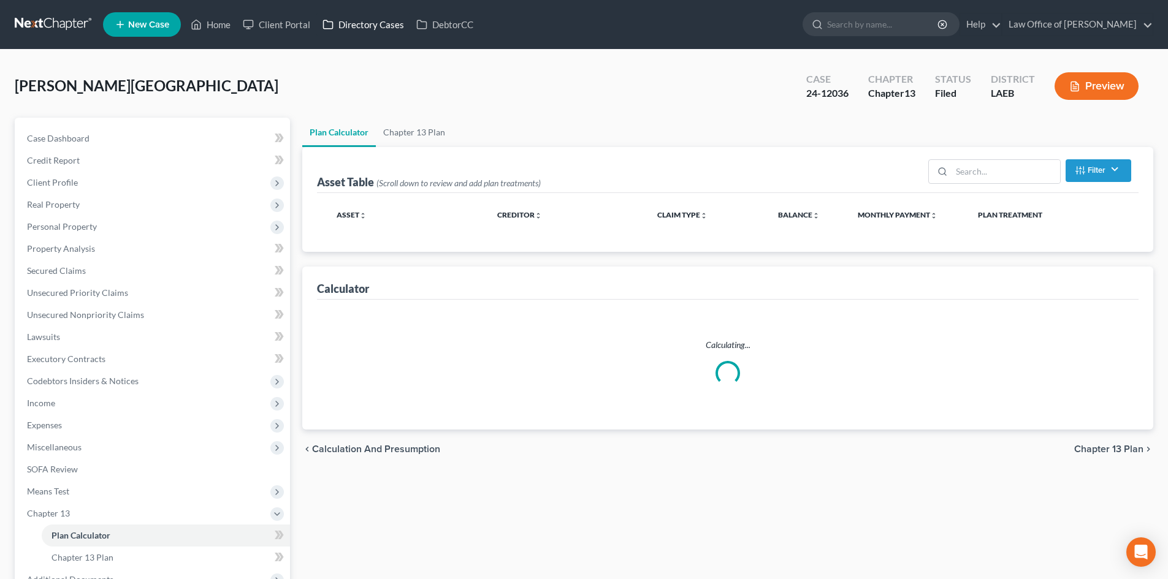
select select "59"
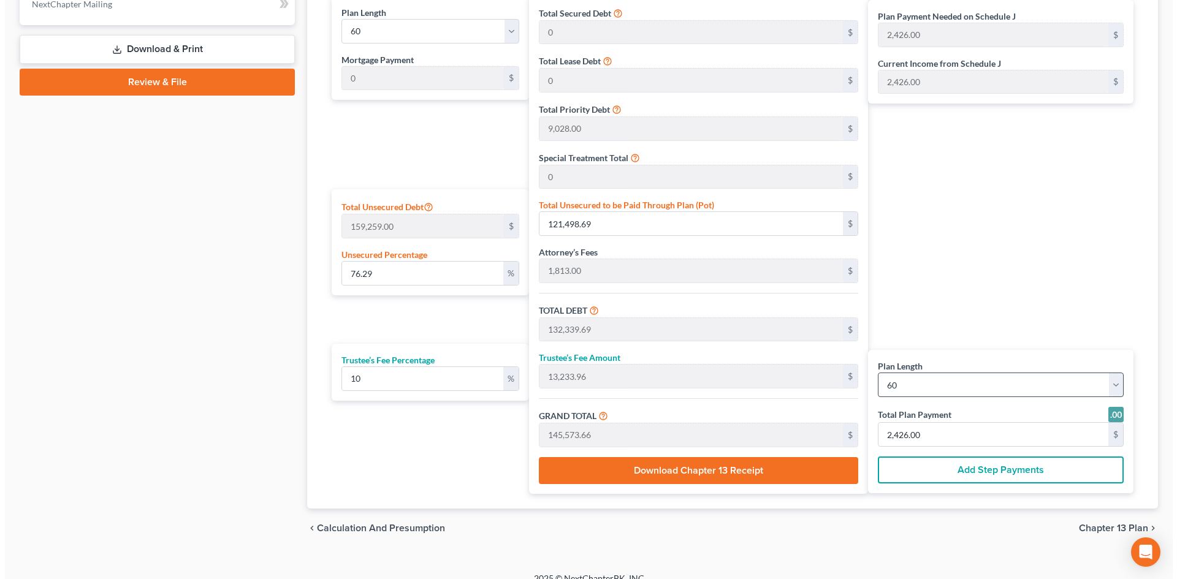
scroll to position [613, 0]
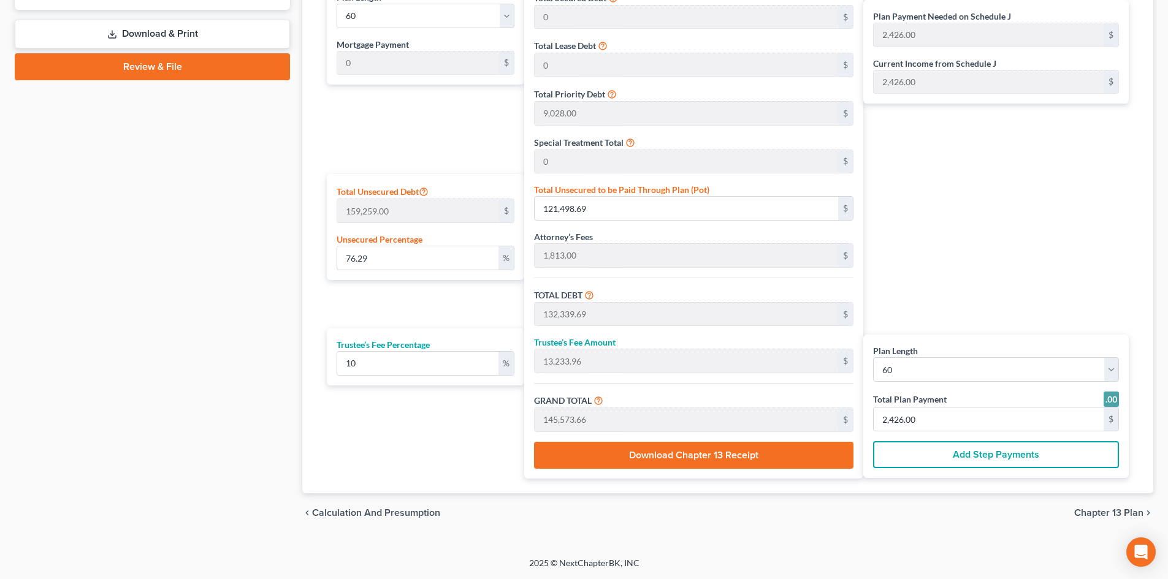
click at [987, 455] on button "Add Step Payments" at bounding box center [996, 454] width 246 height 27
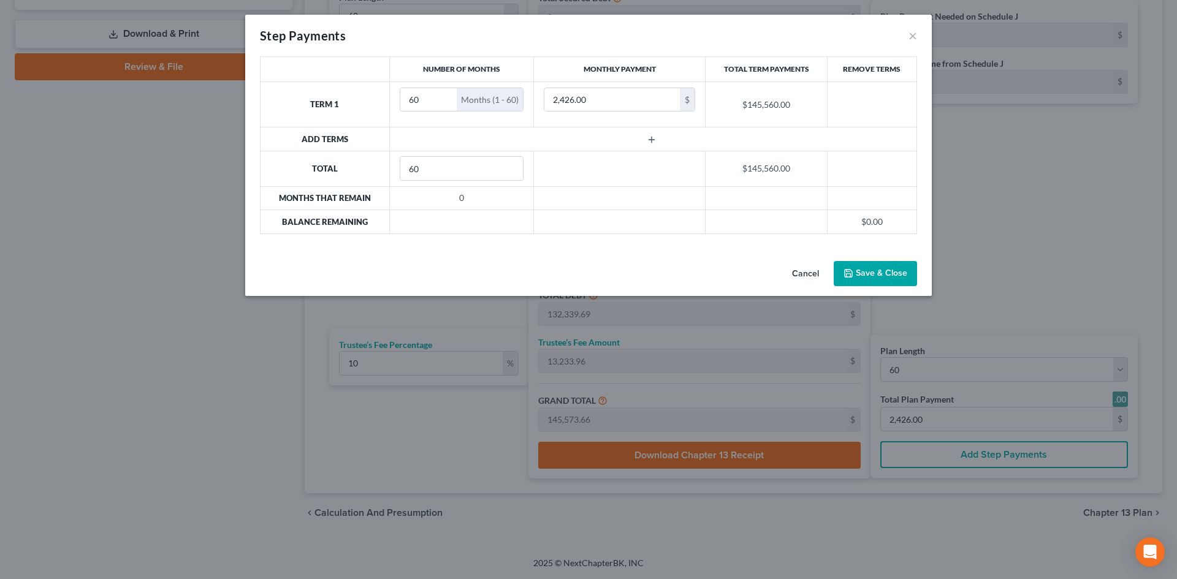
click at [650, 142] on icon "button" at bounding box center [652, 140] width 10 height 10
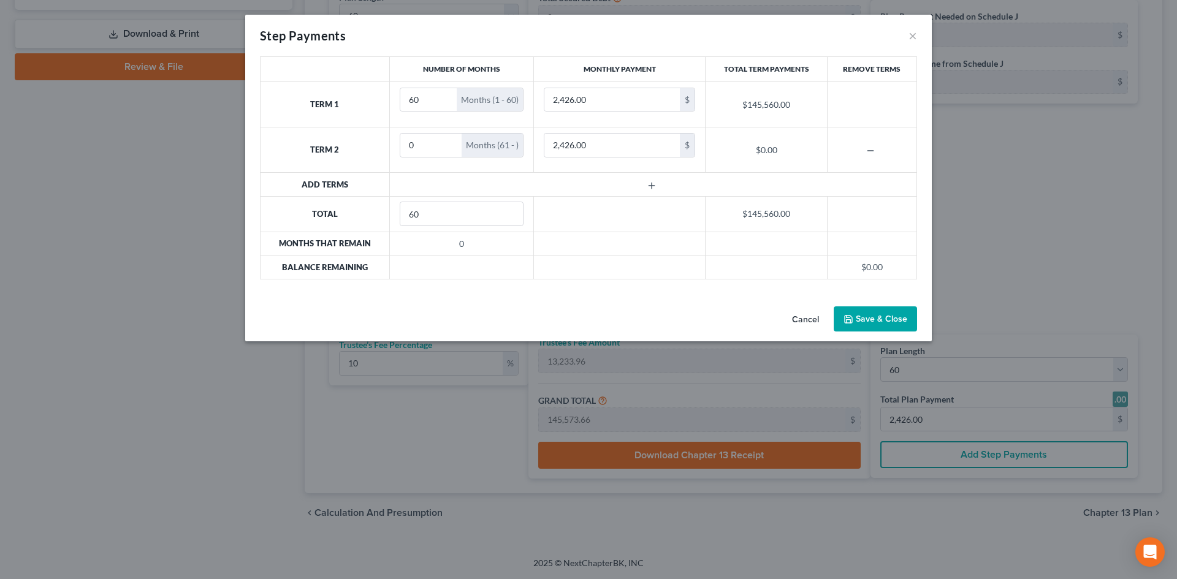
click at [651, 190] on icon "button" at bounding box center [652, 186] width 10 height 10
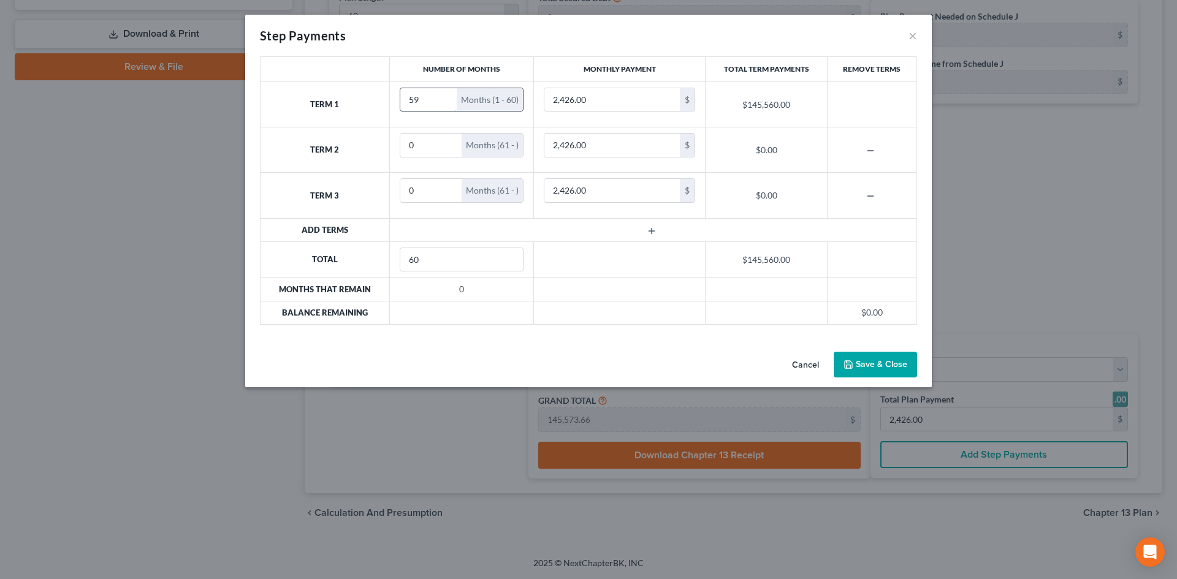
click at [441, 105] on input "59" at bounding box center [428, 99] width 57 height 23
drag, startPoint x: 432, startPoint y: 104, endPoint x: 303, endPoint y: 99, distance: 128.2
click at [303, 99] on tr "Term 1 59 Months (1 - 59) 2,426.00 $ $143,134.00" at bounding box center [589, 104] width 657 height 45
type input "2"
click at [444, 99] on input "2" at bounding box center [431, 99] width 62 height 23
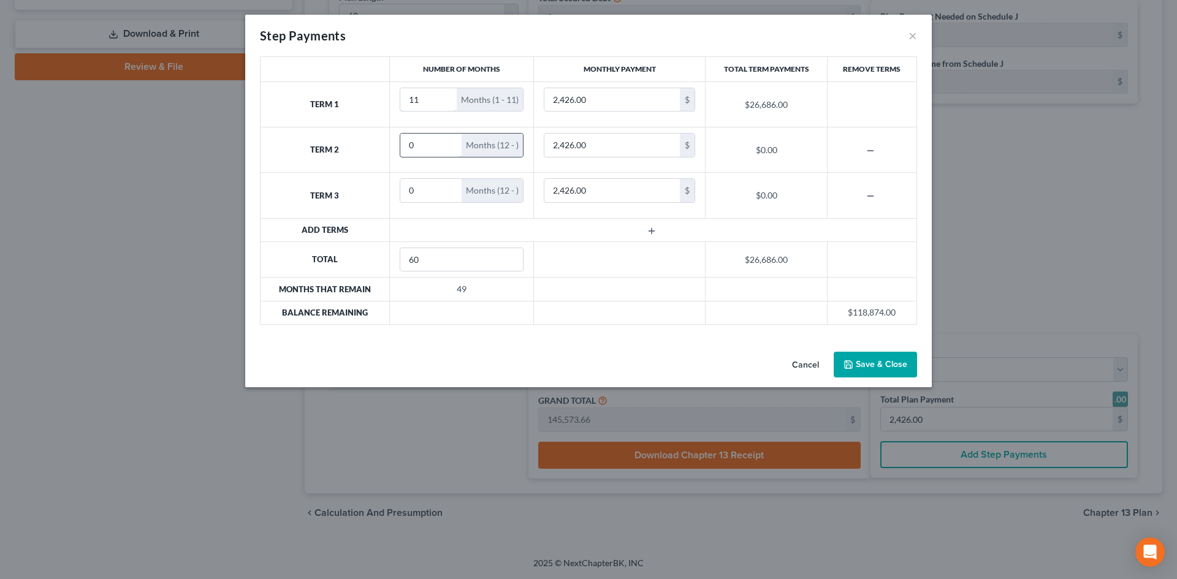
type input "11"
click at [444, 152] on input "0" at bounding box center [431, 145] width 62 height 23
type input "3"
type input "0"
click at [433, 195] on input "0" at bounding box center [431, 190] width 62 height 23
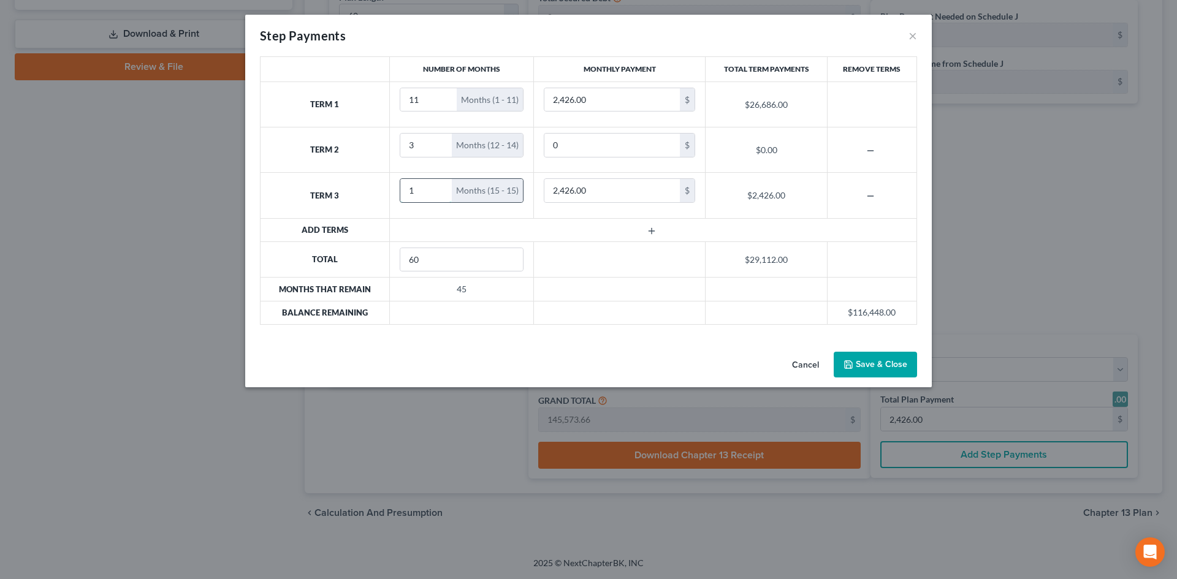
type input "1"
type input "12,000"
click at [649, 230] on icon "button" at bounding box center [652, 231] width 10 height 10
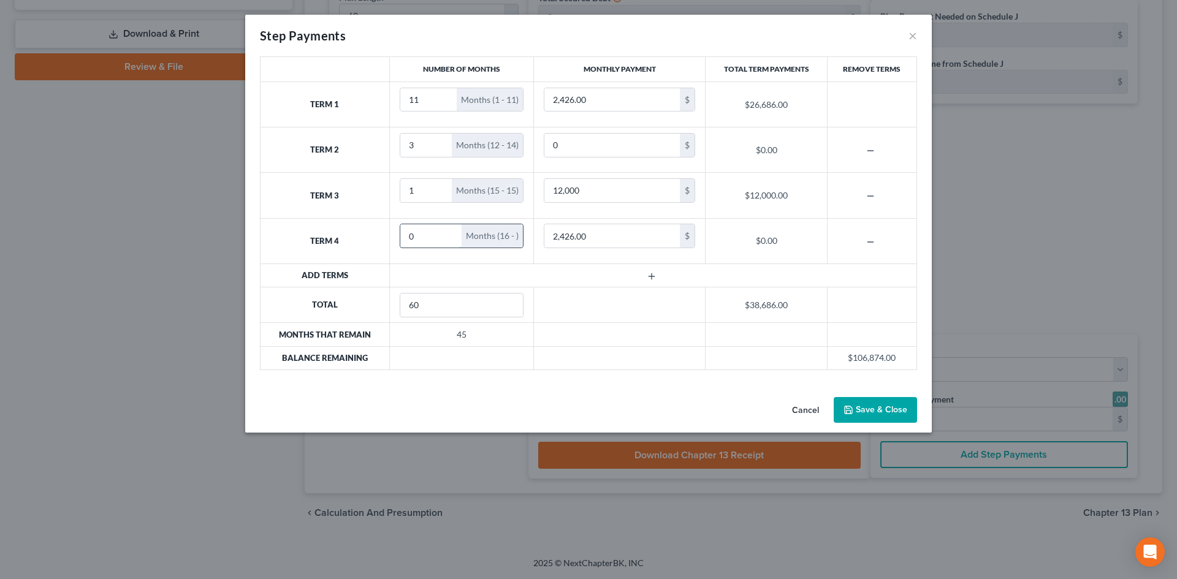
click at [426, 235] on input "0" at bounding box center [431, 235] width 62 height 23
drag, startPoint x: 426, startPoint y: 235, endPoint x: 355, endPoint y: 229, distance: 71.4
click at [355, 229] on tr "Term 4 0 Months (16 - ) 2,426.00 $ $0.00" at bounding box center [589, 240] width 657 height 45
type input "11"
type input "1,426"
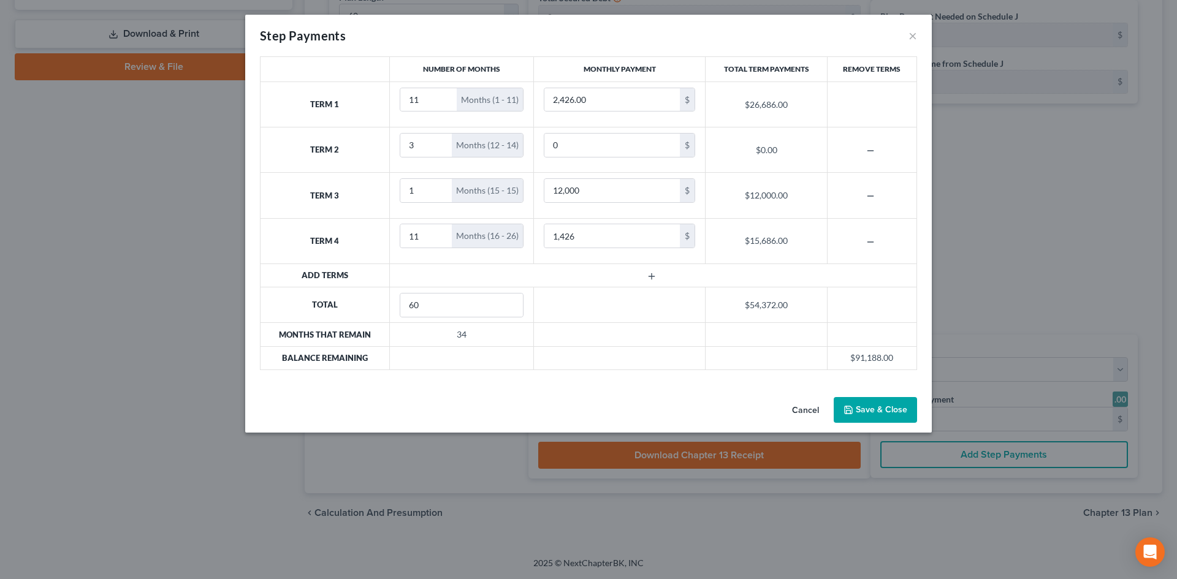
click at [647, 279] on icon "button" at bounding box center [652, 277] width 10 height 10
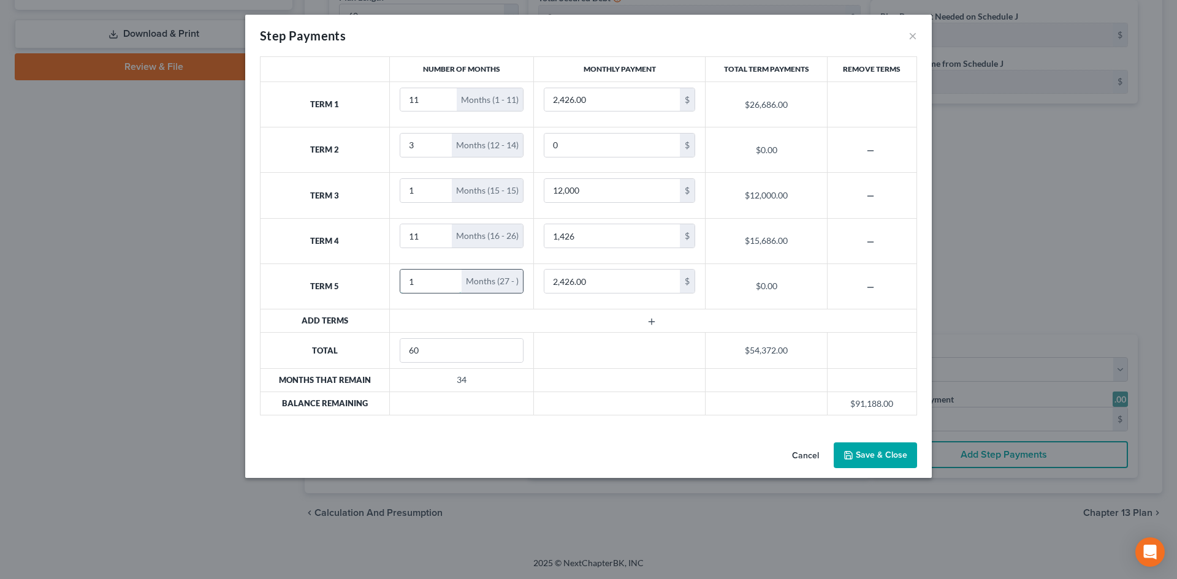
type input "1"
click at [451, 280] on input "1" at bounding box center [431, 281] width 62 height 23
click at [600, 275] on input "2,426.00" at bounding box center [611, 281] width 135 height 23
type input "12,000"
click at [647, 321] on icon "button" at bounding box center [652, 322] width 10 height 10
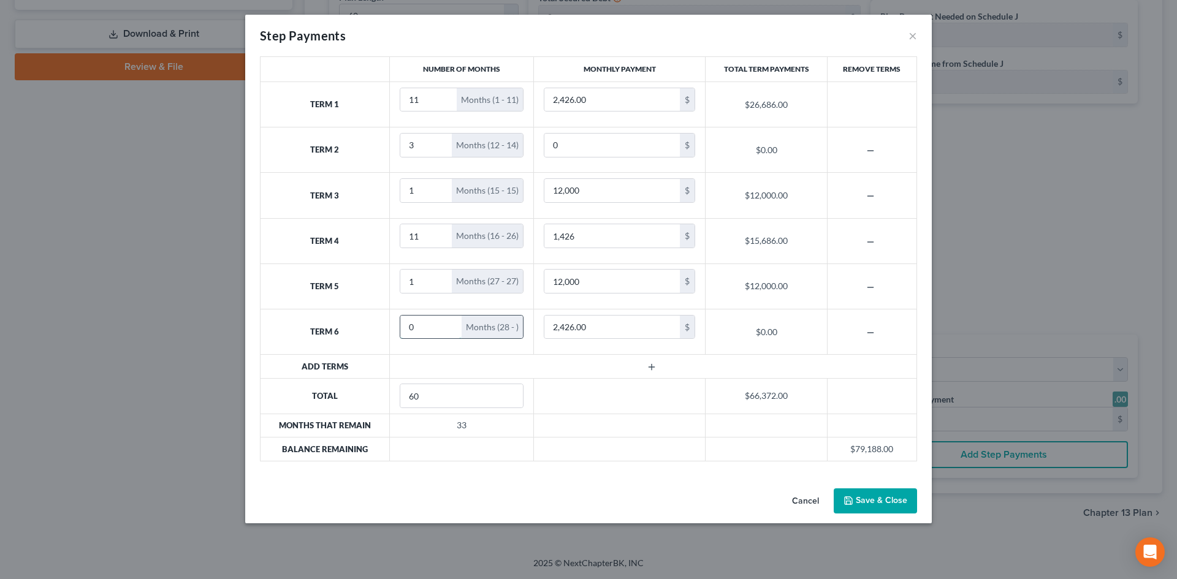
click at [427, 333] on input "0" at bounding box center [431, 327] width 62 height 23
drag, startPoint x: 427, startPoint y: 333, endPoint x: 408, endPoint y: 322, distance: 22.5
click at [400, 332] on input "0" at bounding box center [431, 327] width 62 height 23
type input "11"
type input "1,426"
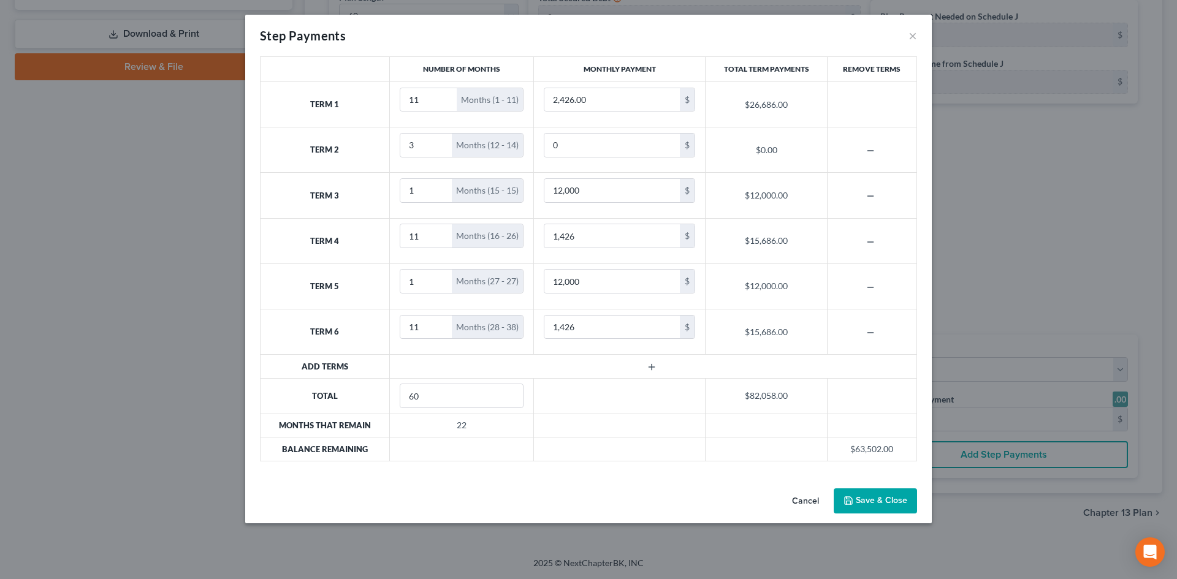
click at [651, 369] on icon "button" at bounding box center [652, 367] width 10 height 10
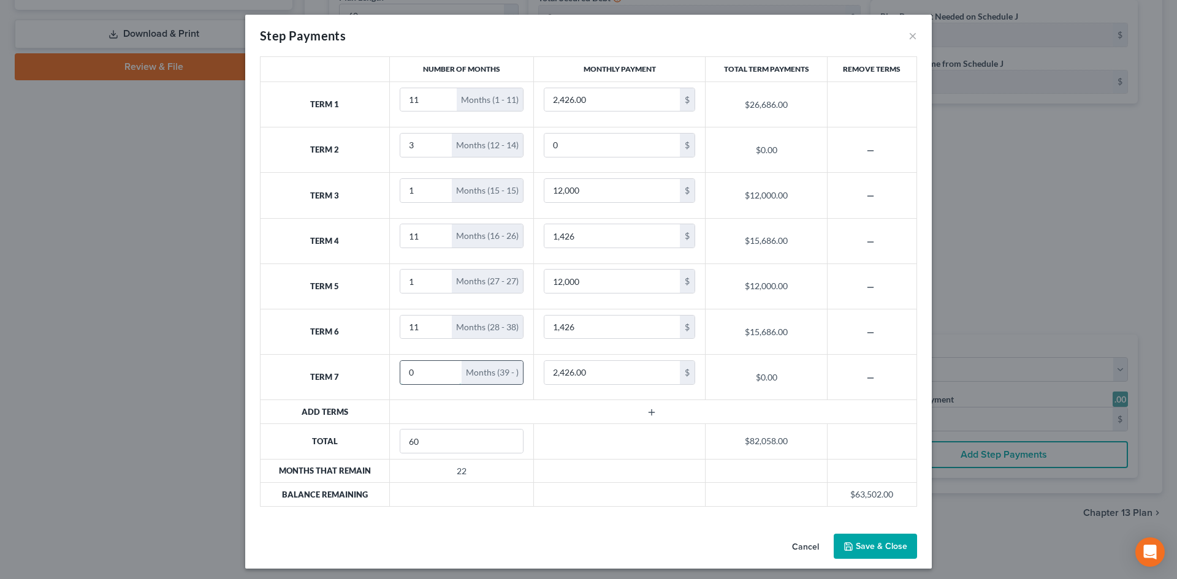
click at [430, 380] on input "0" at bounding box center [431, 372] width 62 height 23
drag, startPoint x: 430, startPoint y: 380, endPoint x: 384, endPoint y: 378, distance: 45.4
click at [389, 378] on td "0 Months (39 - )" at bounding box center [461, 377] width 145 height 45
type input "1"
type input "12,000"
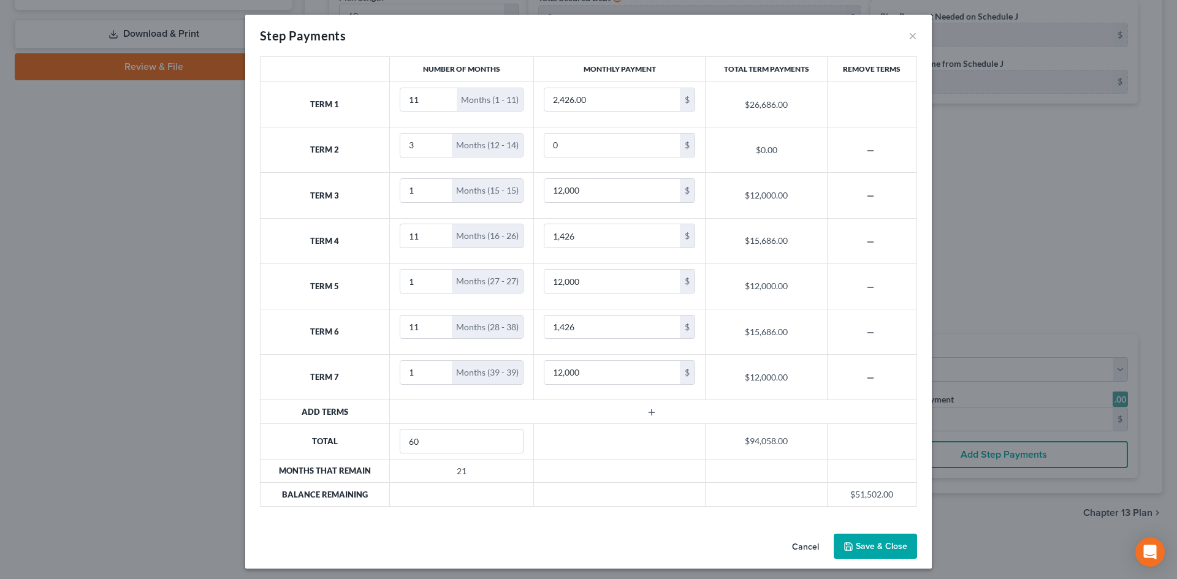
click at [647, 414] on icon "button" at bounding box center [652, 413] width 10 height 10
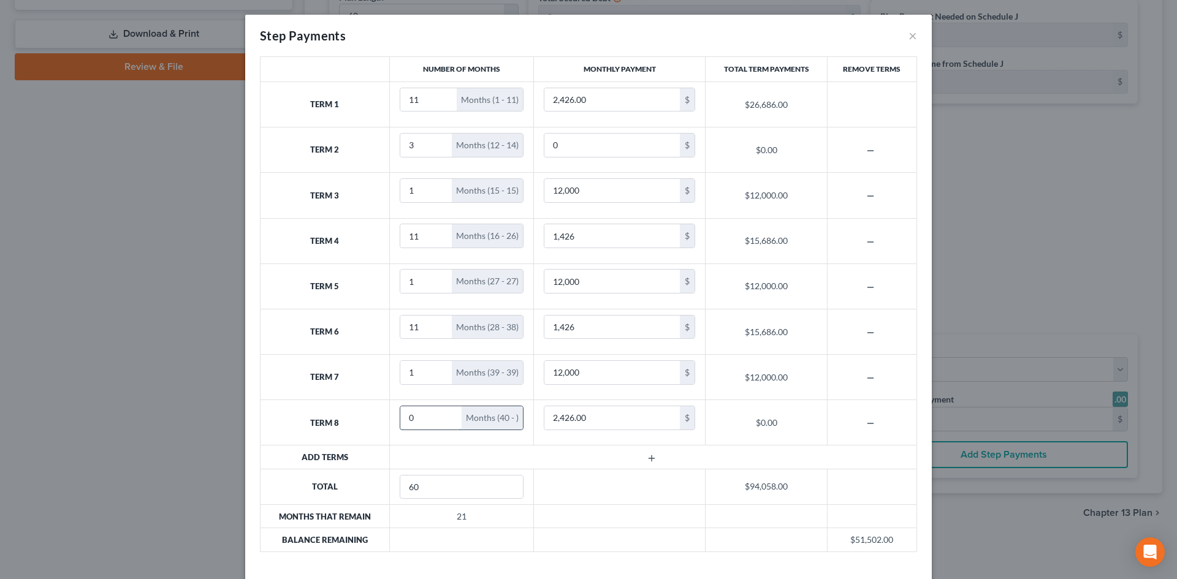
click at [424, 423] on input "0" at bounding box center [431, 417] width 62 height 23
drag, startPoint x: 424, startPoint y: 423, endPoint x: 341, endPoint y: 417, distance: 83.6
click at [341, 417] on tr "Term 8 0 Months (40 - ) 2,426.00 $ $0.00" at bounding box center [589, 422] width 657 height 45
type input "11"
type input "1,426"
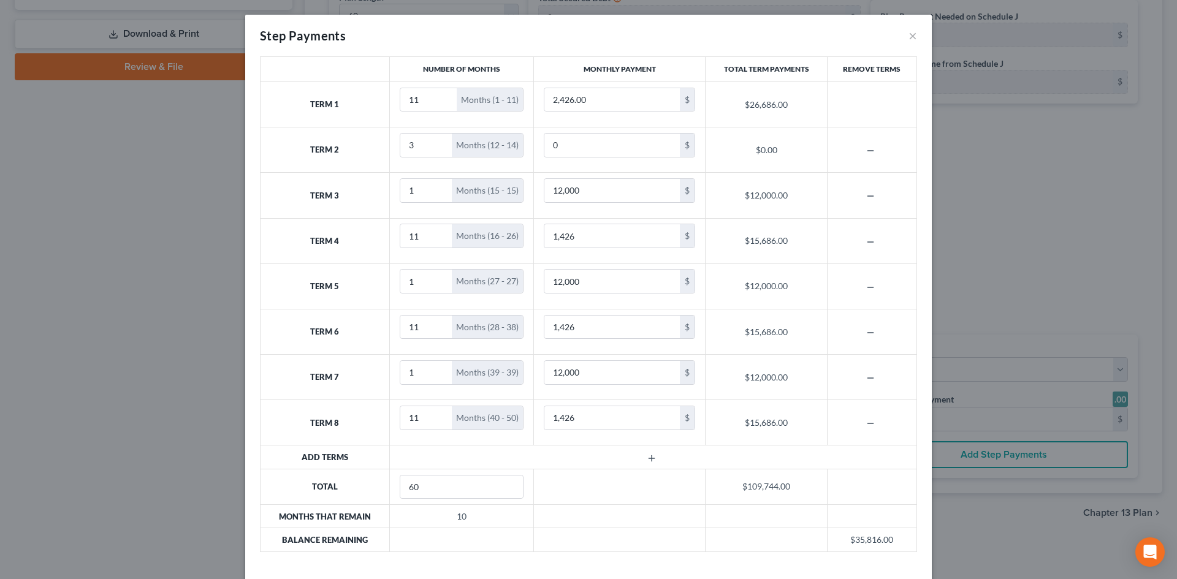
click at [649, 460] on icon "button" at bounding box center [652, 459] width 10 height 10
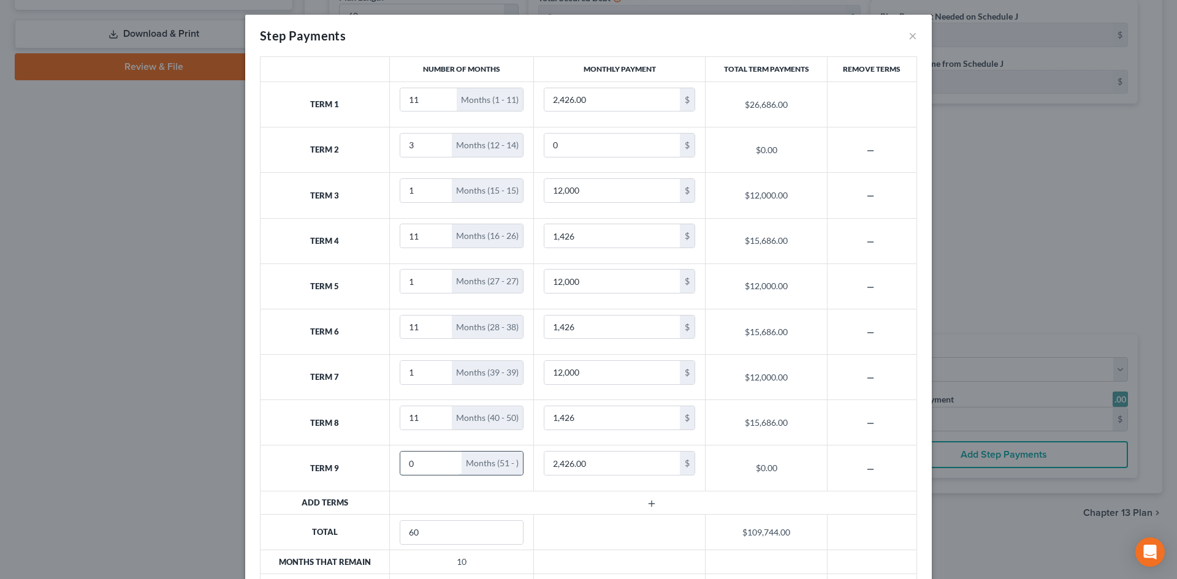
click at [419, 463] on input "0" at bounding box center [431, 463] width 62 height 23
drag, startPoint x: 417, startPoint y: 463, endPoint x: 443, endPoint y: 484, distance: 32.7
click at [373, 462] on tr "Term 9 0 Months (51 - ) 2,426.00 $ $0.00" at bounding box center [589, 468] width 657 height 45
type input "1"
click at [595, 478] on td "2,426.00 $" at bounding box center [620, 468] width 172 height 45
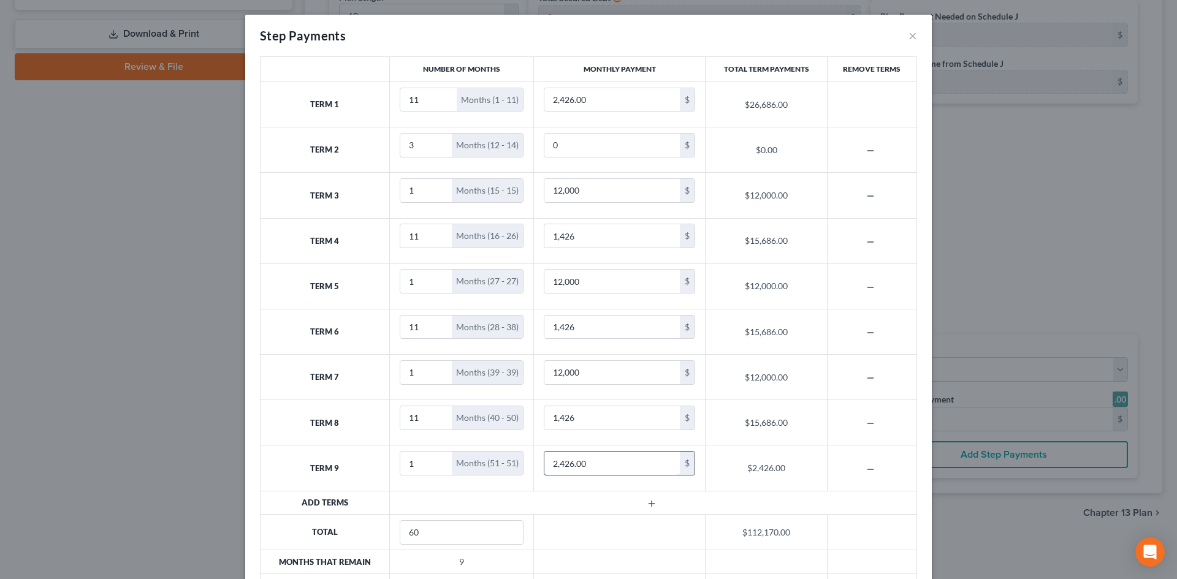
click at [601, 467] on input "2,426.00" at bounding box center [611, 463] width 135 height 23
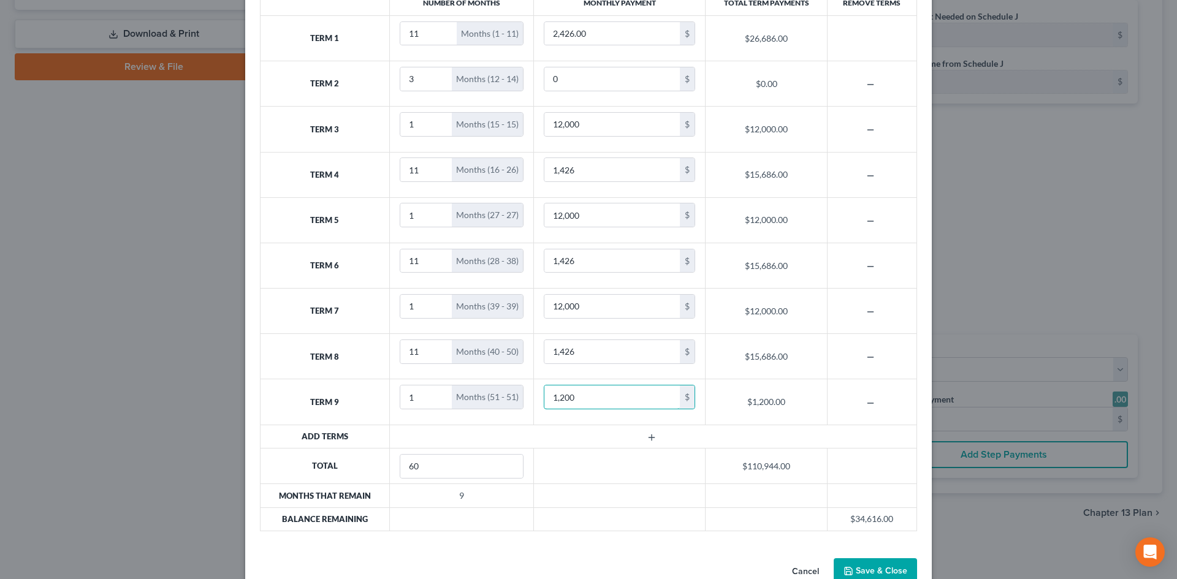
scroll to position [96, 0]
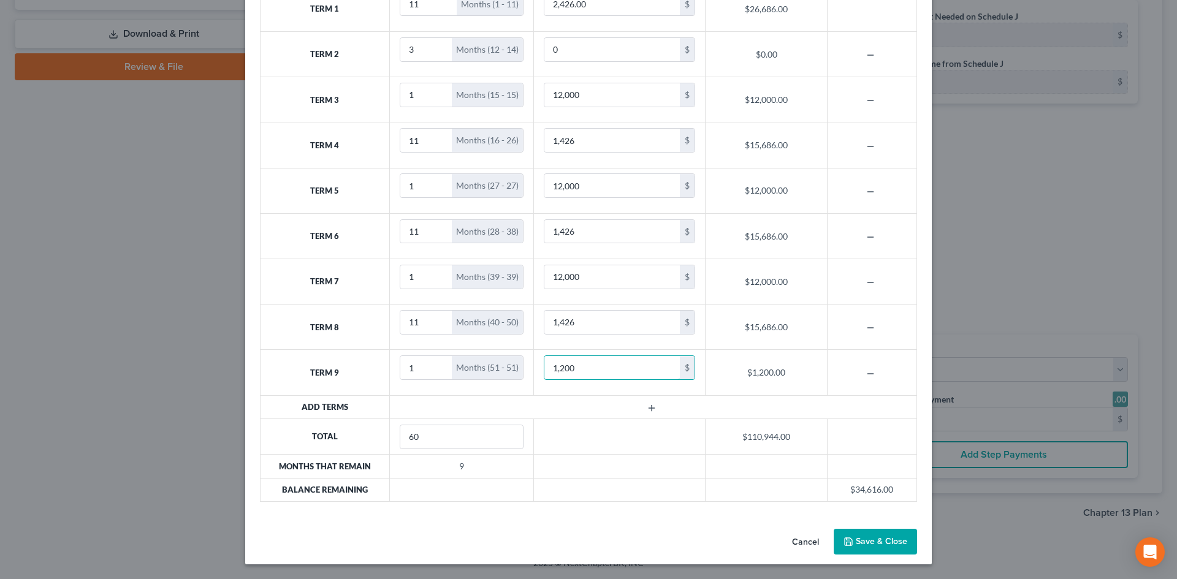
type input "1,200"
click at [647, 411] on icon "button" at bounding box center [652, 408] width 10 height 10
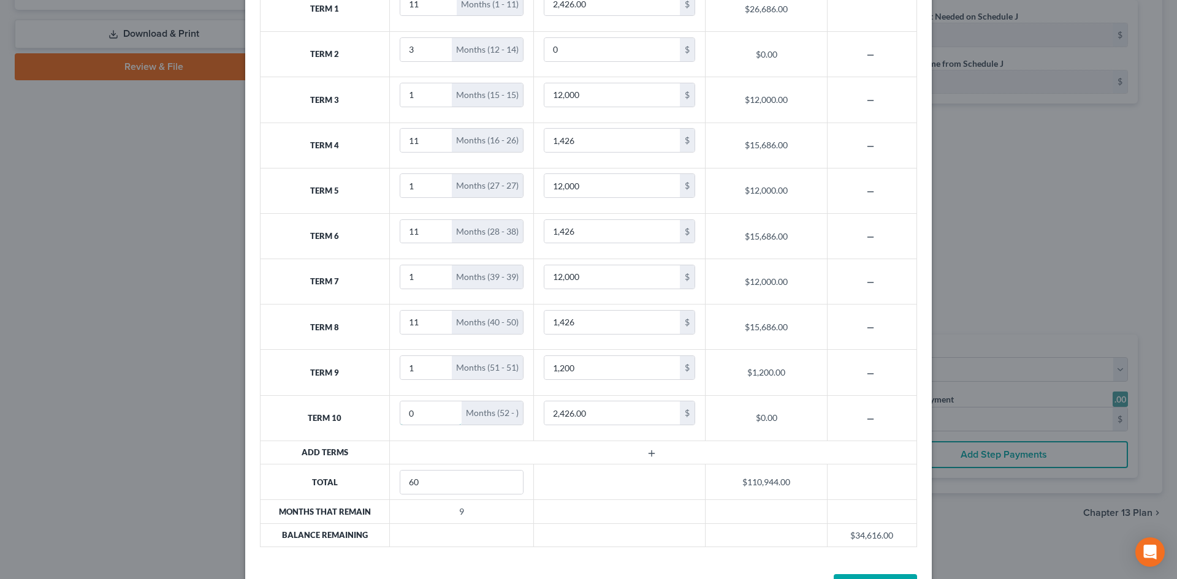
drag, startPoint x: 430, startPoint y: 409, endPoint x: 361, endPoint y: 409, distance: 68.7
click at [361, 409] on tr "Term 10 0 Months (52 - ) 2,426.00 $ $0.00" at bounding box center [589, 417] width 657 height 45
type input "8"
type input "9"
type input "1,426"
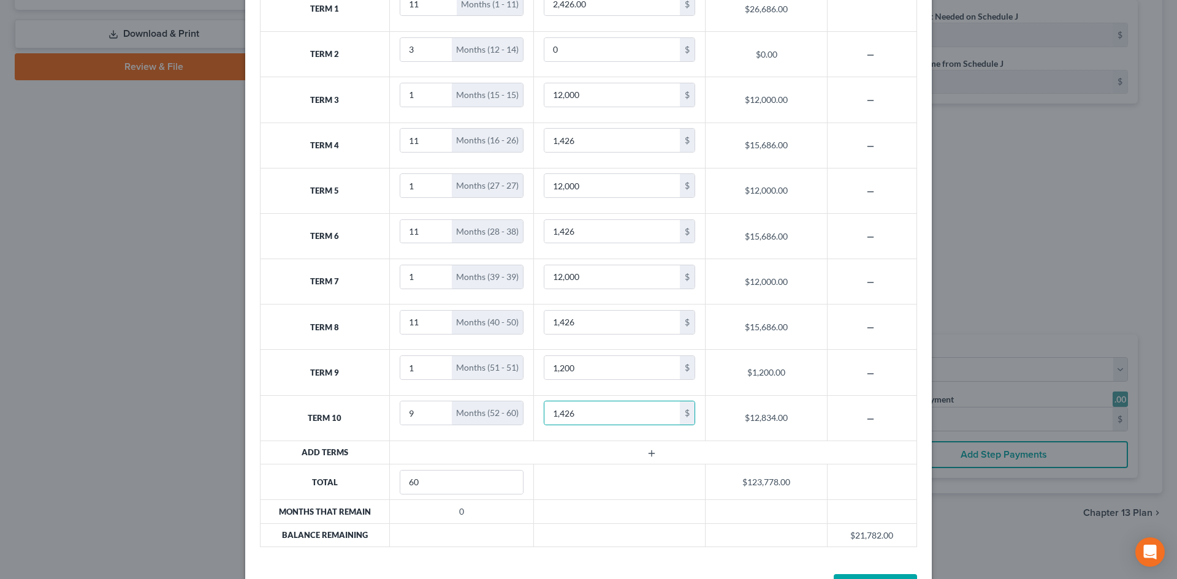
click at [571, 449] on td at bounding box center [652, 452] width 527 height 23
click at [585, 531] on td at bounding box center [620, 535] width 172 height 23
click at [583, 440] on td "1,426 $" at bounding box center [620, 417] width 172 height 45
click at [590, 366] on input "1,200" at bounding box center [611, 367] width 135 height 23
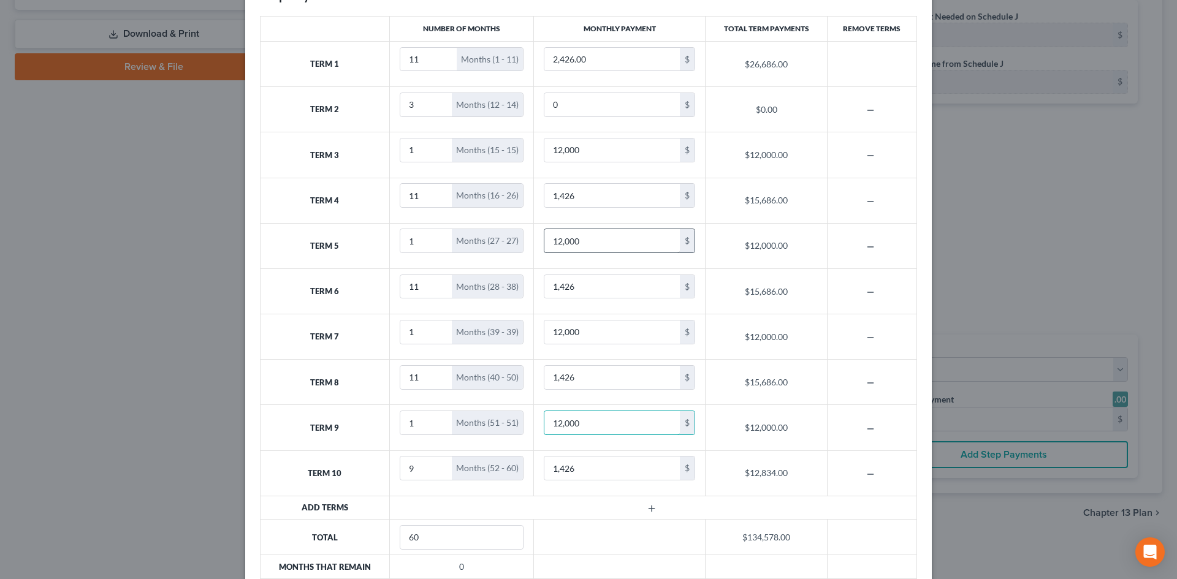
scroll to position [0, 0]
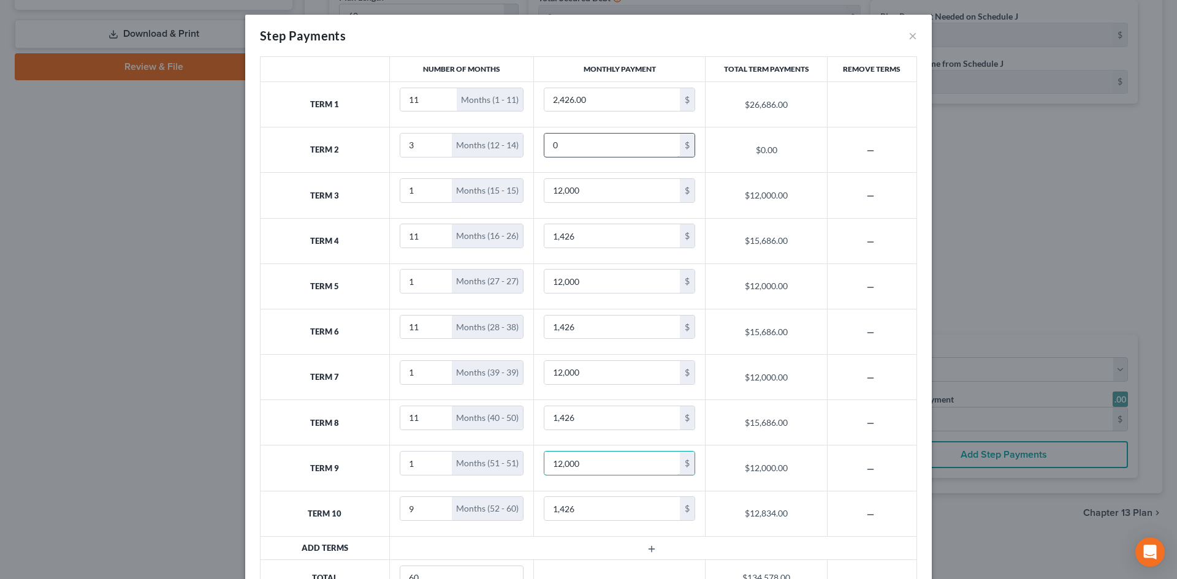
type input "12,000"
click at [591, 150] on input "0" at bounding box center [611, 145] width 135 height 23
click at [555, 191] on input "12,000" at bounding box center [611, 190] width 135 height 23
click at [607, 192] on input "12,000" at bounding box center [611, 190] width 135 height 23
click at [555, 188] on input "12,000" at bounding box center [611, 190] width 135 height 23
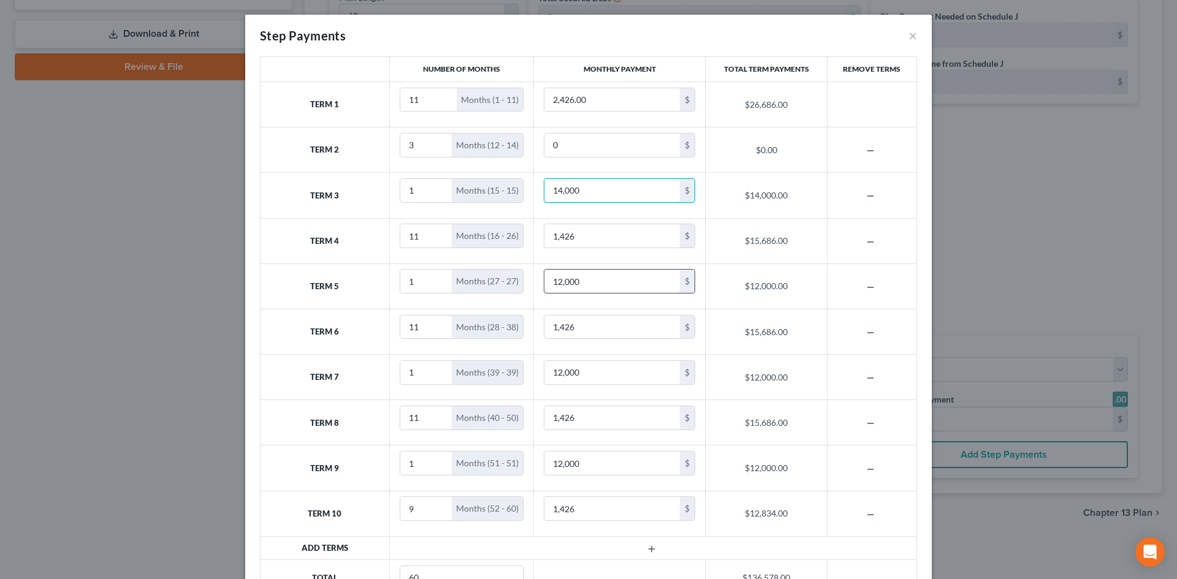
type input "14,000"
drag, startPoint x: 552, startPoint y: 286, endPoint x: 560, endPoint y: 293, distance: 10.9
click at [553, 286] on input "12,000" at bounding box center [611, 281] width 135 height 23
click at [553, 283] on input "12,000" at bounding box center [611, 281] width 135 height 23
type input "14,000"
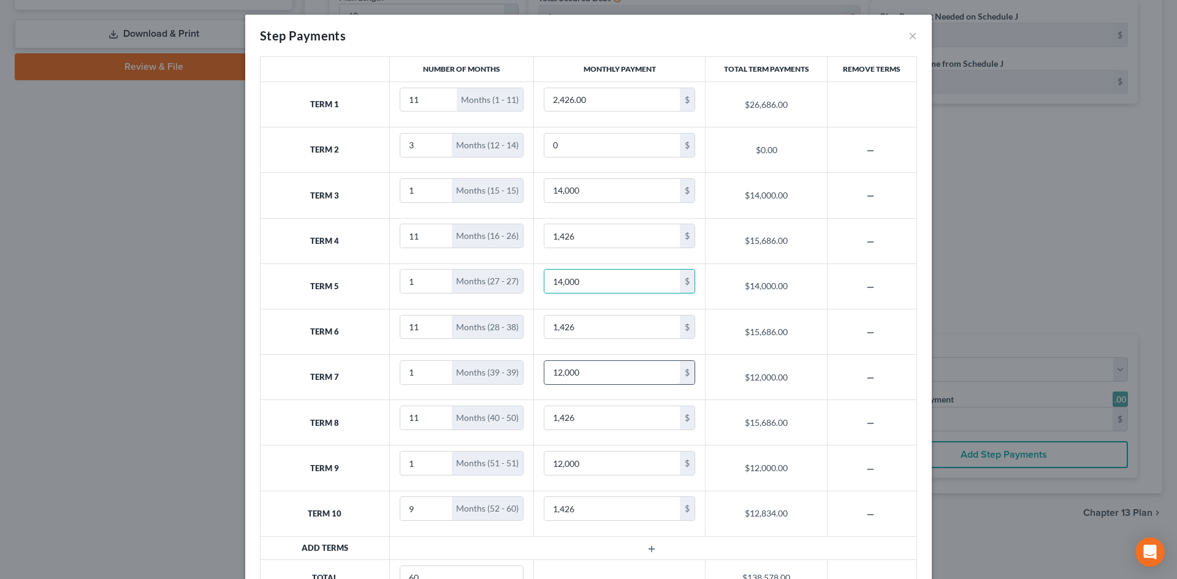
click at [556, 375] on input "12,000" at bounding box center [611, 372] width 135 height 23
click at [554, 370] on input "12,000" at bounding box center [611, 372] width 135 height 23
click at [558, 378] on input "12,000" at bounding box center [611, 372] width 135 height 23
click at [554, 371] on input "12,000" at bounding box center [611, 372] width 135 height 23
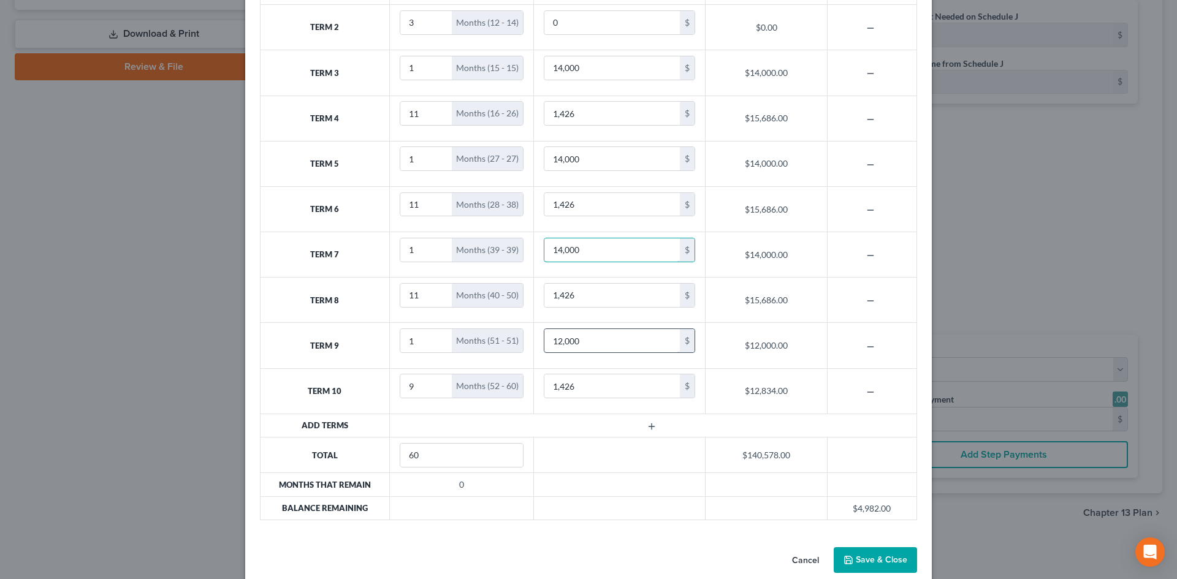
type input "14,000"
click at [554, 344] on input "12,000" at bounding box center [611, 340] width 135 height 23
type input "14,000"
click at [551, 432] on td at bounding box center [652, 425] width 527 height 23
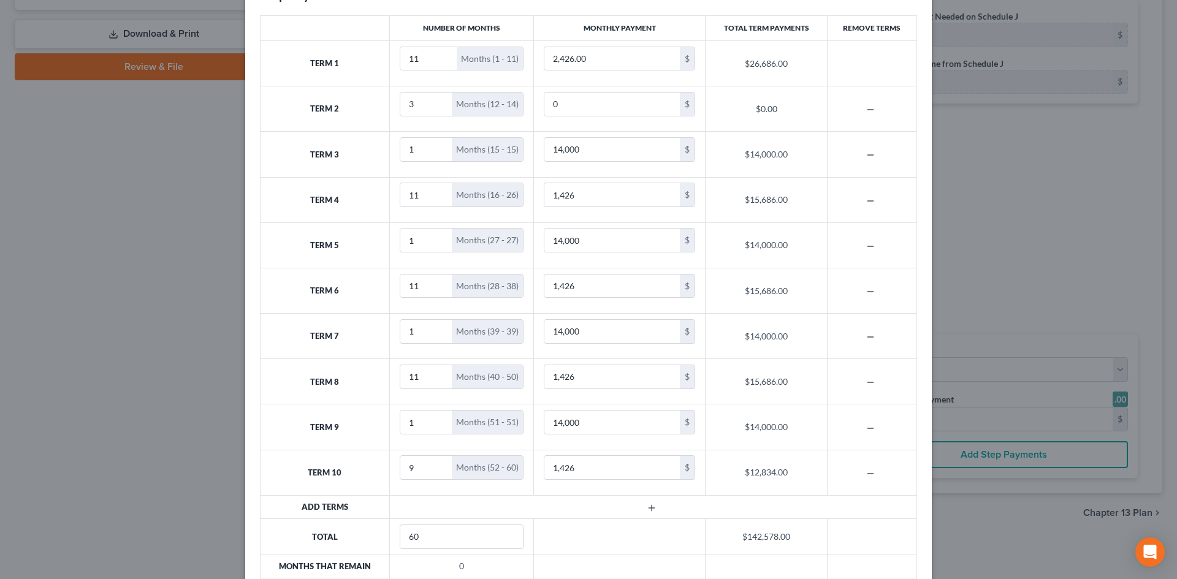
scroll to position [0, 0]
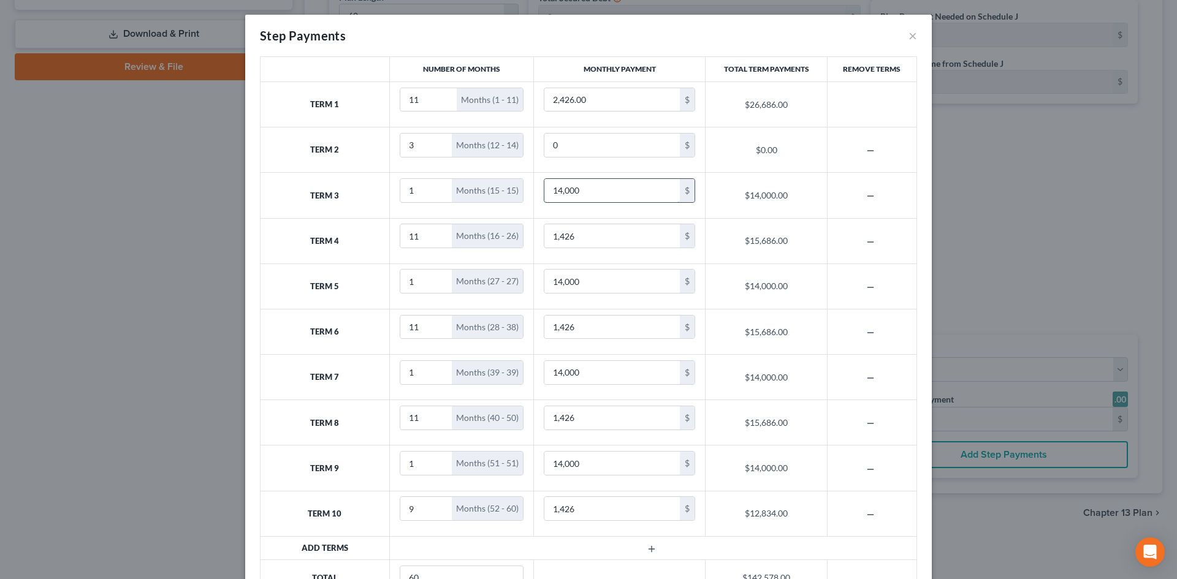
click at [557, 191] on input "14,000" at bounding box center [611, 190] width 135 height 23
click at [555, 186] on input "14,000" at bounding box center [611, 190] width 135 height 23
type input "15,000"
click at [554, 286] on input "14,000" at bounding box center [611, 281] width 135 height 23
click at [552, 283] on input "14,000" at bounding box center [611, 281] width 135 height 23
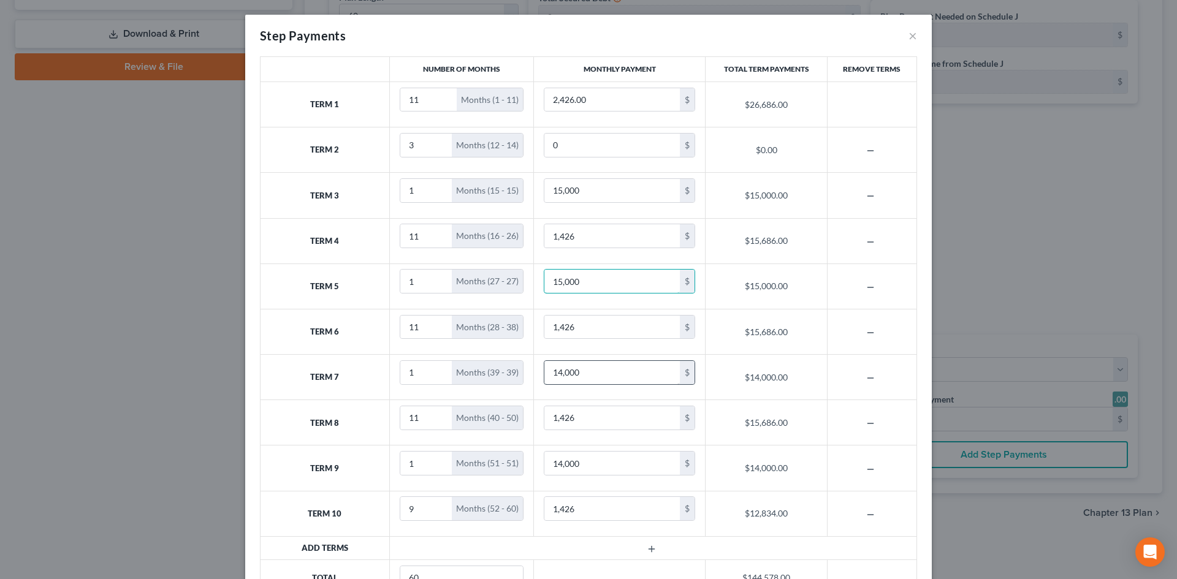
type input "15,000"
click at [552, 379] on input "14,000" at bounding box center [611, 372] width 135 height 23
click at [558, 365] on input "14,000" at bounding box center [611, 372] width 135 height 23
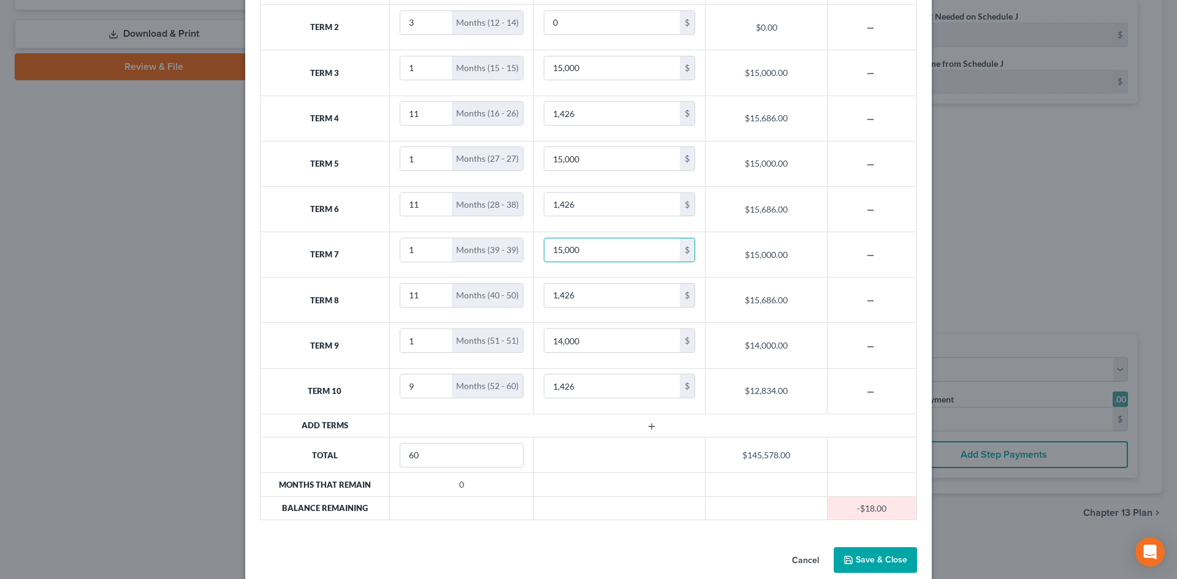
type input "15,000"
click at [552, 541] on div "Number of Months Monthly Payment Total Term Payments Remove Terms Term 1 11 Mon…" at bounding box center [588, 238] width 687 height 609
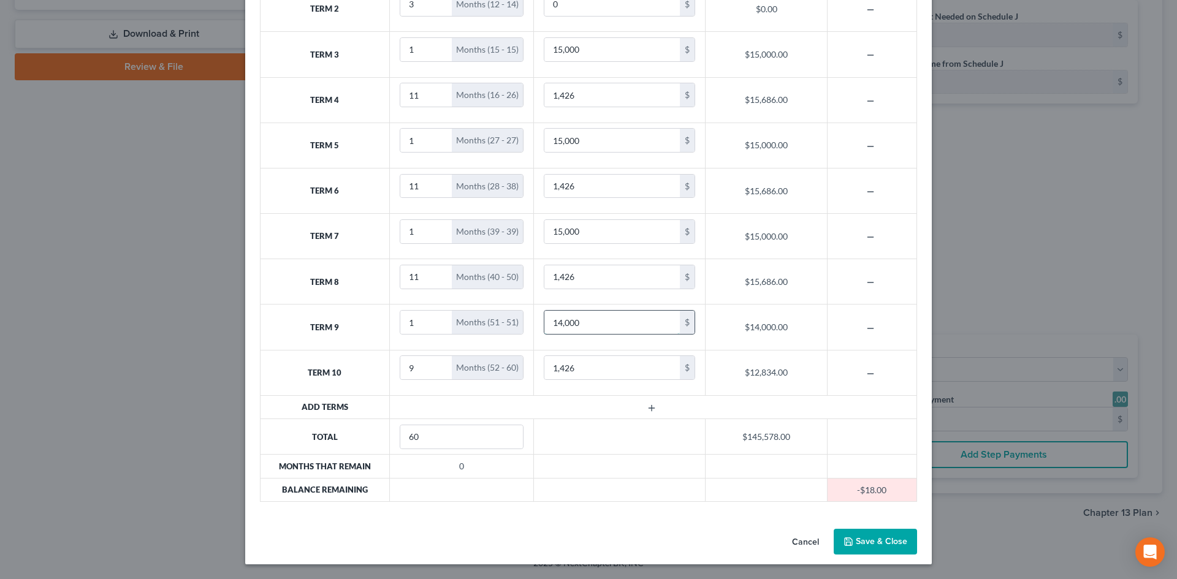
click at [558, 328] on input "14,000" at bounding box center [611, 322] width 135 height 23
click at [556, 314] on input "14,000" at bounding box center [611, 322] width 135 height 23
click at [549, 321] on input "14,000" at bounding box center [611, 322] width 135 height 23
click at [559, 328] on input "14,000" at bounding box center [611, 322] width 135 height 23
type input "14,000"
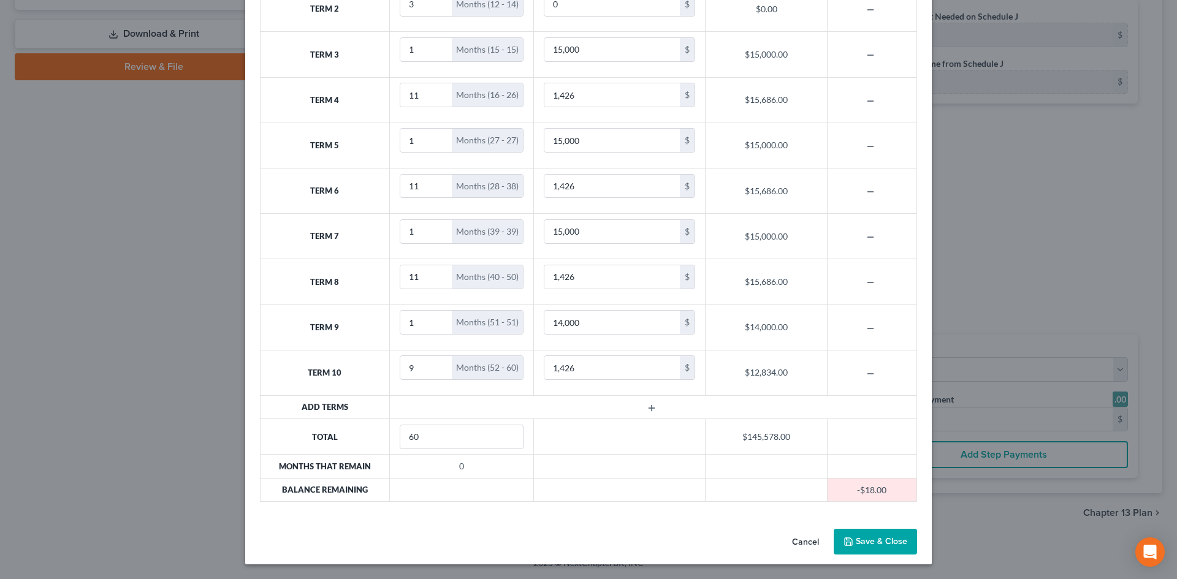
click at [593, 525] on div "Cancel Save & Close" at bounding box center [588, 544] width 687 height 40
click at [880, 541] on button "Save & Close" at bounding box center [875, 542] width 83 height 26
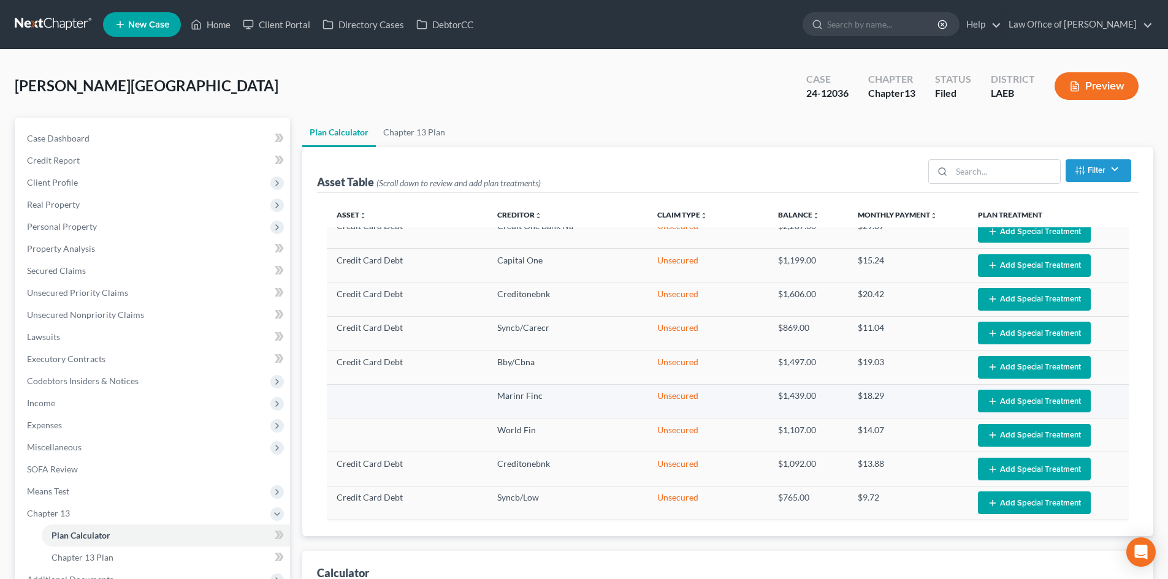
scroll to position [0, 0]
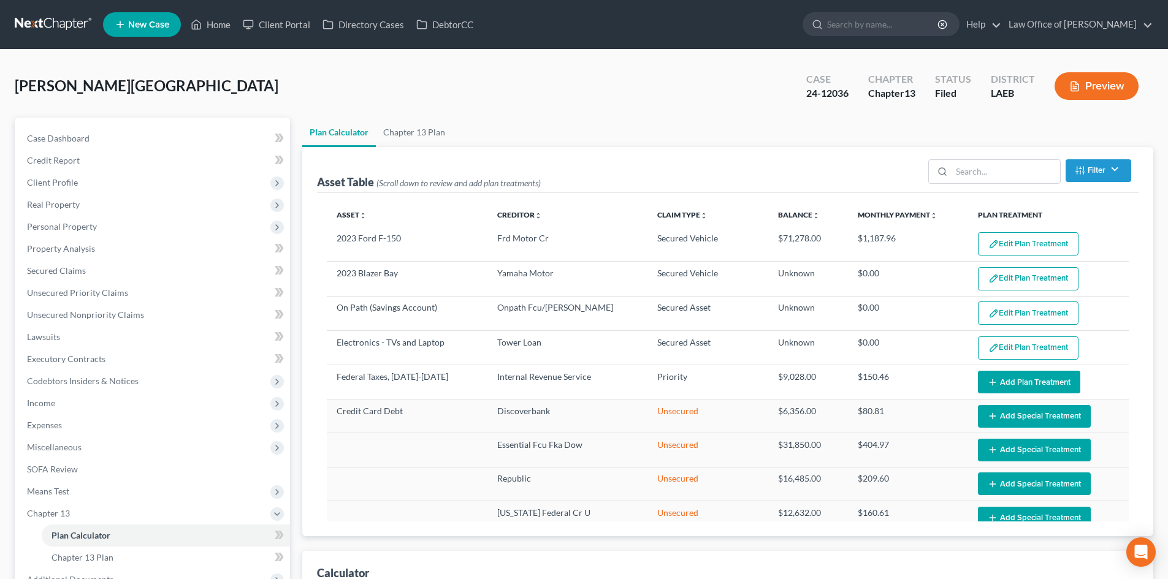
click at [40, 25] on link at bounding box center [54, 24] width 78 height 22
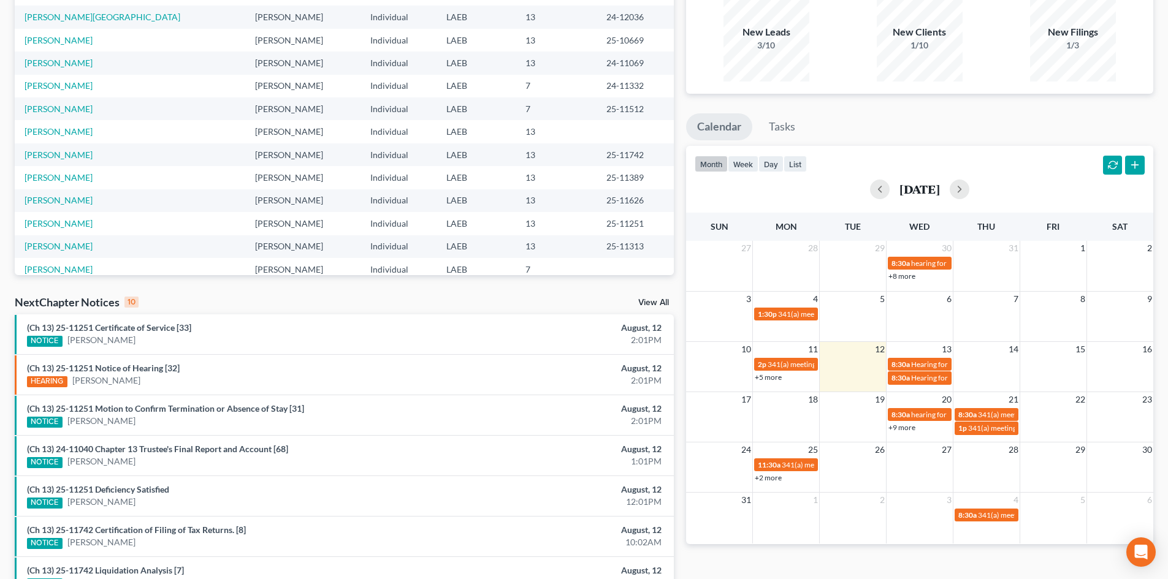
scroll to position [123, 0]
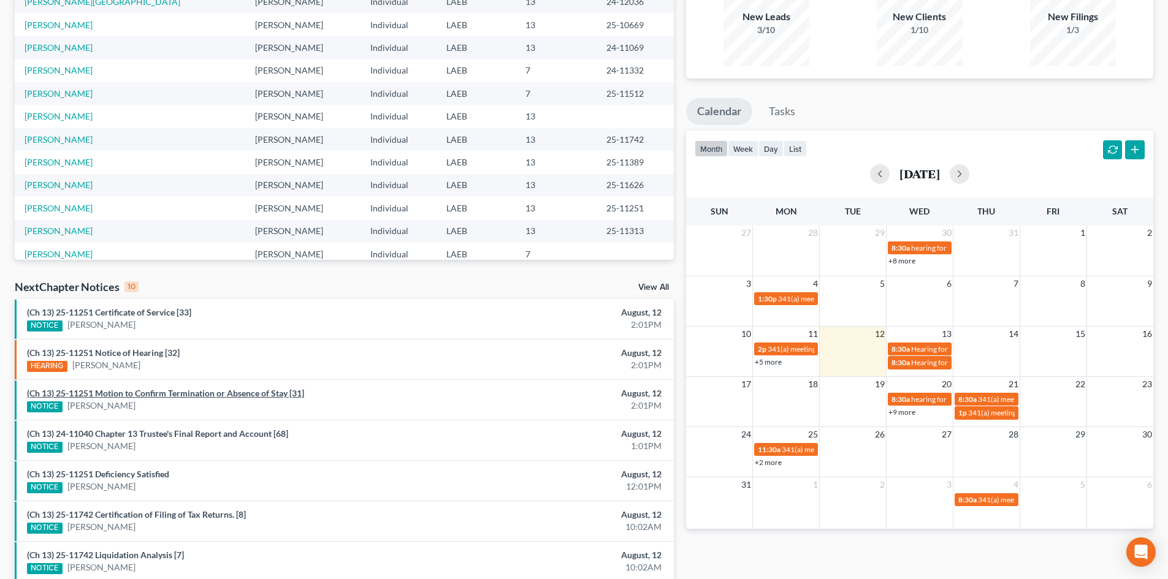
click at [170, 391] on link "(Ch 13) 25-11251 Motion to Confirm Termination or Absence of Stay [31]" at bounding box center [165, 393] width 277 height 10
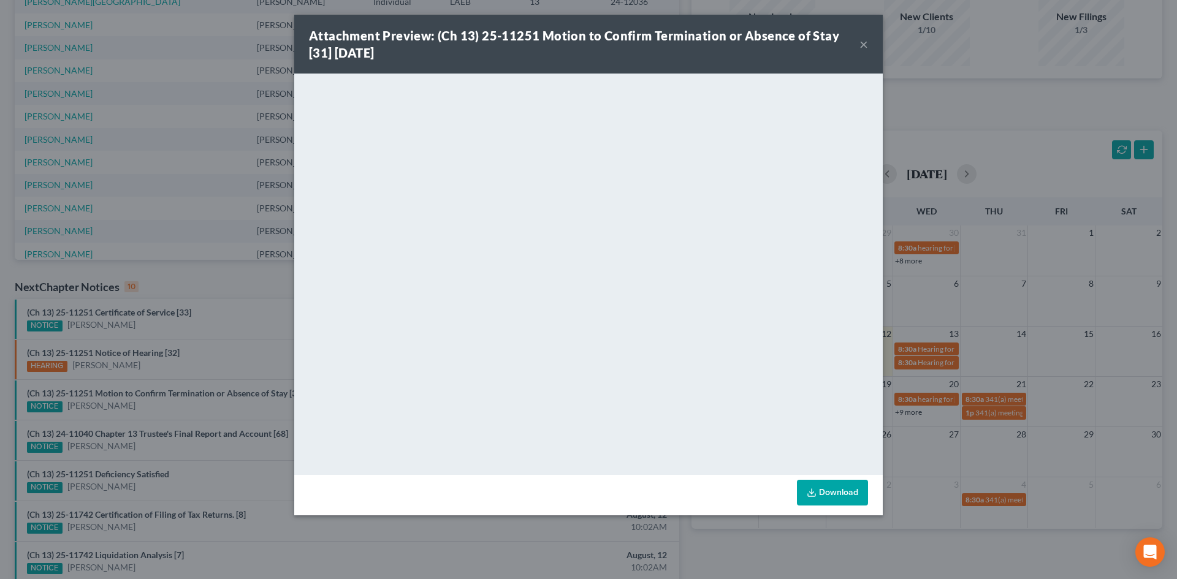
click at [839, 496] on link "Download" at bounding box center [832, 493] width 71 height 26
click at [862, 44] on button "×" at bounding box center [863, 44] width 9 height 15
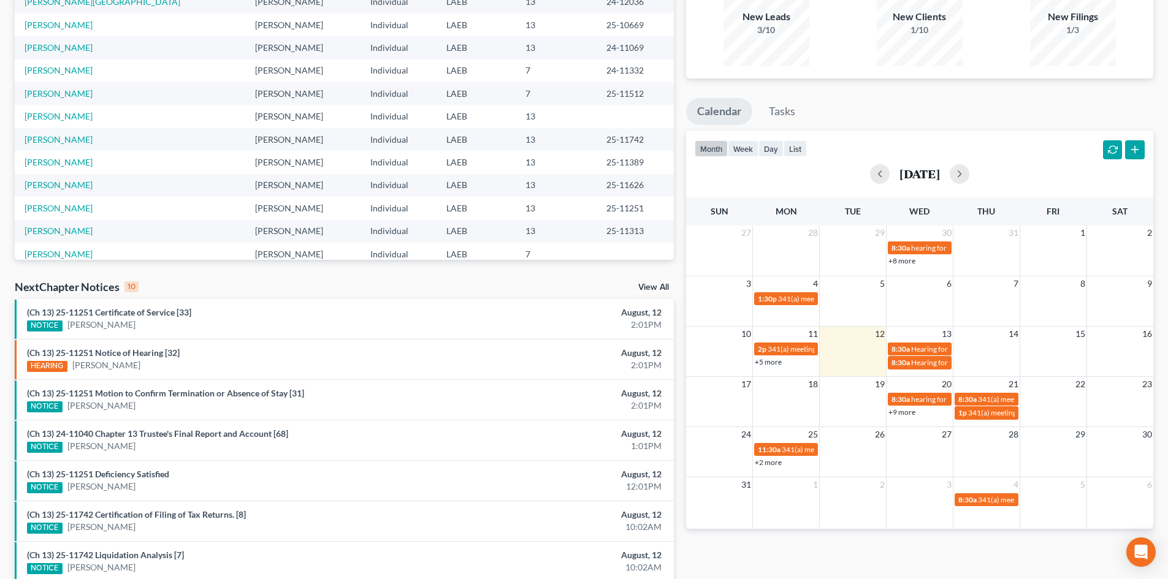
click at [903, 416] on div "+9 more" at bounding box center [919, 412] width 66 height 12
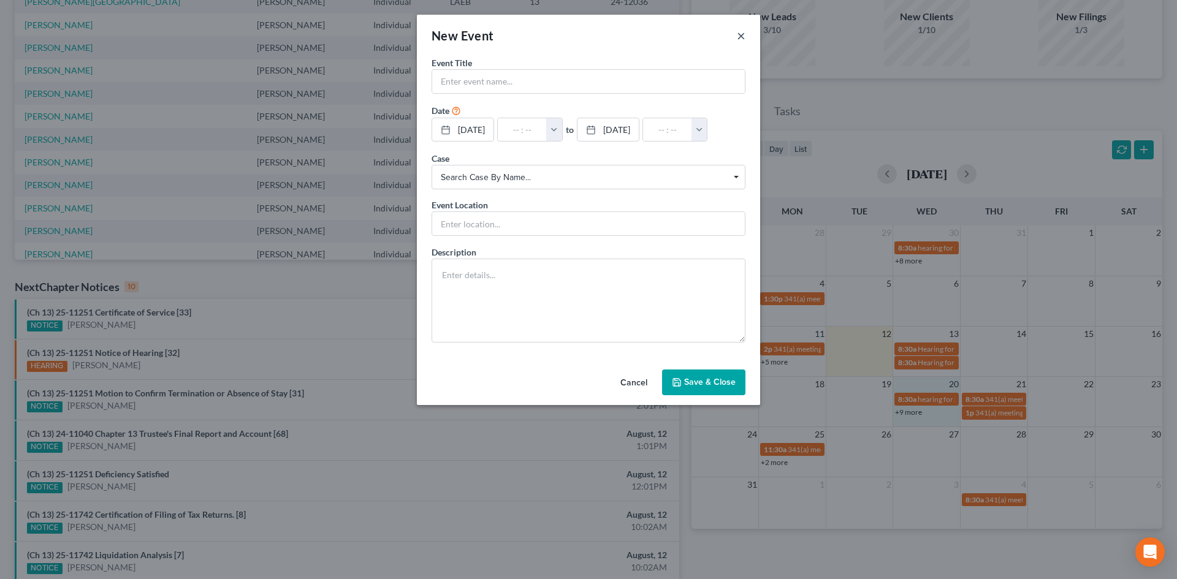
click at [743, 34] on button "×" at bounding box center [741, 35] width 9 height 15
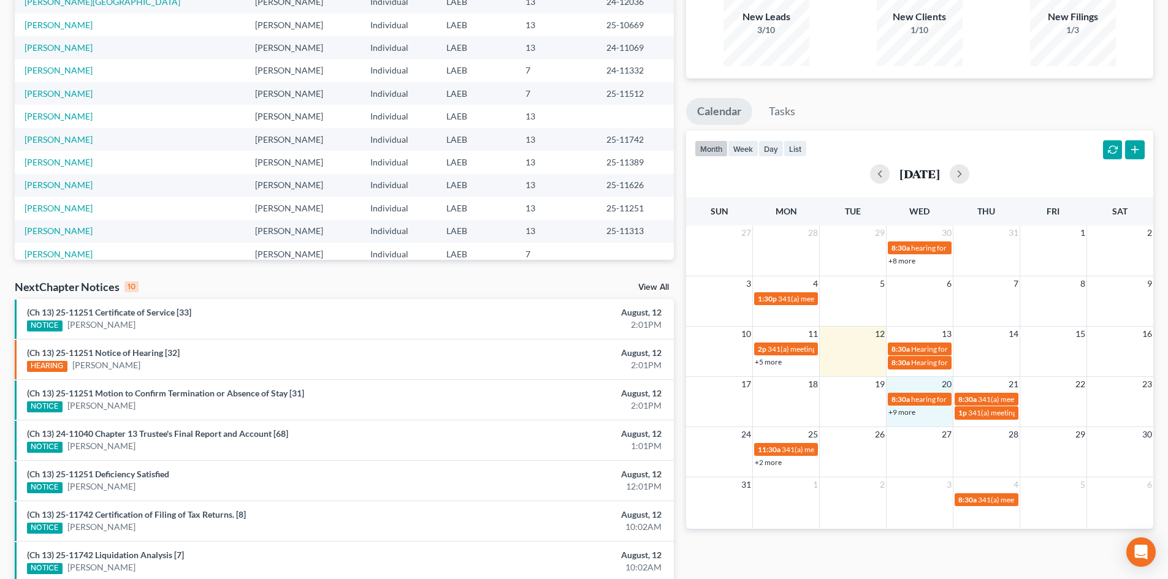
click at [899, 408] on link "+9 more" at bounding box center [901, 412] width 27 height 9
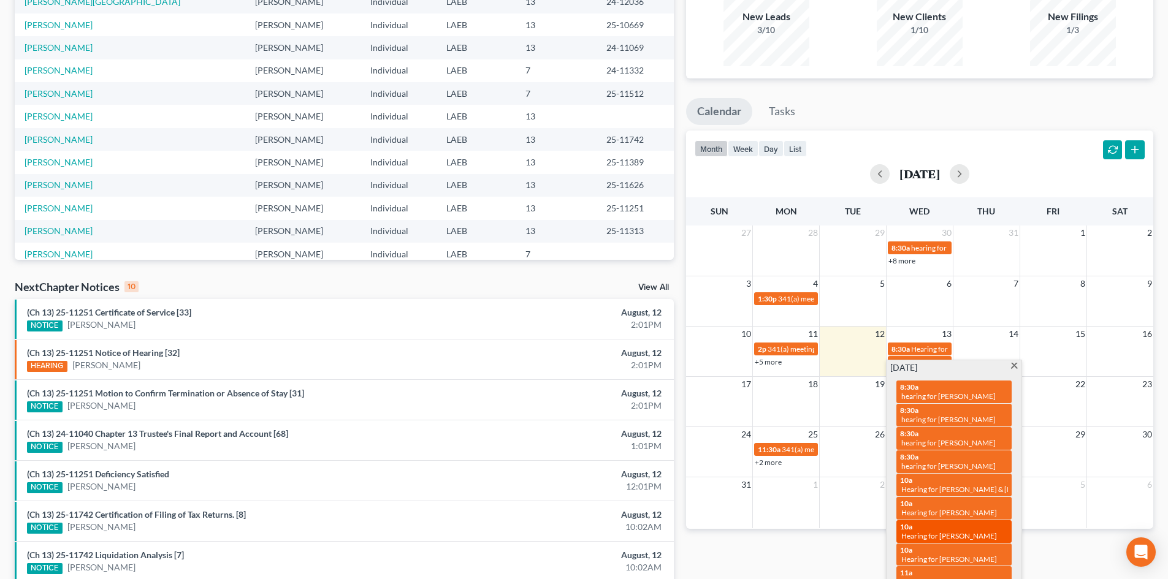
click at [950, 531] on span "Hearing for [PERSON_NAME]" at bounding box center [949, 535] width 96 height 9
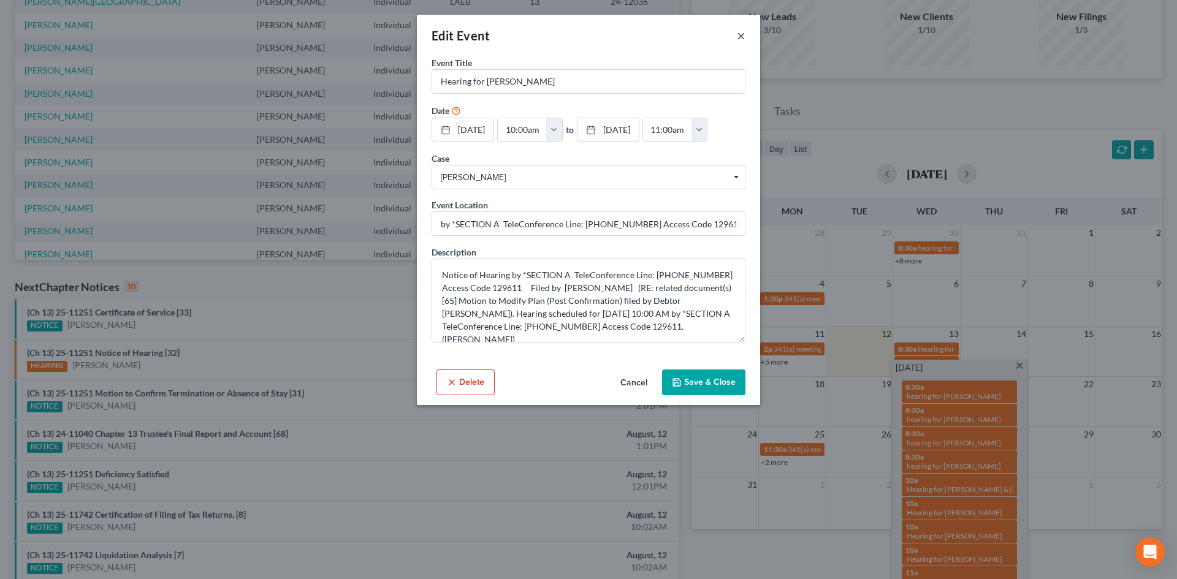
click at [741, 35] on button "×" at bounding box center [741, 35] width 9 height 15
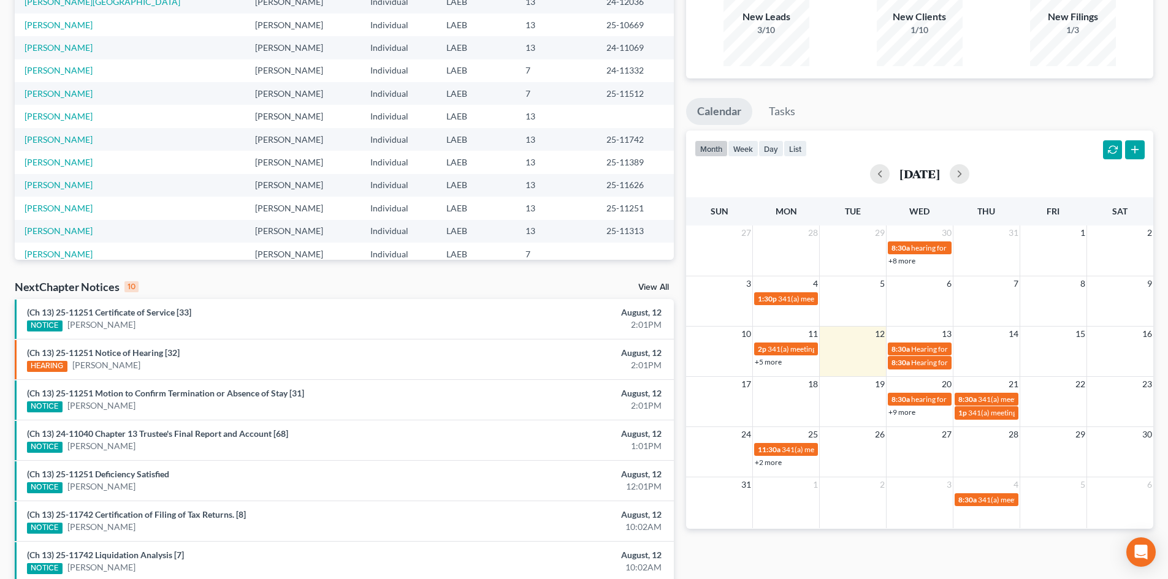
click at [973, 101] on ul "Calendar Tasks" at bounding box center [919, 114] width 467 height 32
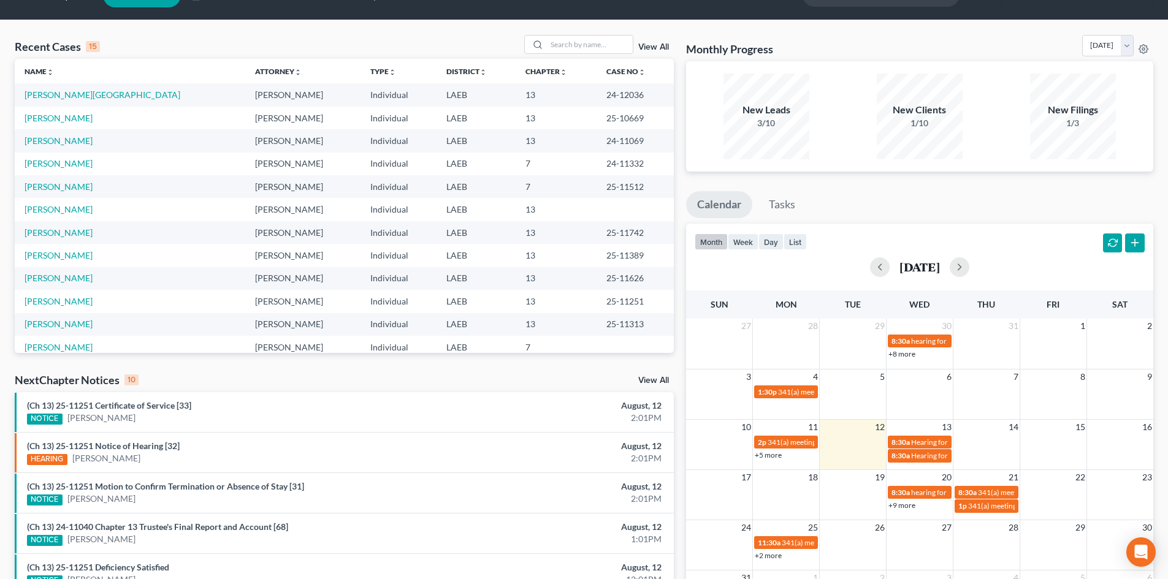
scroll to position [0, 0]
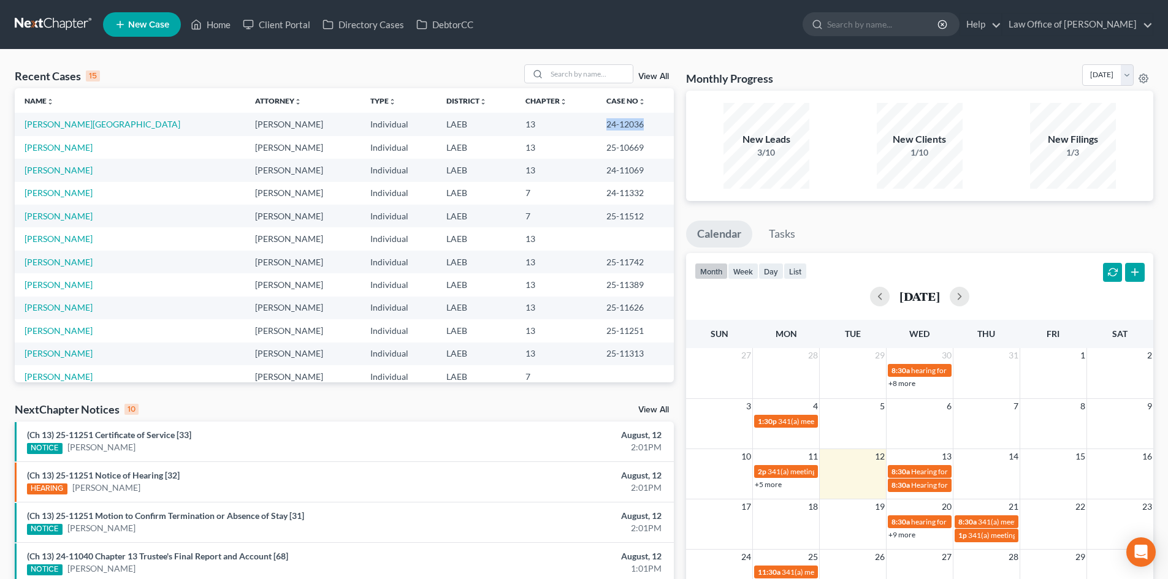
drag, startPoint x: 625, startPoint y: 124, endPoint x: 584, endPoint y: 128, distance: 41.2
click at [596, 128] on td "24-12036" at bounding box center [634, 124] width 77 height 23
copy td "24-12036"
click at [42, 126] on link "[PERSON_NAME][GEOGRAPHIC_DATA]" at bounding box center [103, 124] width 156 height 10
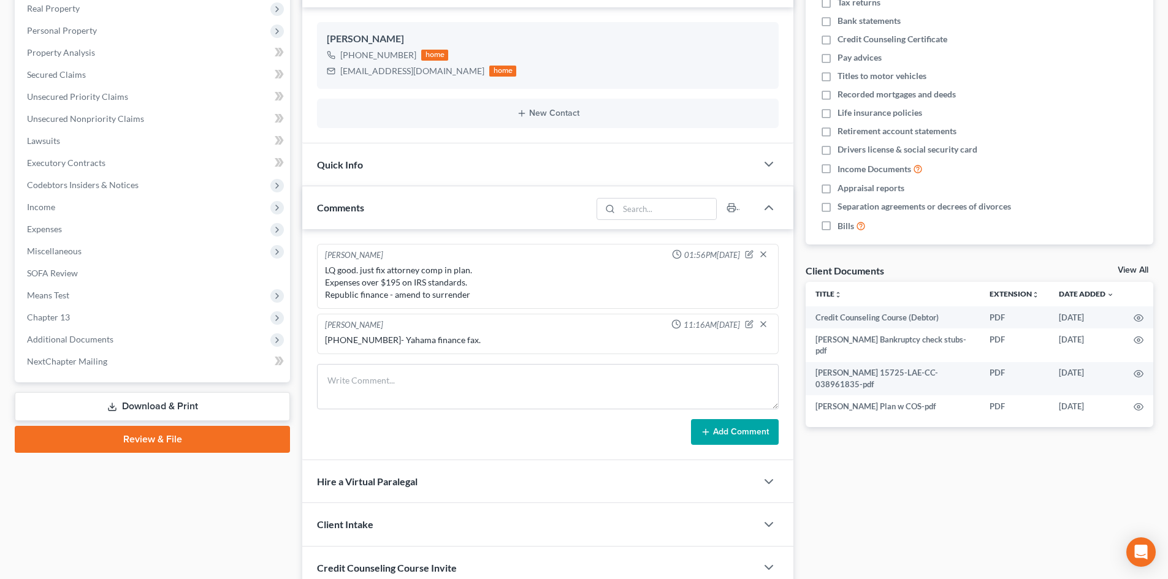
scroll to position [245, 0]
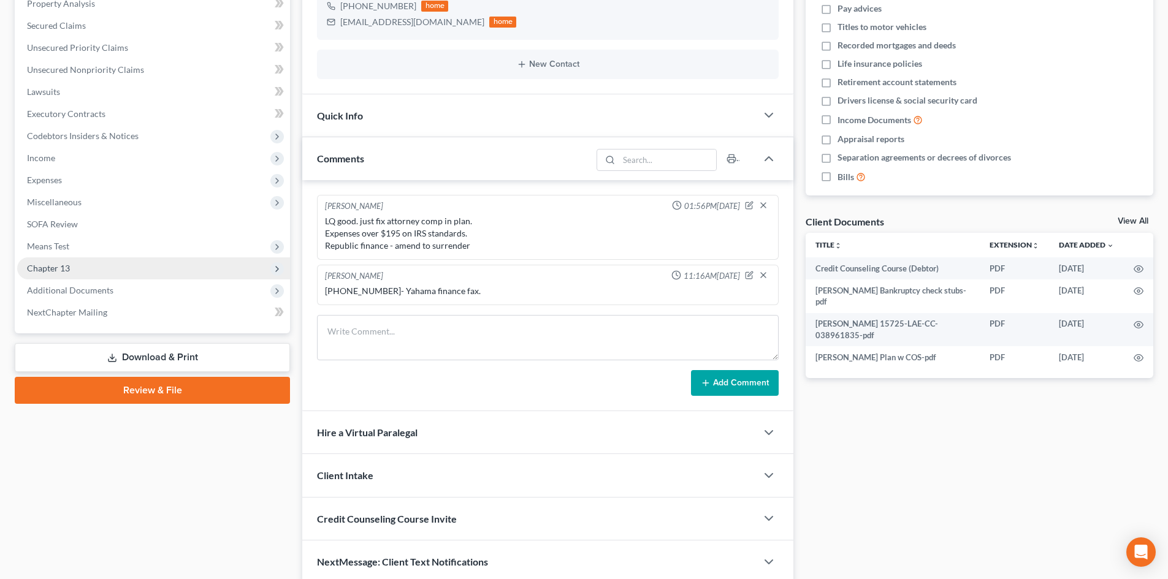
click at [56, 277] on span "Chapter 13" at bounding box center [153, 268] width 273 height 22
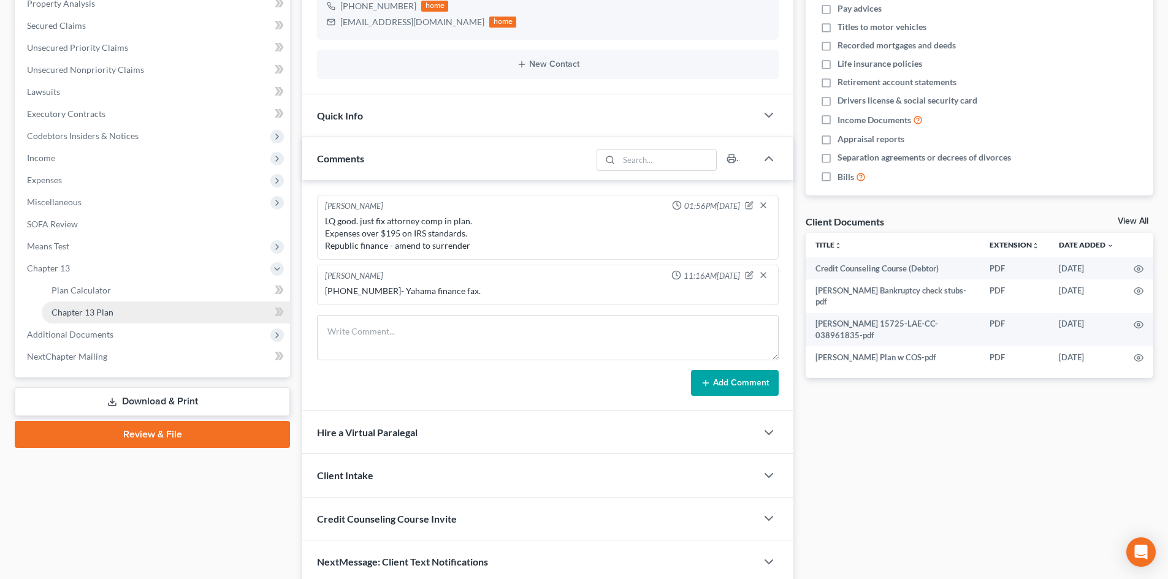
click at [86, 316] on span "Chapter 13 Plan" at bounding box center [82, 312] width 62 height 10
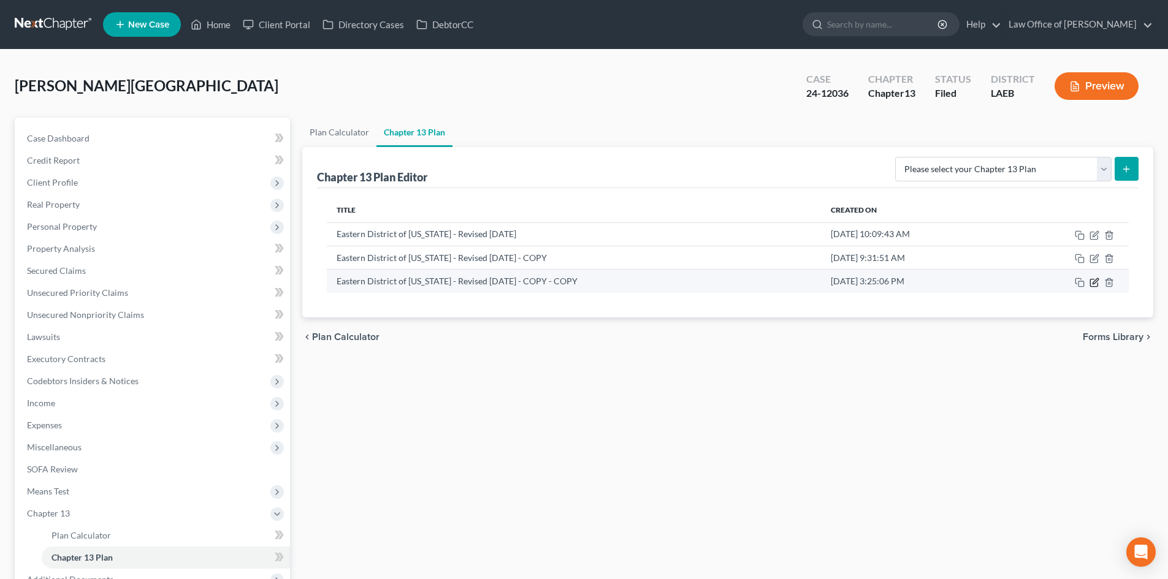
click at [1094, 286] on icon "button" at bounding box center [1093, 282] width 7 height 7
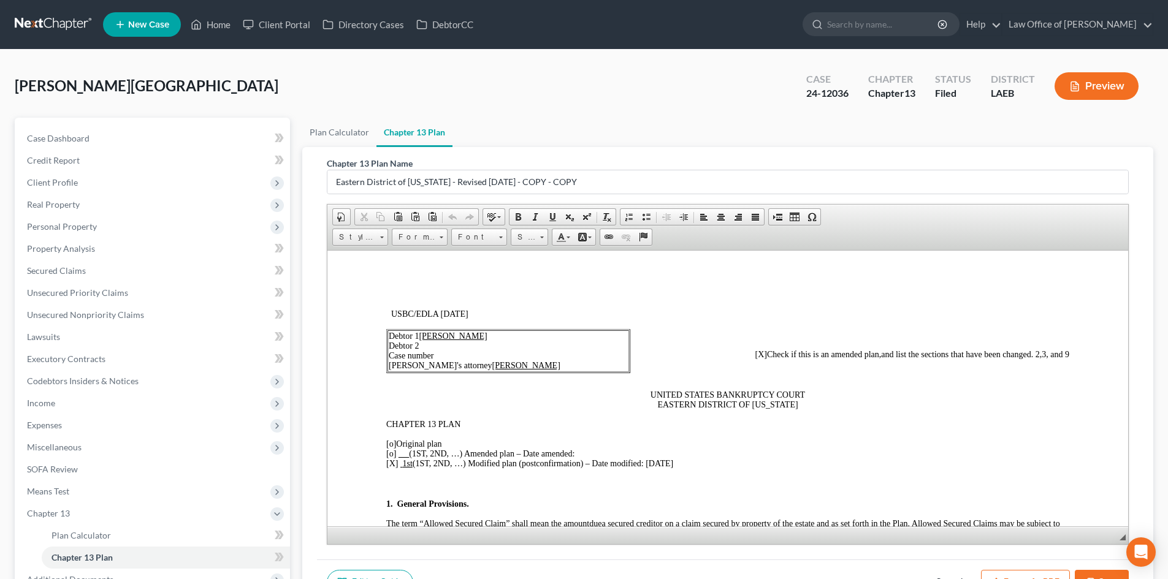
click at [451, 352] on td "Debtor 1 Chad Dauzat Debtor 2 Case number Debtor's attorney Sean Reichert" at bounding box center [508, 351] width 242 height 42
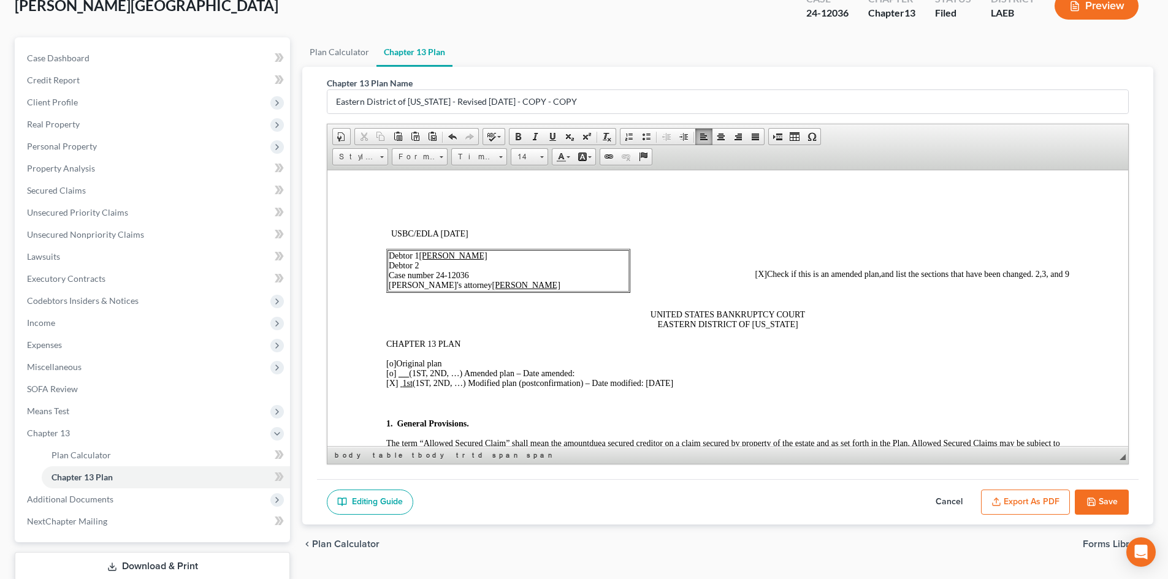
scroll to position [123, 0]
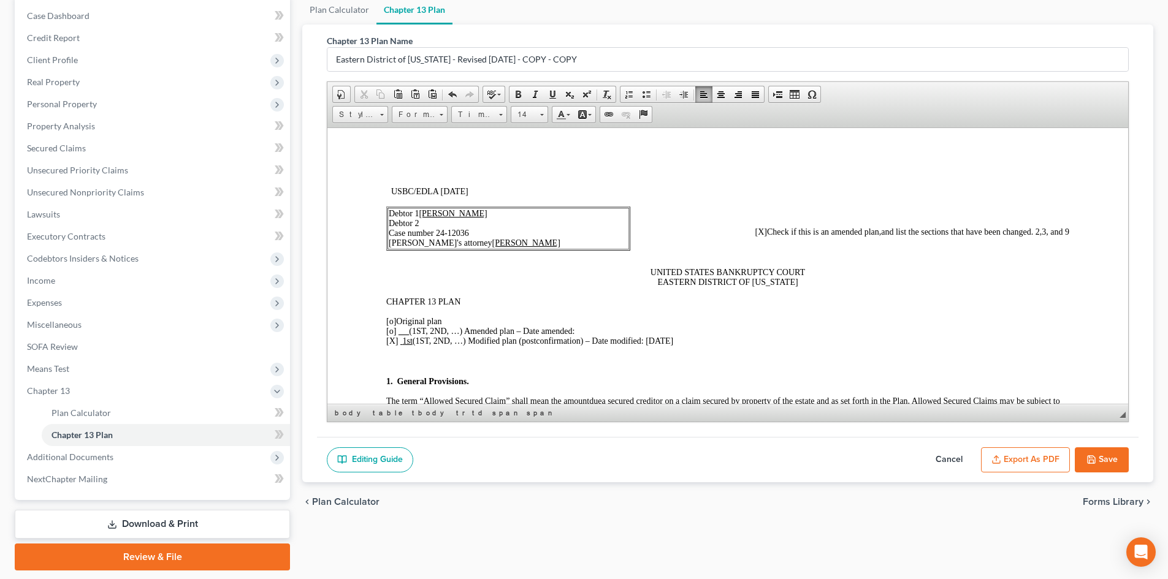
click at [1102, 458] on button "Save" at bounding box center [1102, 460] width 54 height 26
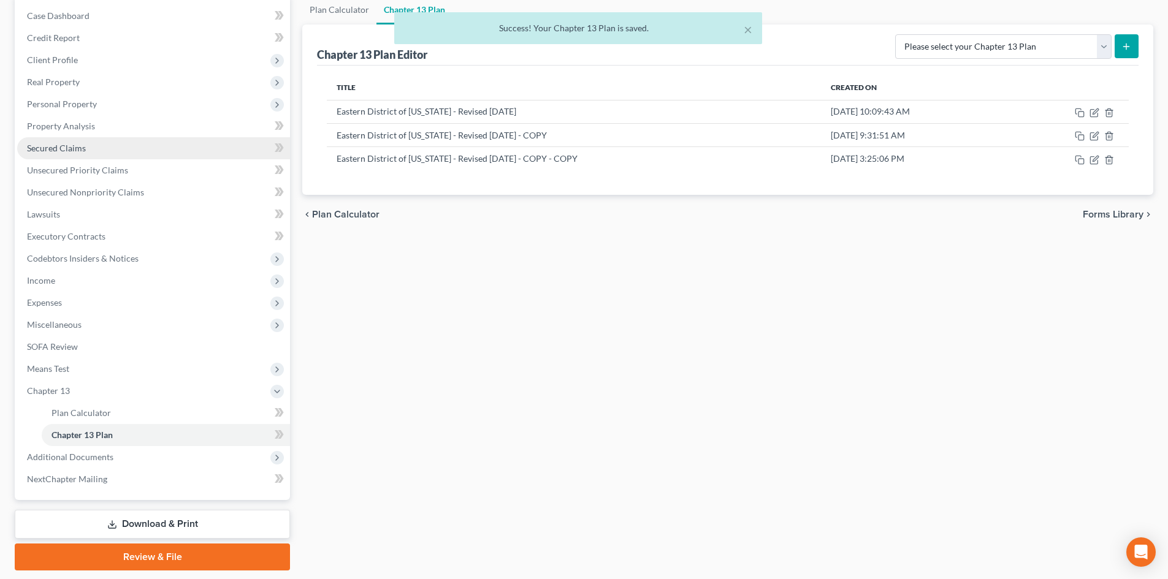
scroll to position [0, 0]
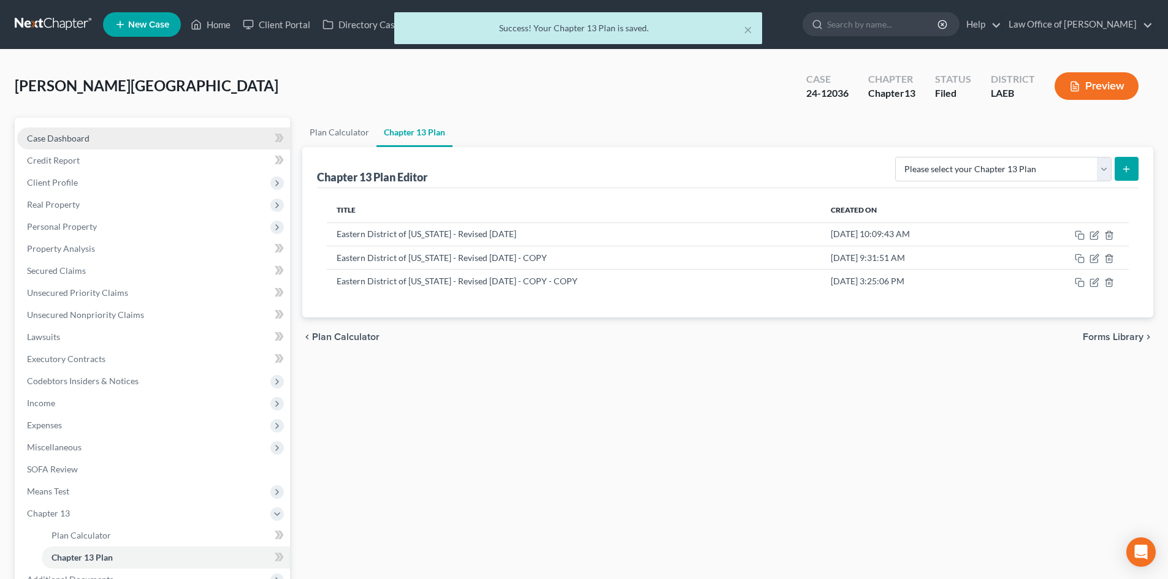
click at [39, 145] on link "Case Dashboard" at bounding box center [153, 139] width 273 height 22
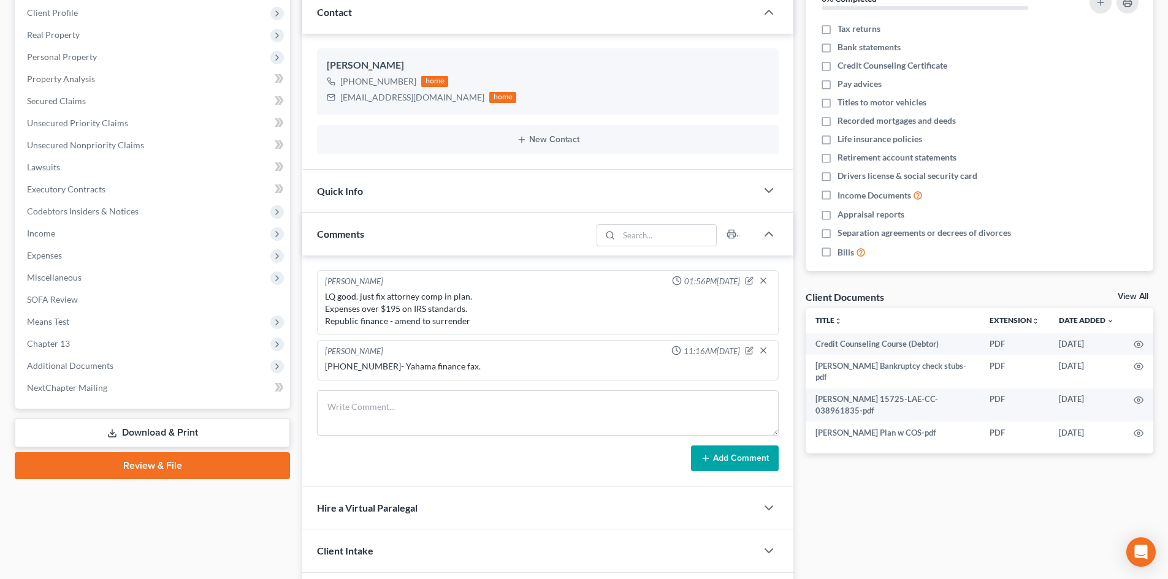
scroll to position [123, 0]
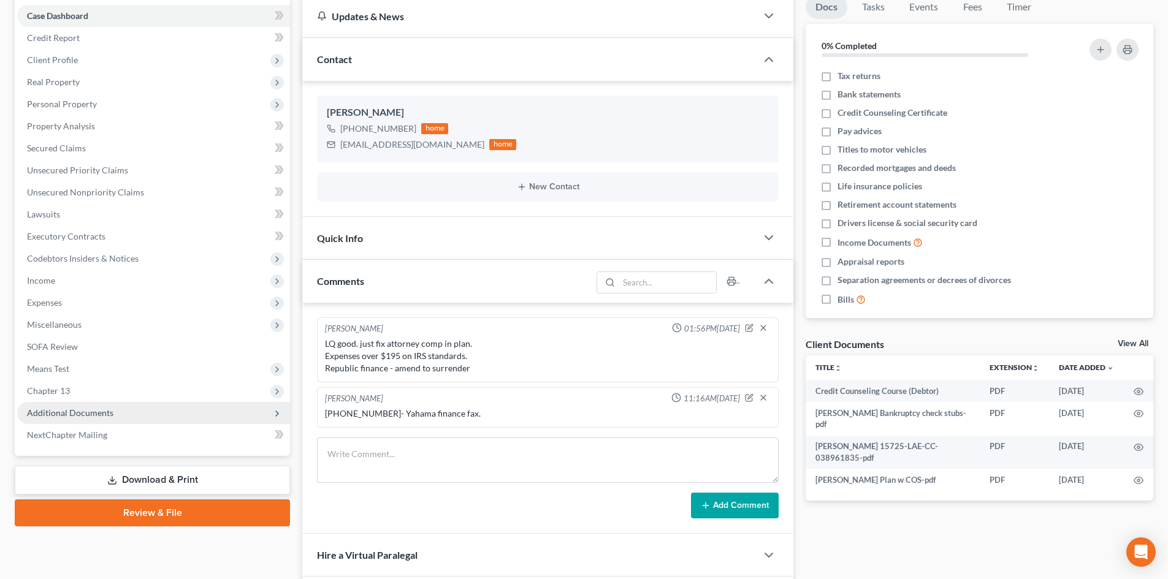
click at [53, 408] on span "Additional Documents" at bounding box center [70, 413] width 86 height 10
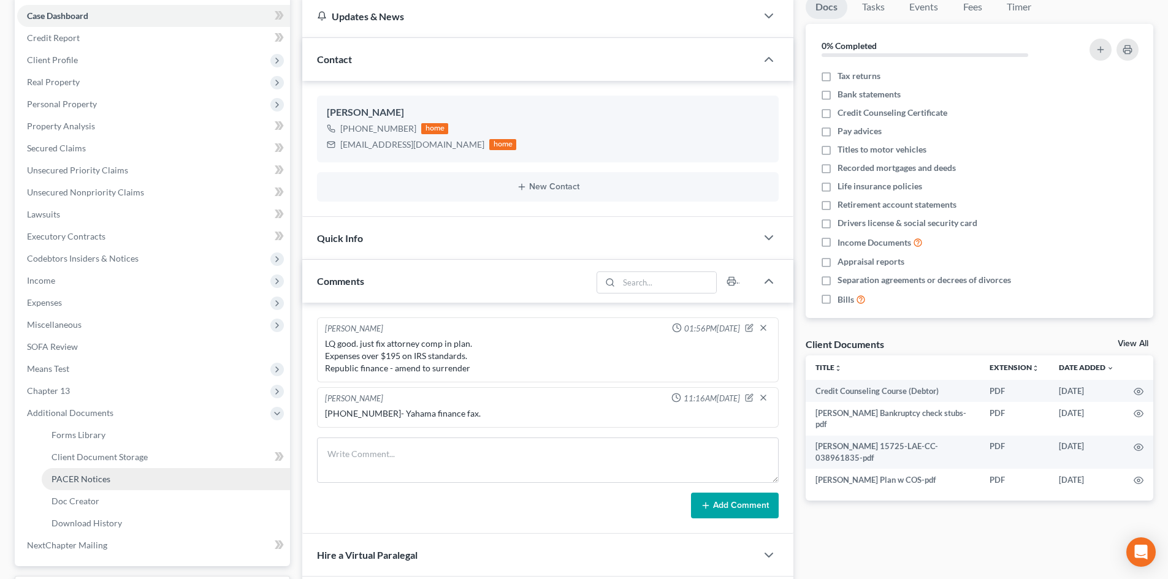
click at [91, 478] on span "PACER Notices" at bounding box center [80, 479] width 59 height 10
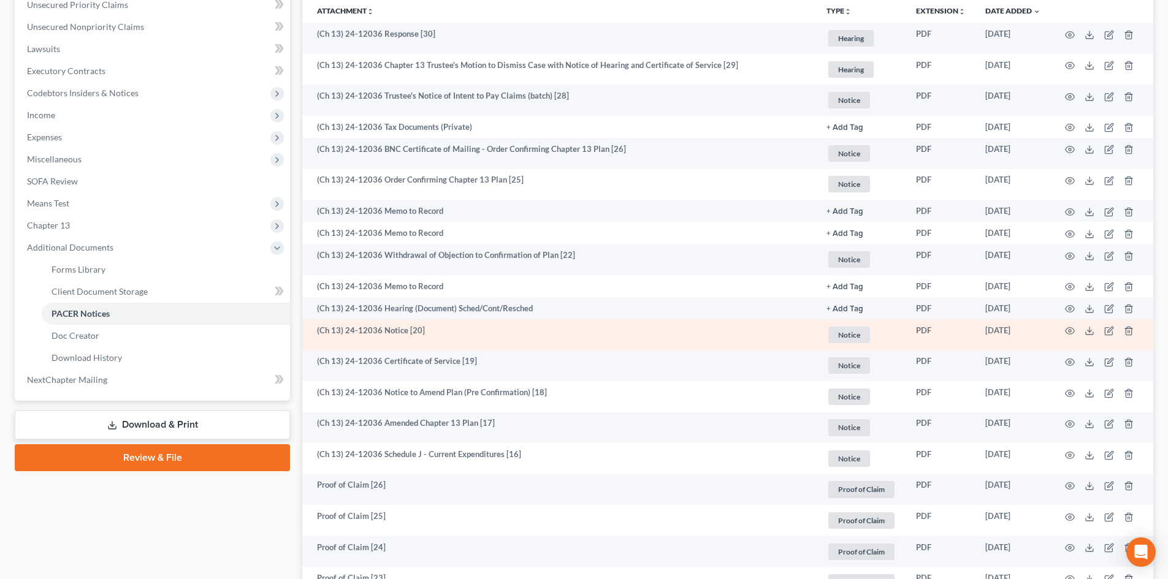
scroll to position [245, 0]
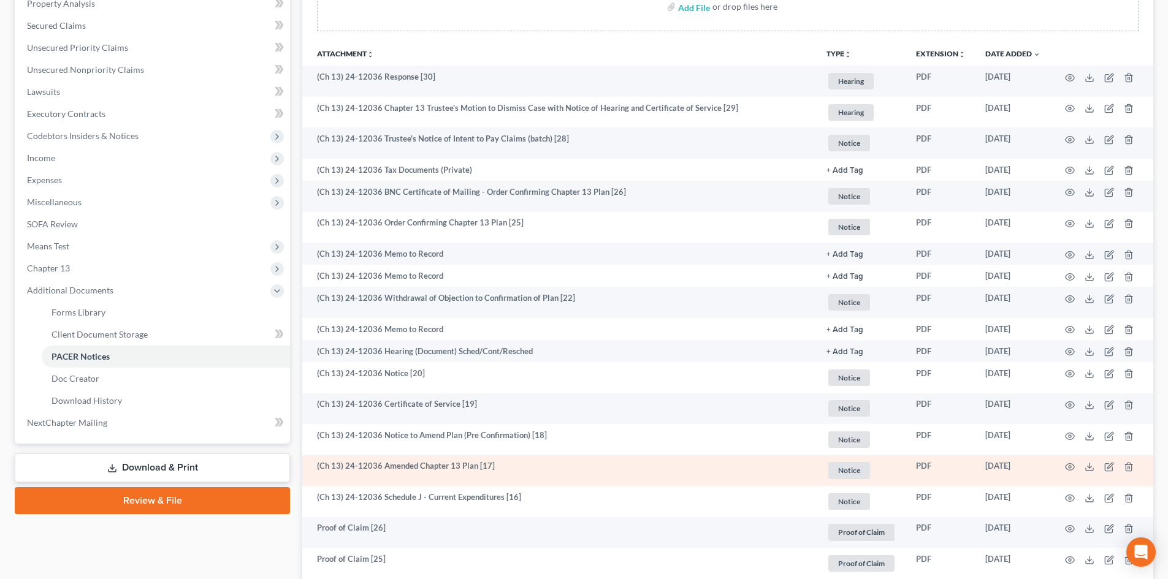
click at [557, 471] on td "(Ch 13) 24-12036 Amended Chapter 13 Plan [17]" at bounding box center [559, 470] width 514 height 31
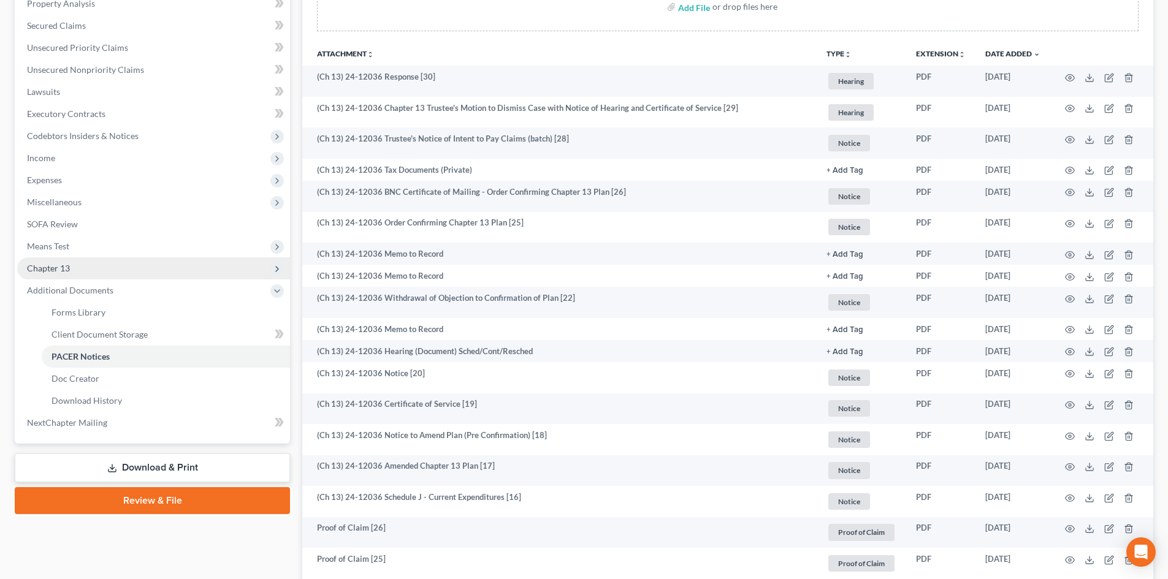
click at [61, 267] on span "Chapter 13" at bounding box center [48, 268] width 43 height 10
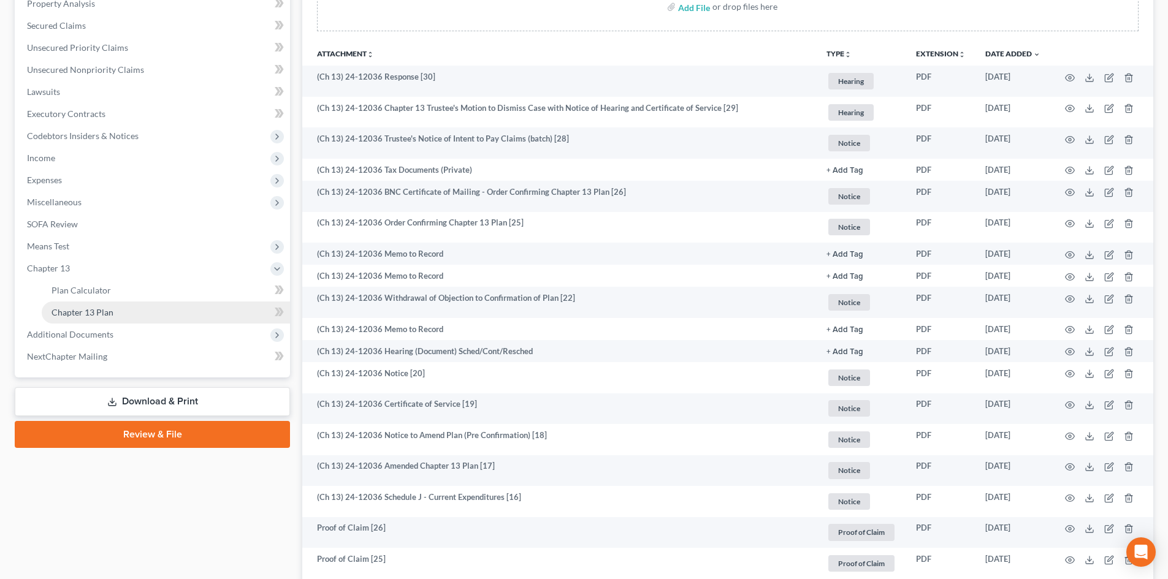
click at [99, 311] on span "Chapter 13 Plan" at bounding box center [82, 312] width 62 height 10
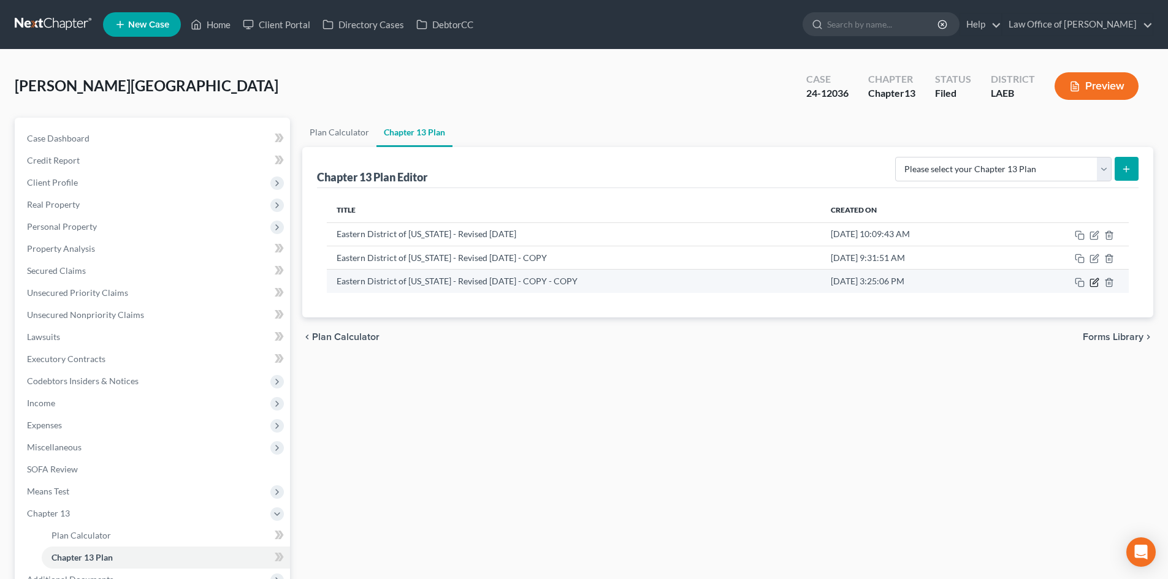
click at [1094, 285] on icon "button" at bounding box center [1094, 283] width 10 height 10
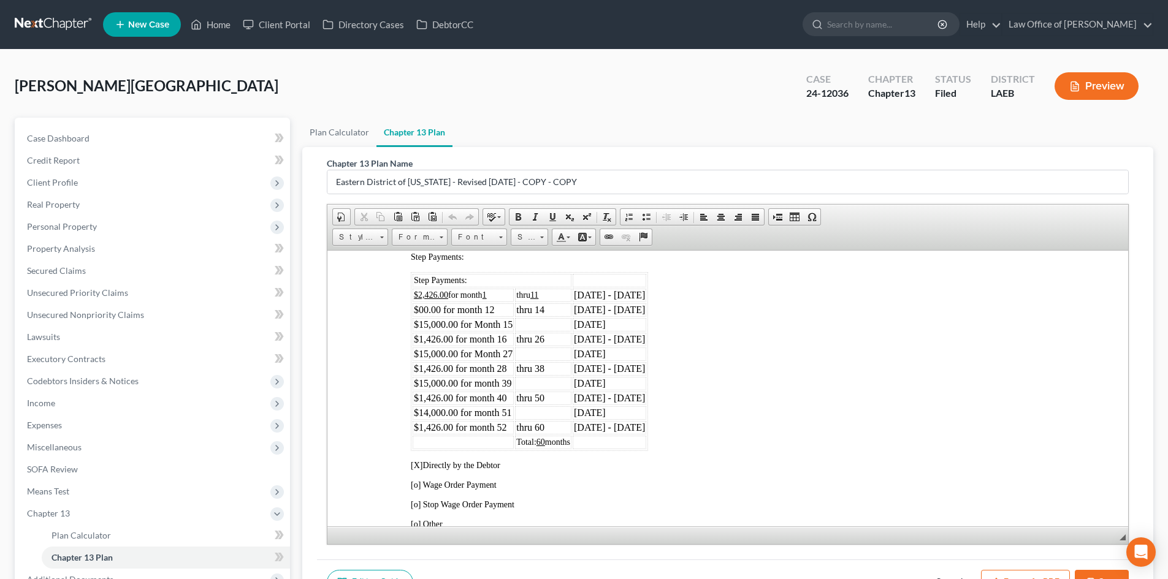
scroll to position [736, 0]
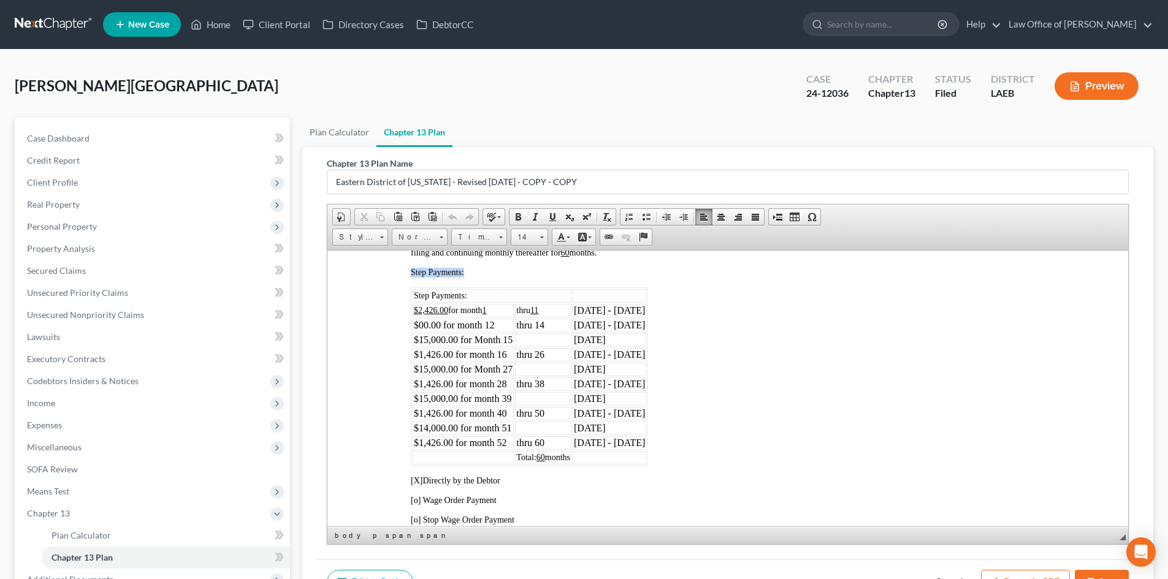
drag, startPoint x: 687, startPoint y: 461, endPoint x: 348, endPoint y: 376, distance: 350.1
copy span "Step Payments:"
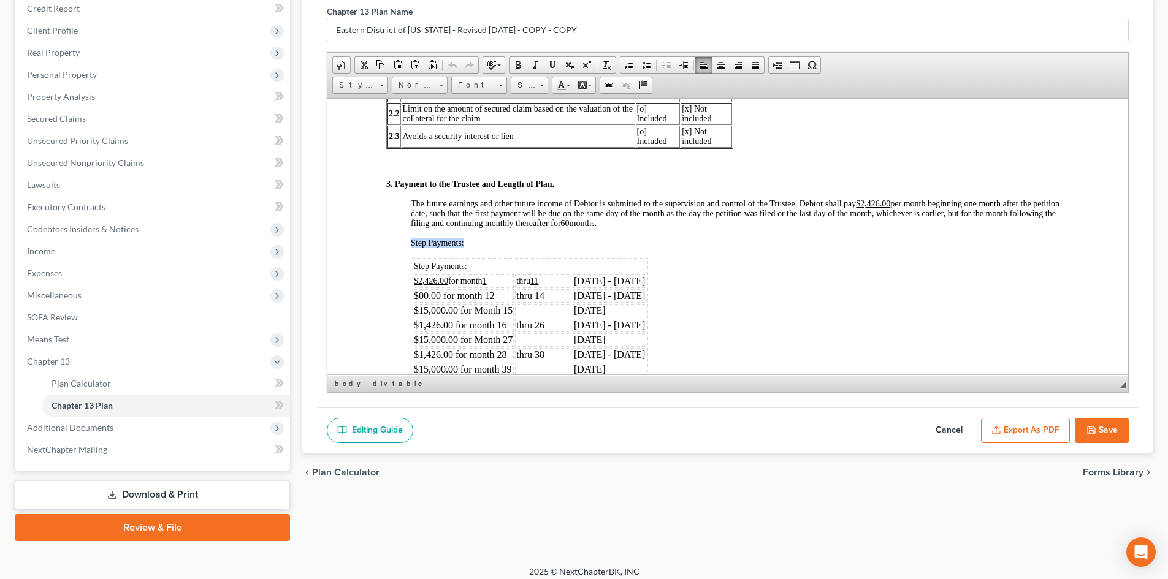
scroll to position [161, 0]
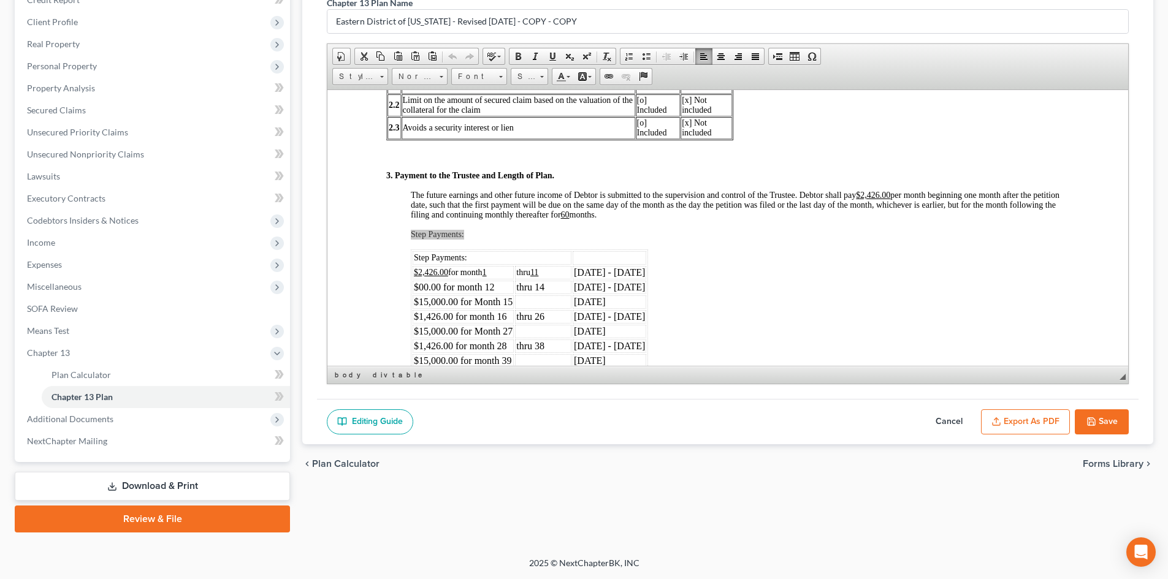
click at [940, 422] on button "Cancel" at bounding box center [949, 422] width 54 height 26
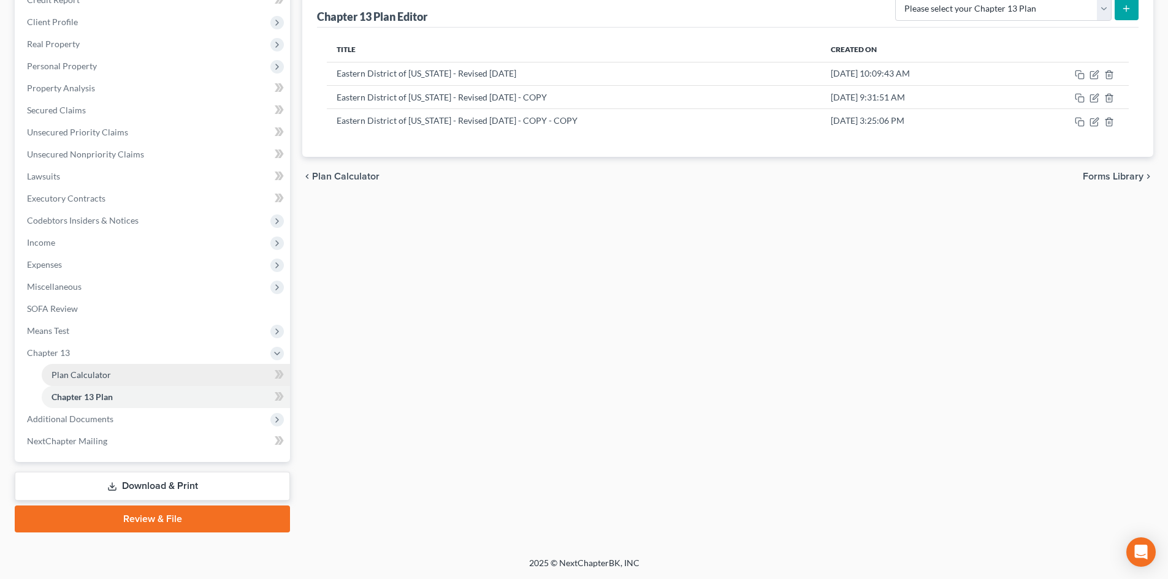
click at [56, 376] on span "Plan Calculator" at bounding box center [80, 375] width 59 height 10
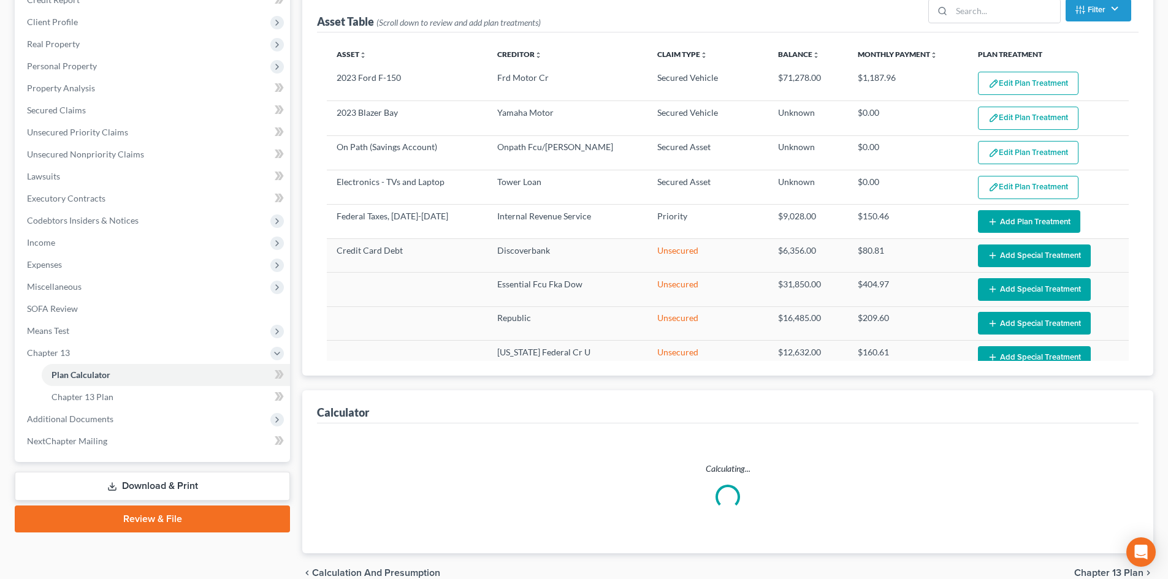
select select "59"
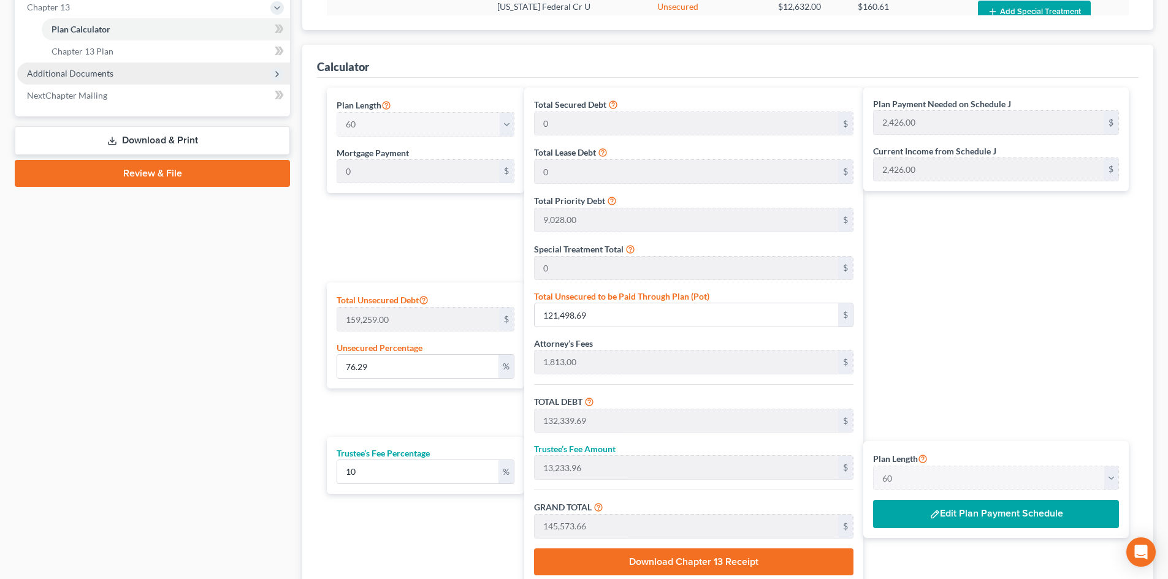
scroll to position [466, 0]
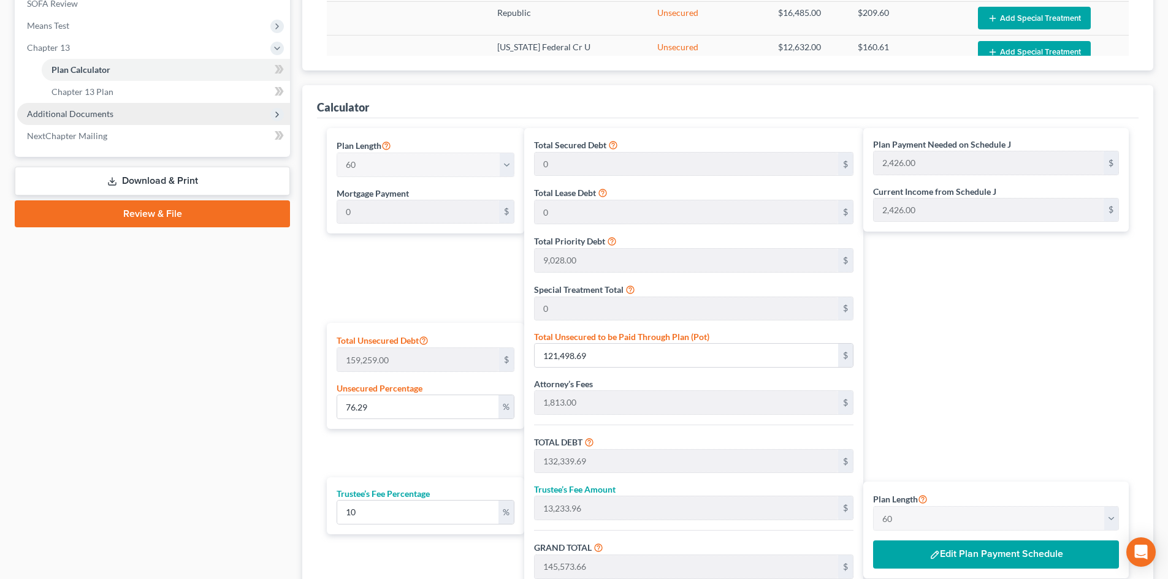
click at [53, 112] on span "Additional Documents" at bounding box center [70, 114] width 86 height 10
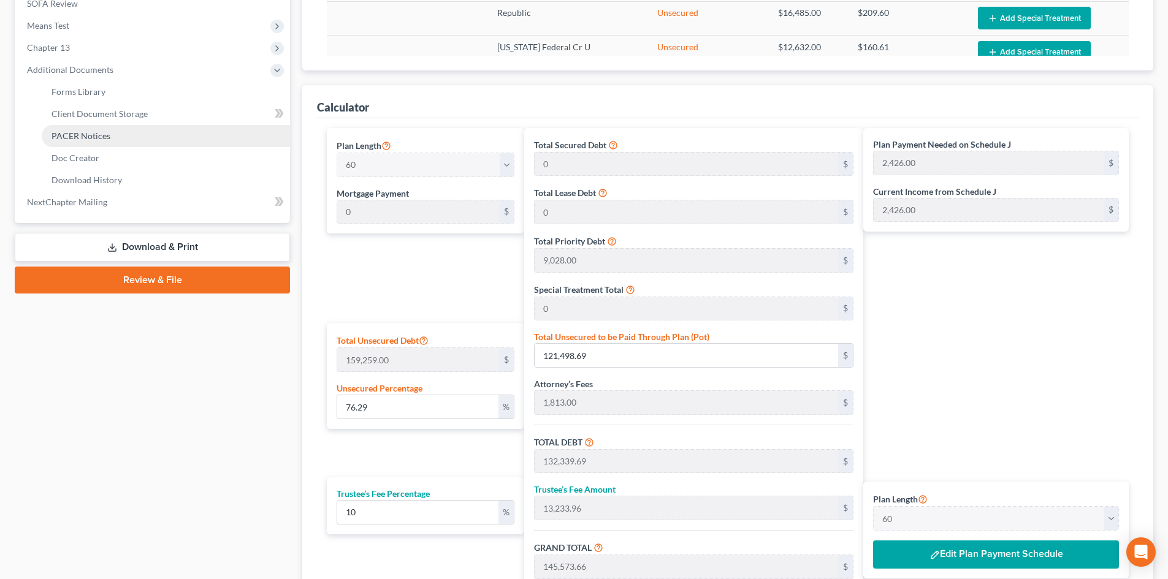
click at [86, 142] on link "PACER Notices" at bounding box center [166, 136] width 248 height 22
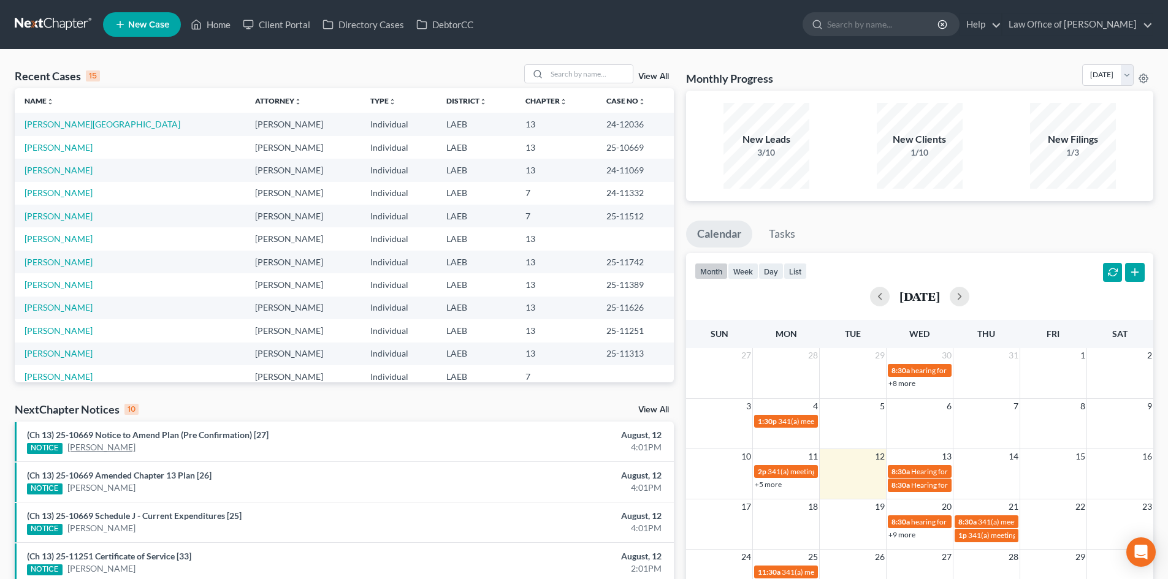
click at [113, 446] on link "[PERSON_NAME]" at bounding box center [101, 447] width 68 height 12
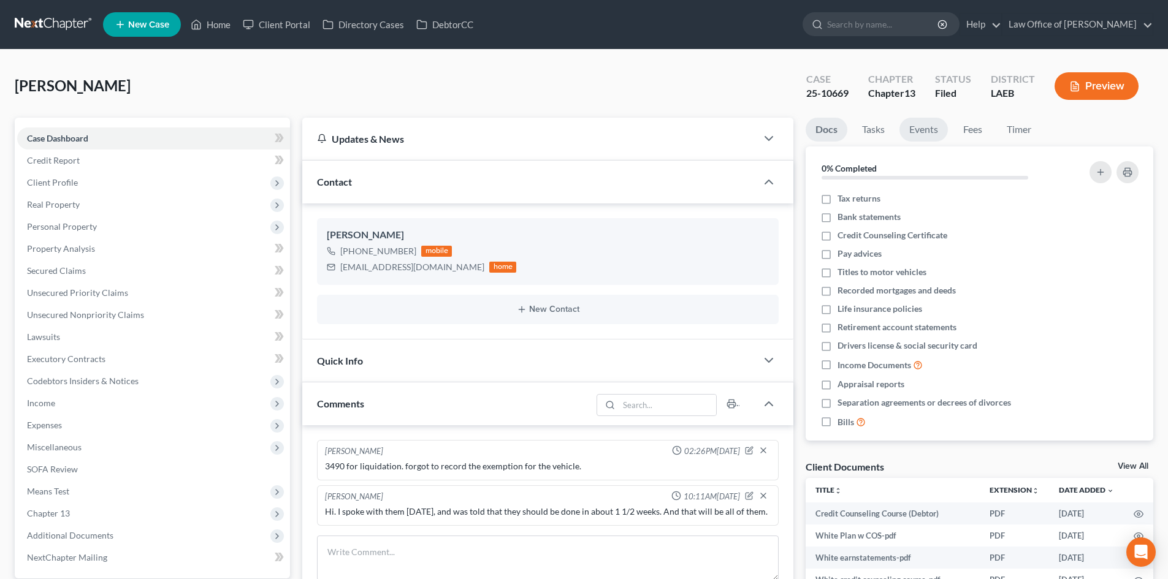
click at [920, 131] on link "Events" at bounding box center [923, 130] width 48 height 24
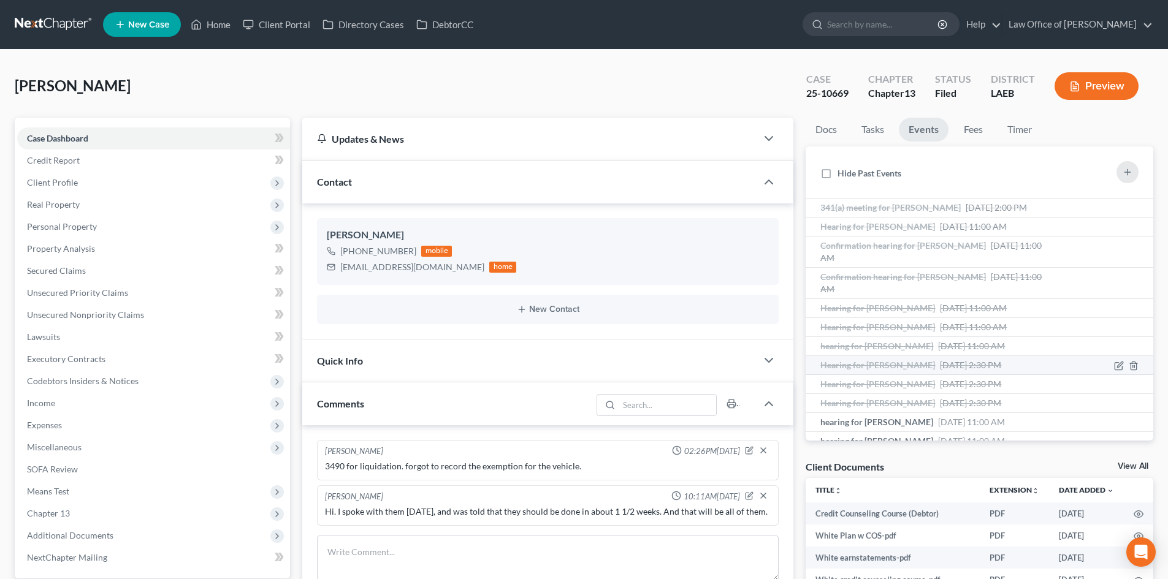
click at [892, 365] on span "Hearing for [PERSON_NAME]" at bounding box center [877, 365] width 115 height 10
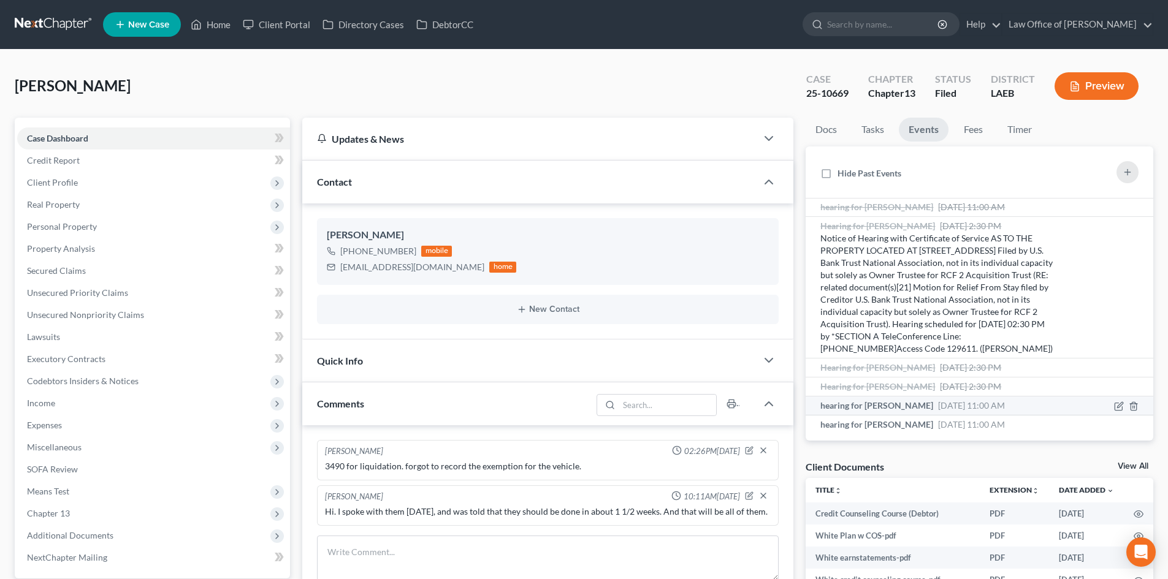
scroll to position [154, 0]
click at [908, 405] on span "hearing for [PERSON_NAME]" at bounding box center [876, 402] width 113 height 10
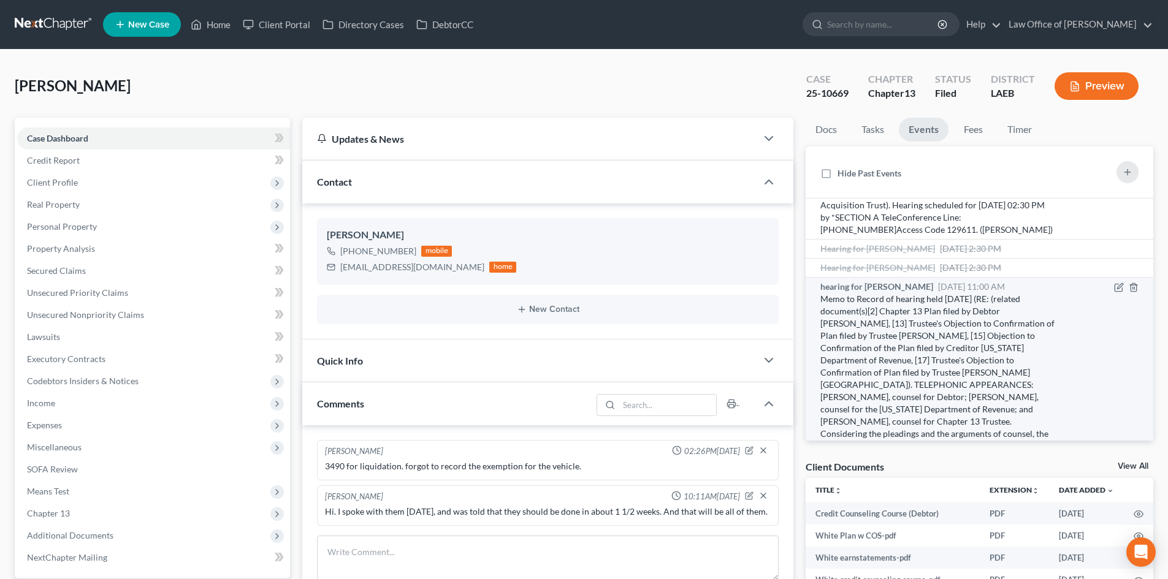
scroll to position [93, 0]
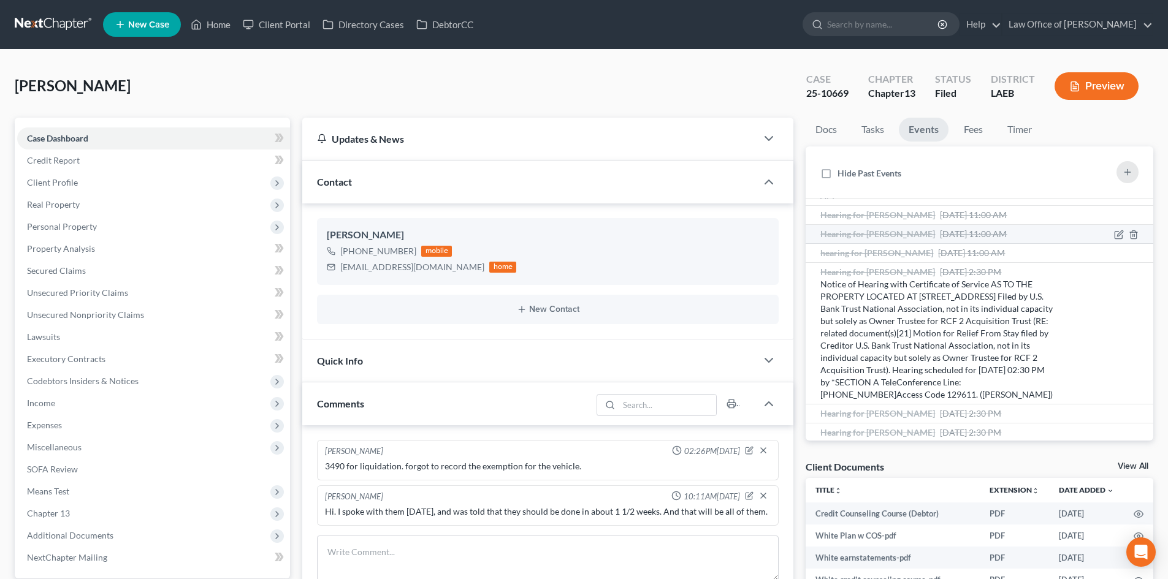
click at [874, 237] on span "Hearing for [PERSON_NAME]" at bounding box center [877, 234] width 115 height 10
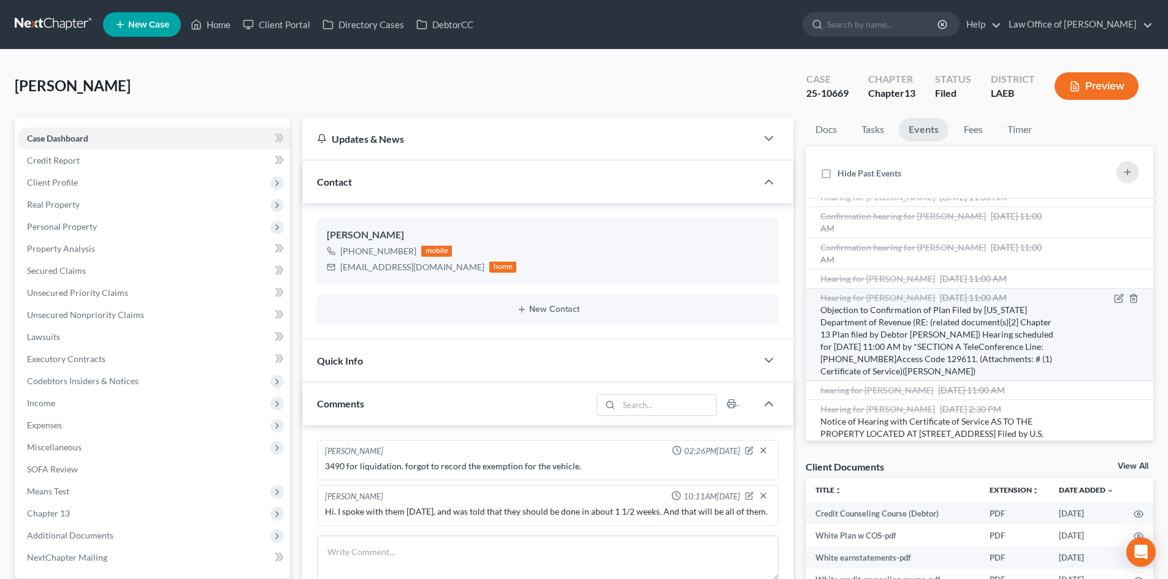
scroll to position [0, 0]
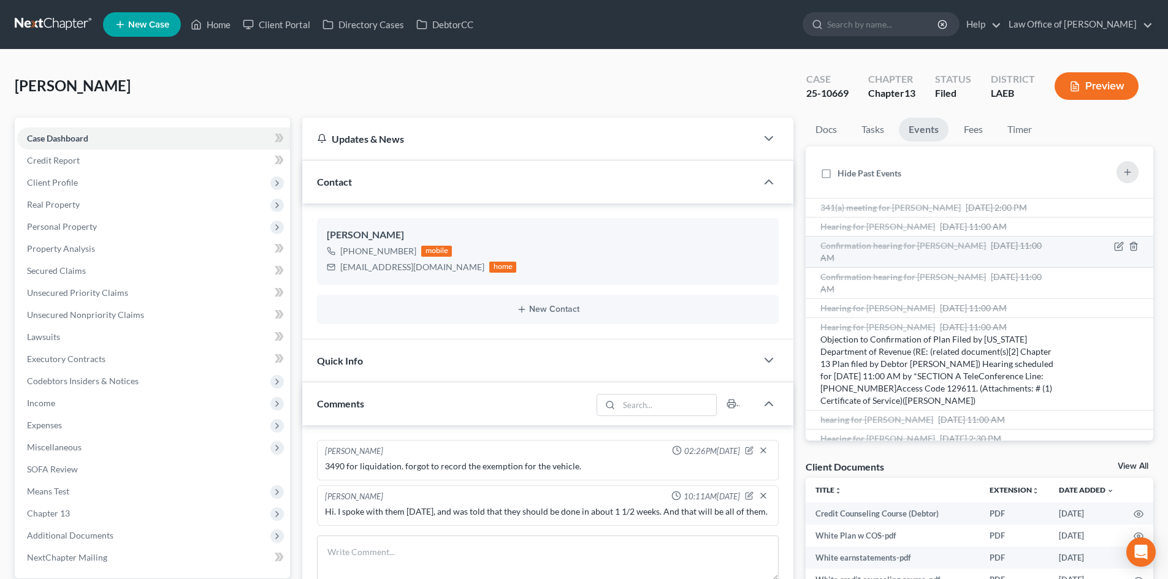
click at [993, 251] on div "Confirmation hearing for [PERSON_NAME] [DATE] 11:00 AM" at bounding box center [937, 252] width 235 height 25
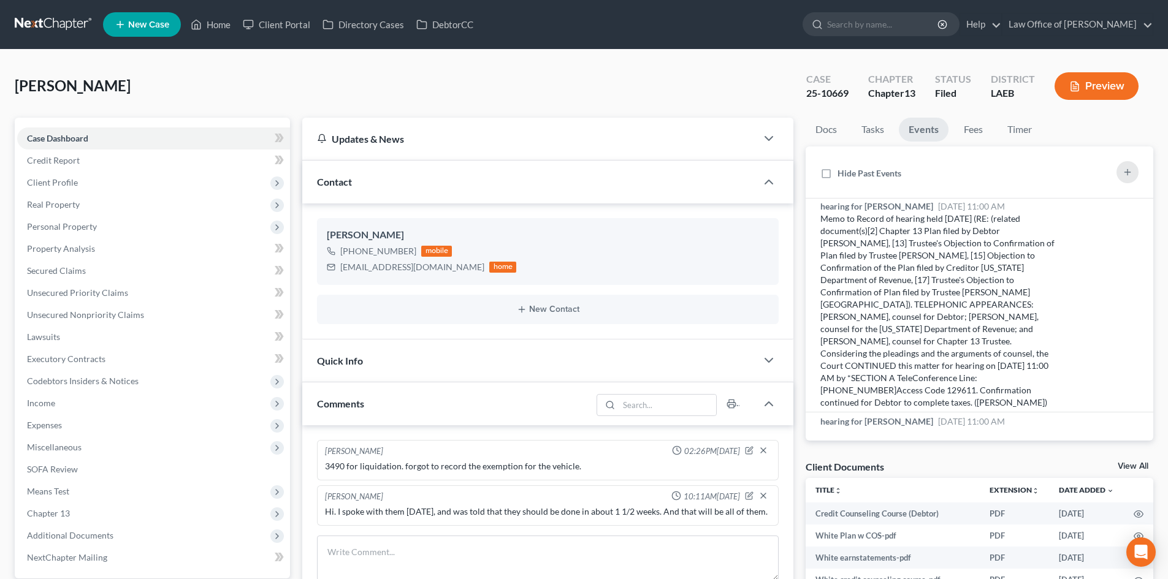
scroll to position [547, 0]
